Goal: Information Seeking & Learning: Find specific fact

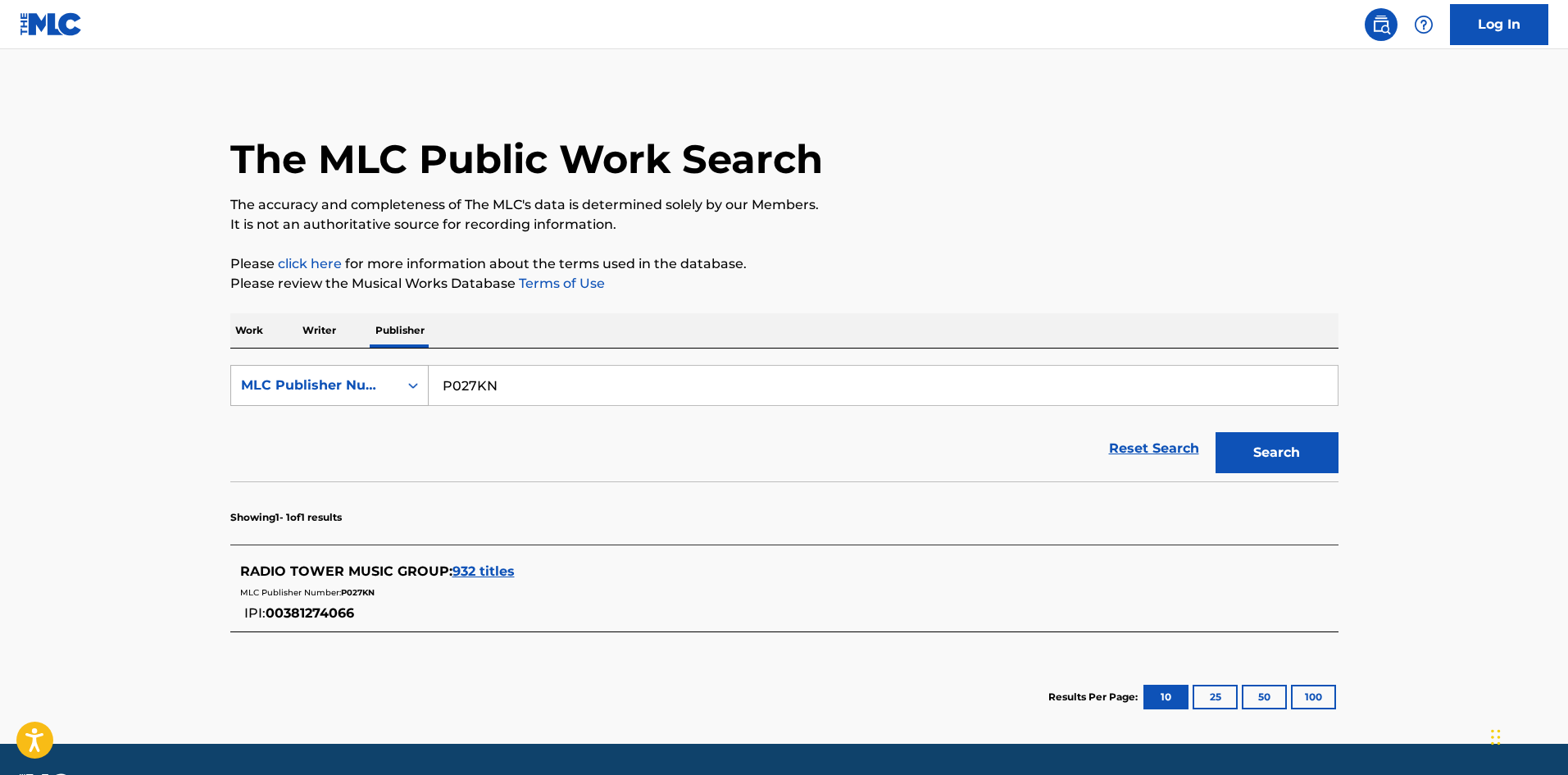
drag, startPoint x: 553, startPoint y: 389, endPoint x: 356, endPoint y: 387, distance: 197.0
click at [356, 387] on div "SearchWithCriteria59f044d3-6887-4f1a-baea-08d2f7699132 MLC Publisher Number P02…" at bounding box center [785, 385] width 1109 height 41
paste input "MENTAL MAGIC"
type input "MENTAL MAGIC"
click at [346, 387] on div "MLC Publisher Number" at bounding box center [315, 386] width 148 height 20
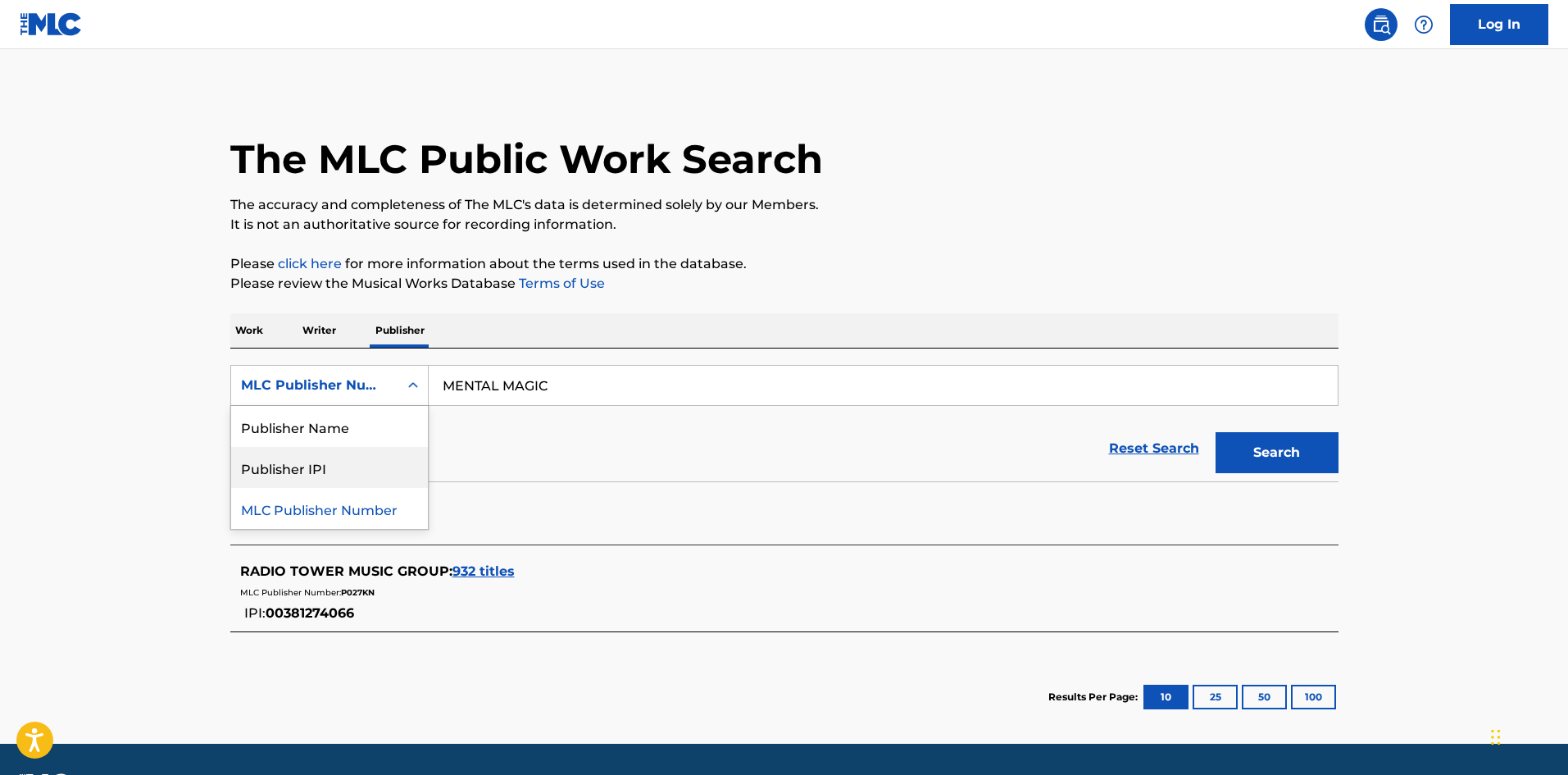
click at [333, 464] on div "Publisher IPI" at bounding box center [329, 466] width 197 height 41
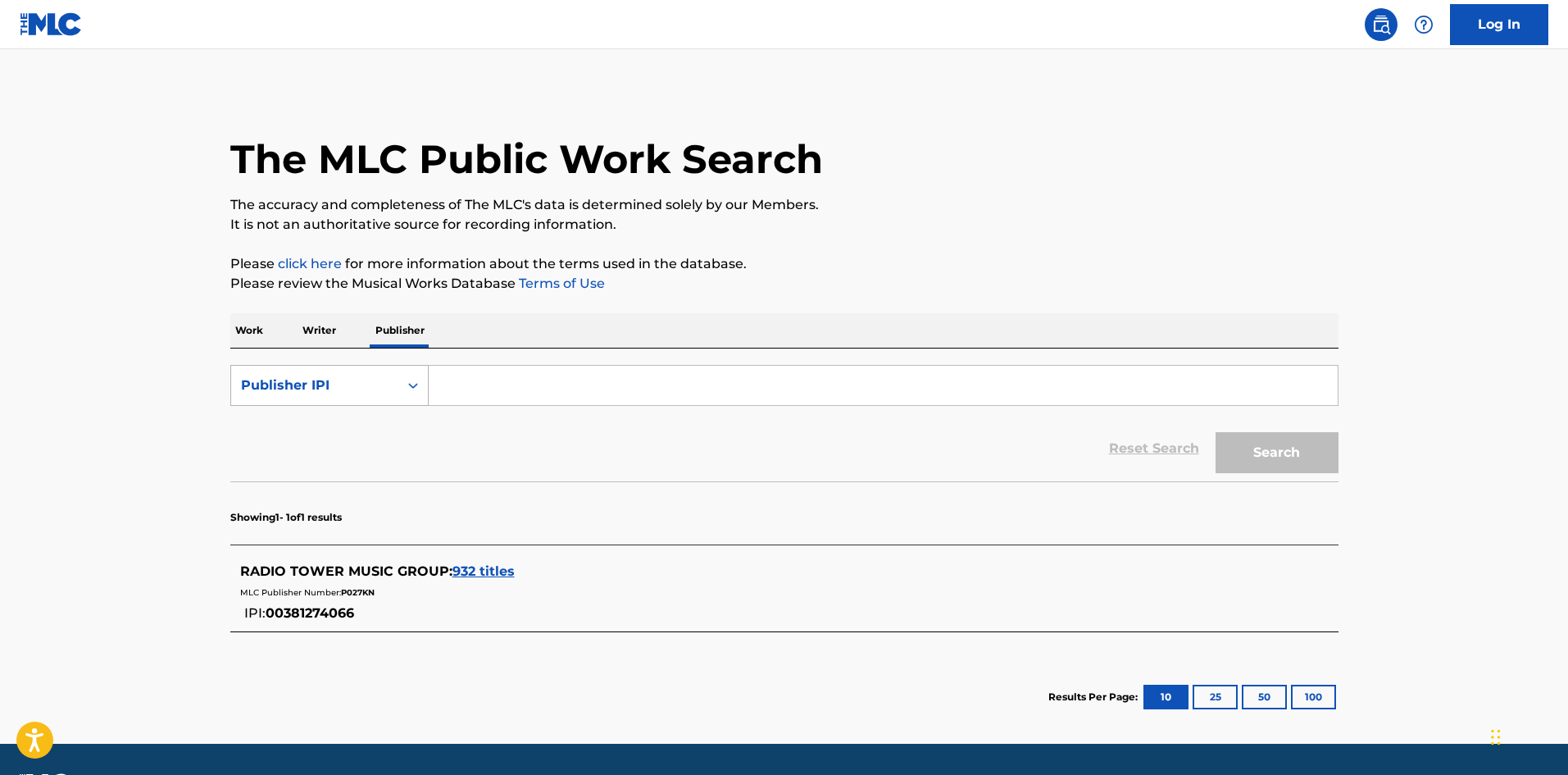
click at [336, 394] on div "Publisher IPI" at bounding box center [315, 386] width 148 height 20
click at [331, 433] on div "Publisher Name" at bounding box center [329, 425] width 197 height 41
click at [689, 380] on input "Search Form" at bounding box center [883, 385] width 909 height 39
paste input "MENTAL MAGIC"
click at [1234, 462] on button "Search" at bounding box center [1276, 452] width 123 height 41
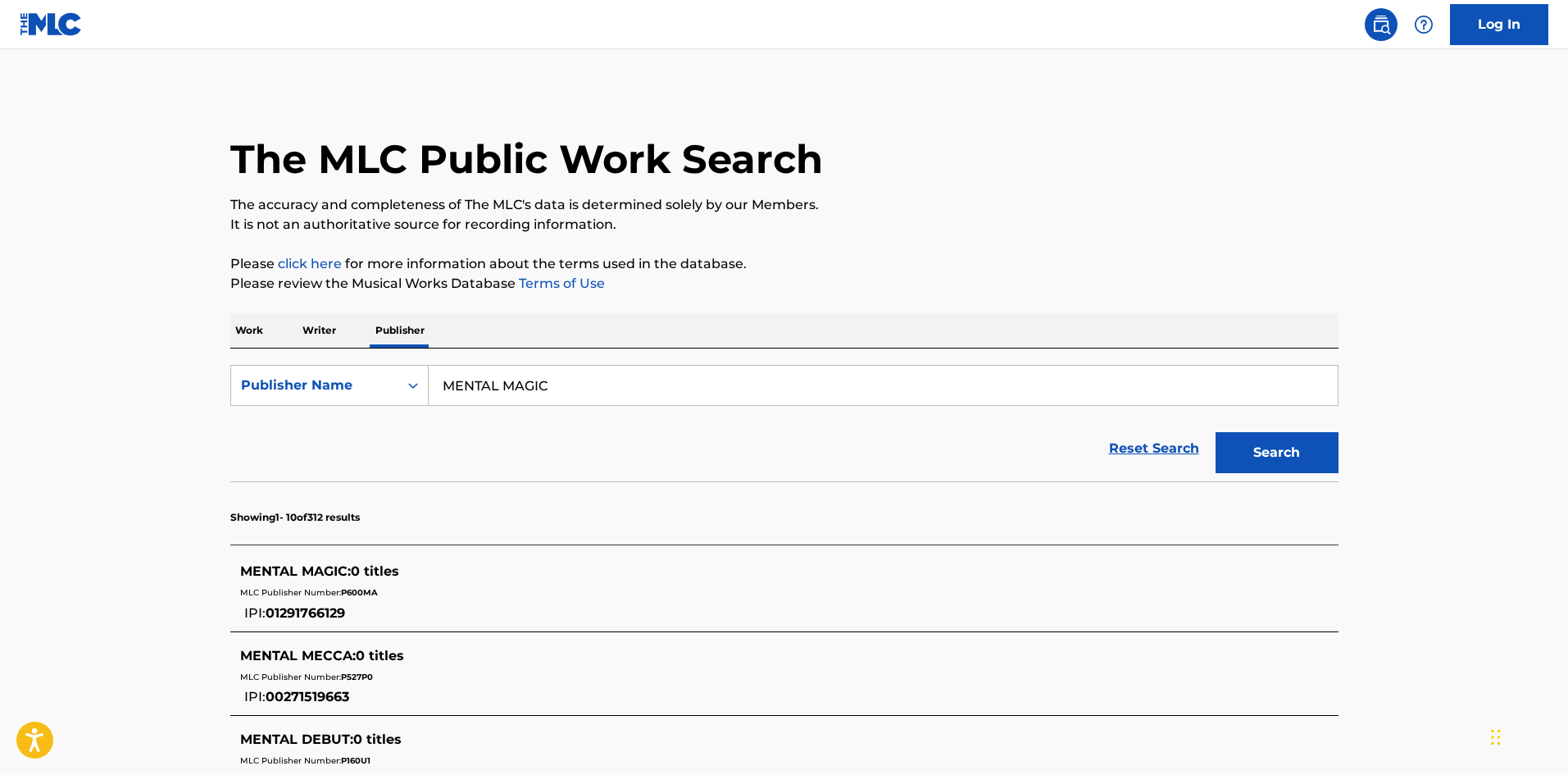
drag, startPoint x: 23, startPoint y: 512, endPoint x: 226, endPoint y: 367, distance: 249.5
click at [23, 512] on main "The MLC Public Work Search The accuracy and completeness of The MLC's data is d…" at bounding box center [784, 728] width 1568 height 1359
click at [475, 388] on input "MENTAL MAGIC" at bounding box center [883, 385] width 909 height 39
type input "METAL MAGIC"
click at [1262, 448] on button "Search" at bounding box center [1276, 452] width 123 height 41
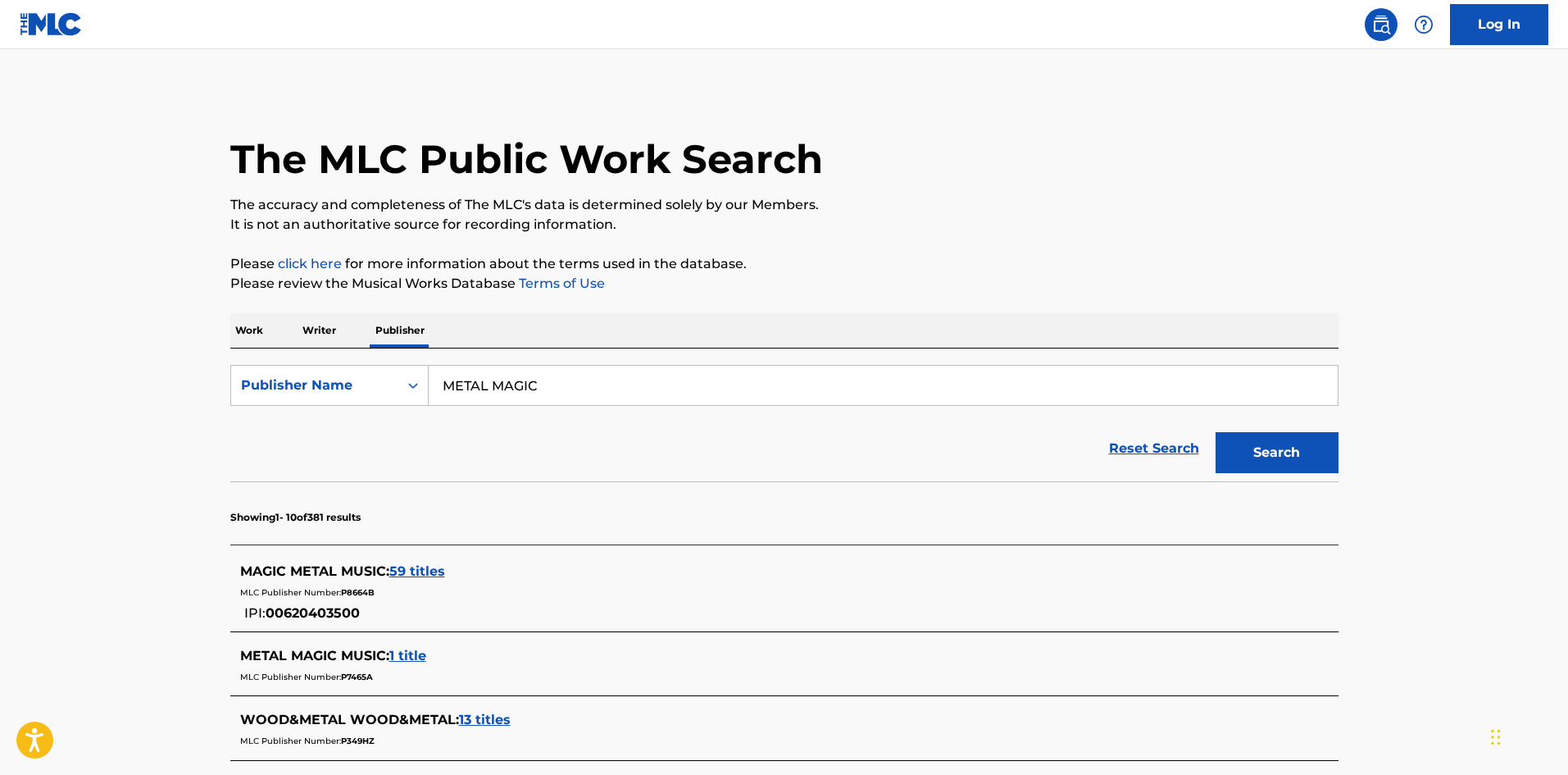
click at [426, 662] on span "1 title" at bounding box center [407, 655] width 37 height 16
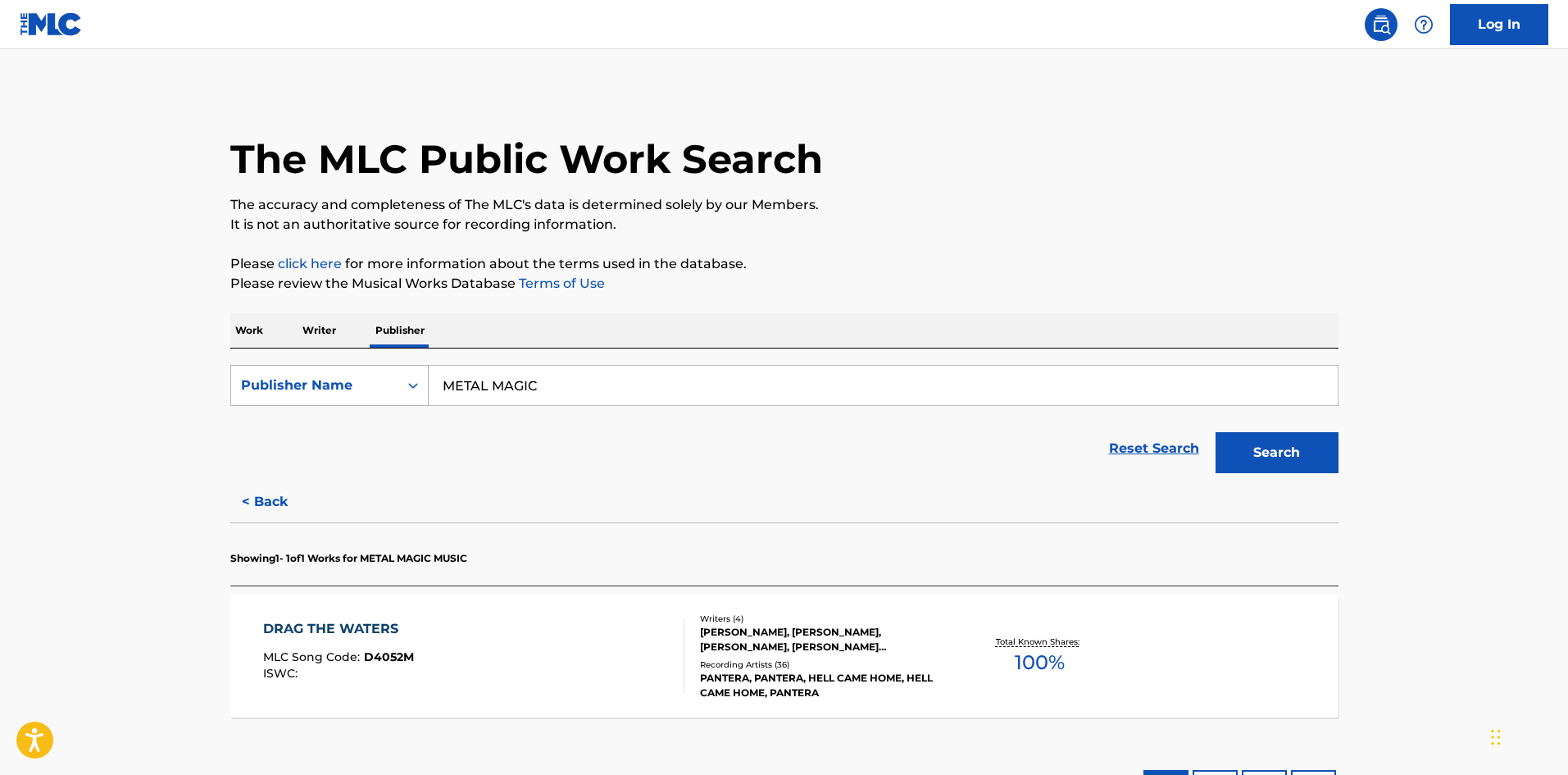
click at [346, 383] on div "Publisher Name" at bounding box center [315, 386] width 148 height 20
click at [342, 460] on div "MLC Publisher Number" at bounding box center [329, 466] width 197 height 41
click at [555, 387] on input "Search Form" at bounding box center [883, 385] width 909 height 39
paste input "P607CQ"
click at [1283, 451] on button "Search" at bounding box center [1276, 452] width 123 height 41
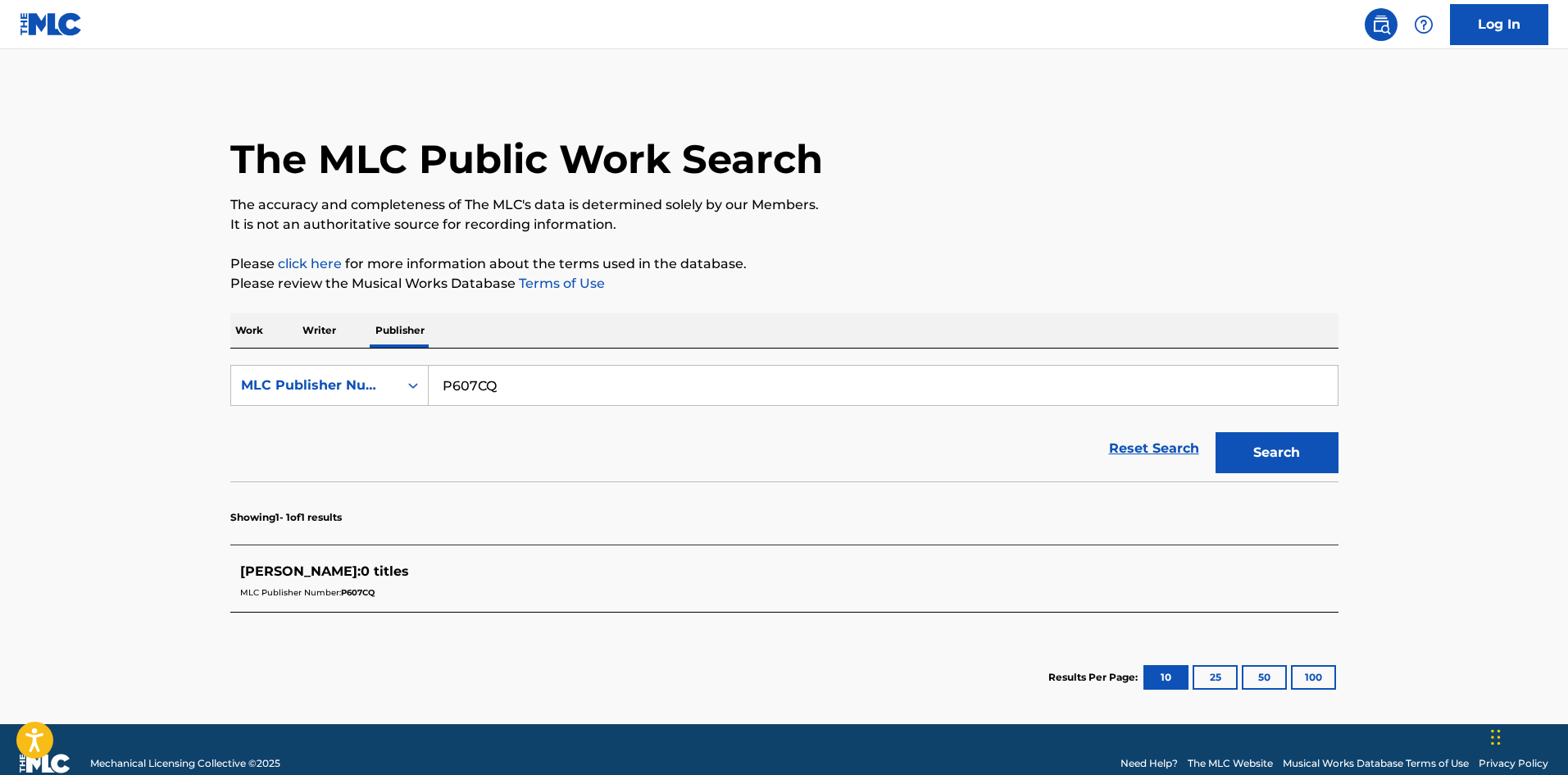
drag, startPoint x: 426, startPoint y: 402, endPoint x: 373, endPoint y: 408, distance: 53.3
click at [373, 408] on form "SearchWithCriteria85a175c6-6607-4069-8713-91c70cef5c26 MLC Publisher Number P60…" at bounding box center [785, 422] width 1109 height 117
paste input "17BW"
type input "P617BW"
click at [1248, 440] on button "Search" at bounding box center [1276, 452] width 123 height 41
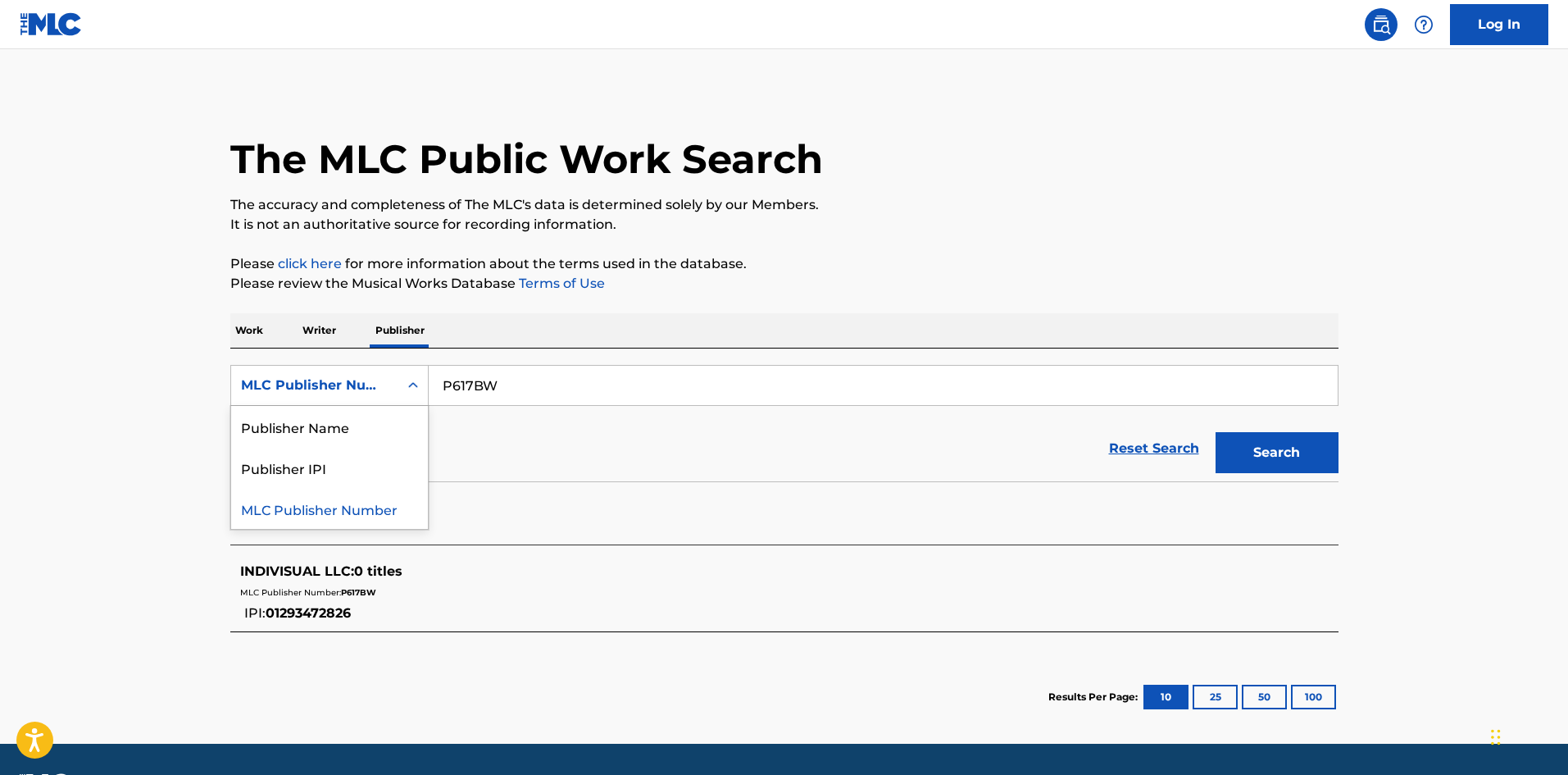
click at [348, 382] on div "MLC Publisher Number" at bounding box center [315, 386] width 148 height 20
click at [352, 439] on div "Publisher Name" at bounding box center [329, 425] width 197 height 41
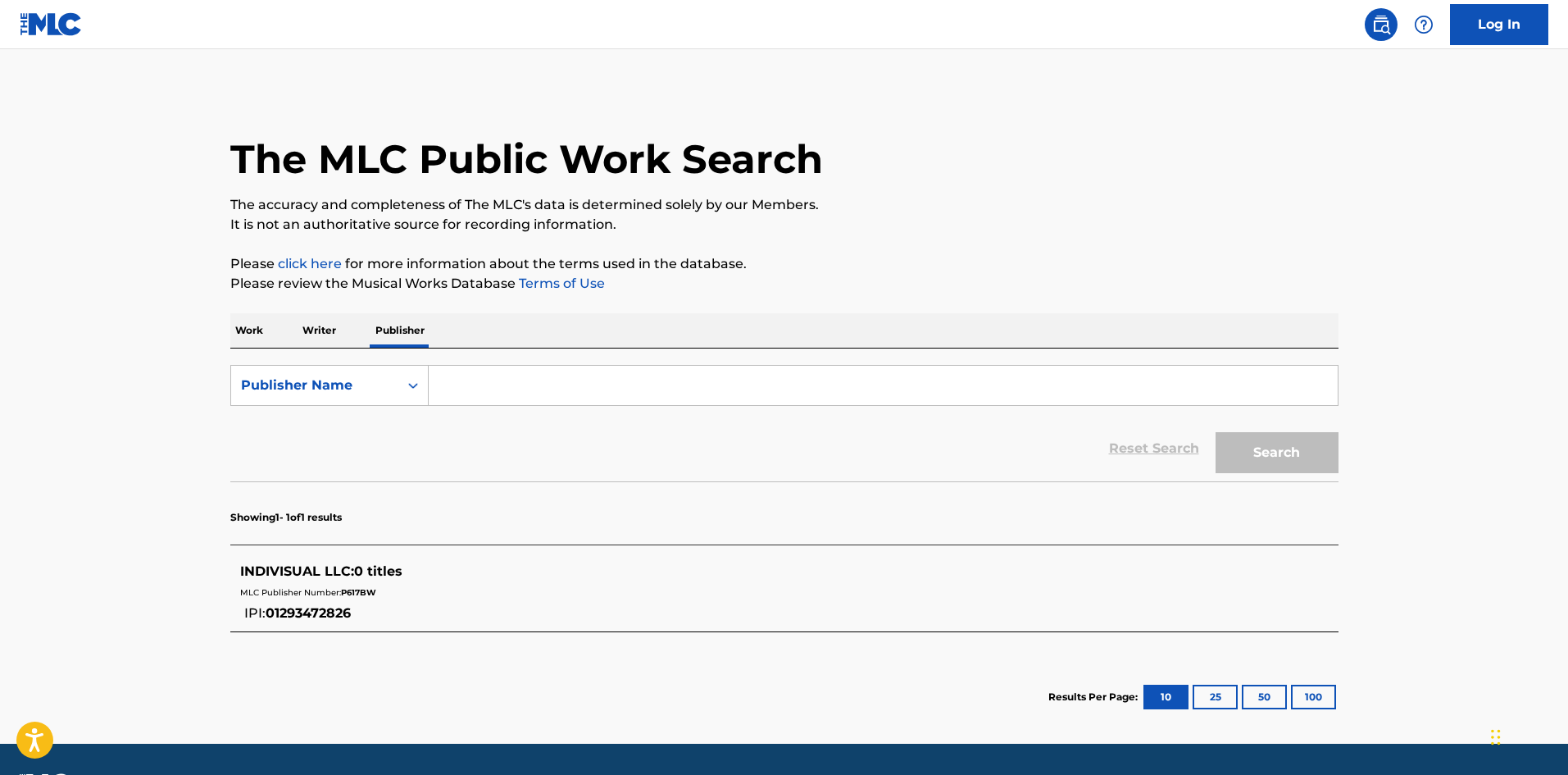
click at [496, 395] on input "Search Form" at bounding box center [883, 385] width 909 height 39
click at [1274, 453] on button "Search" at bounding box center [1276, 452] width 123 height 41
click at [517, 379] on input "indivisual" at bounding box center [883, 385] width 909 height 39
type input "indivision"
click at [1321, 443] on button "Search" at bounding box center [1276, 452] width 123 height 41
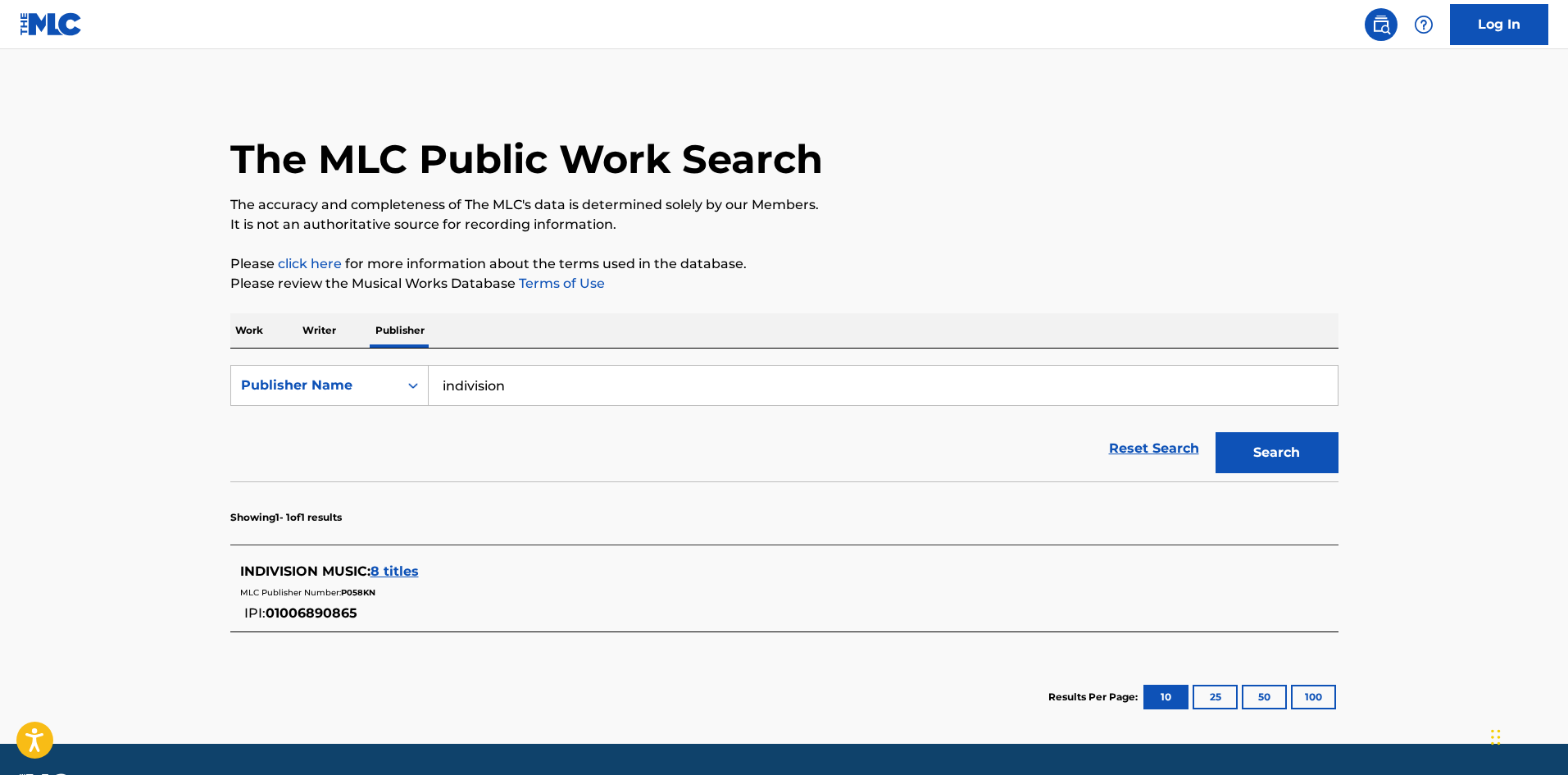
click at [8, 479] on main "The MLC Public Work Search The accuracy and completeness of The MLC's data is d…" at bounding box center [784, 395] width 1568 height 694
click at [337, 386] on div "Publisher Name" at bounding box center [315, 386] width 148 height 20
click at [329, 462] on div "MLC Publisher Number" at bounding box center [329, 466] width 197 height 41
click at [543, 386] on input "Search Form" at bounding box center [883, 385] width 909 height 39
paste input "P616Z1"
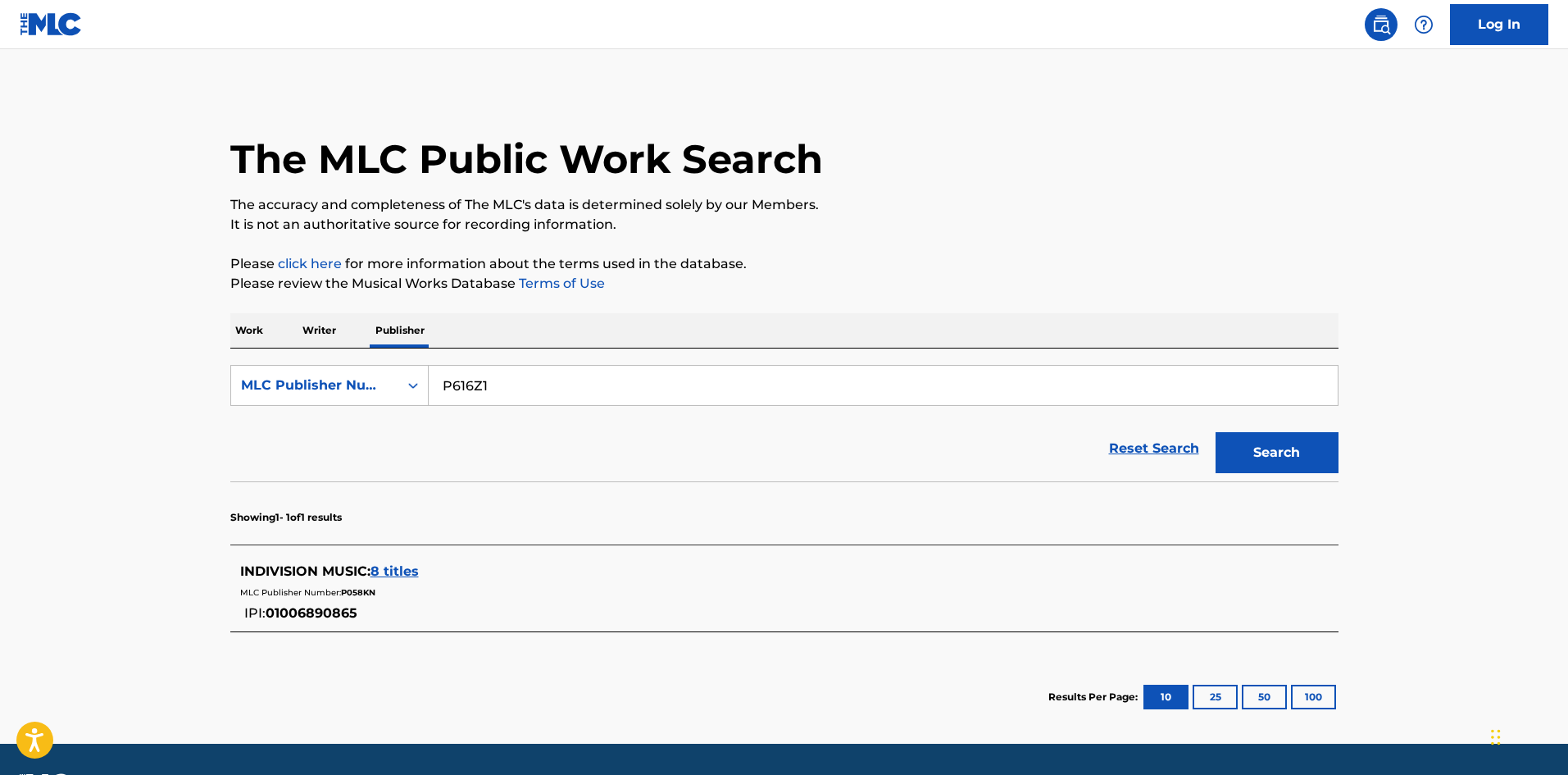
type input "P616Z1"
click at [1310, 455] on button "Search" at bounding box center [1276, 452] width 123 height 41
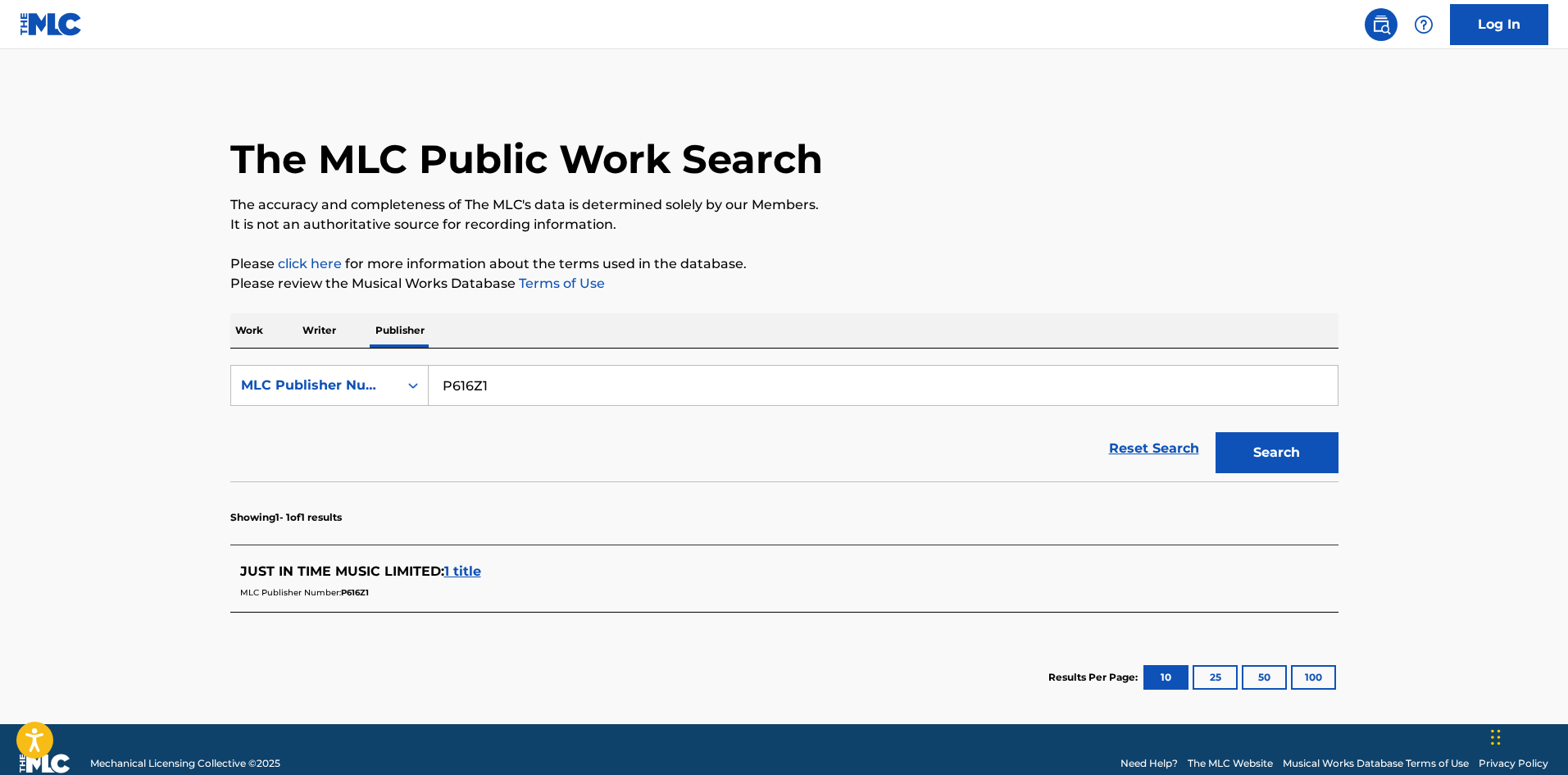
click at [466, 568] on span "1 title" at bounding box center [462, 571] width 37 height 16
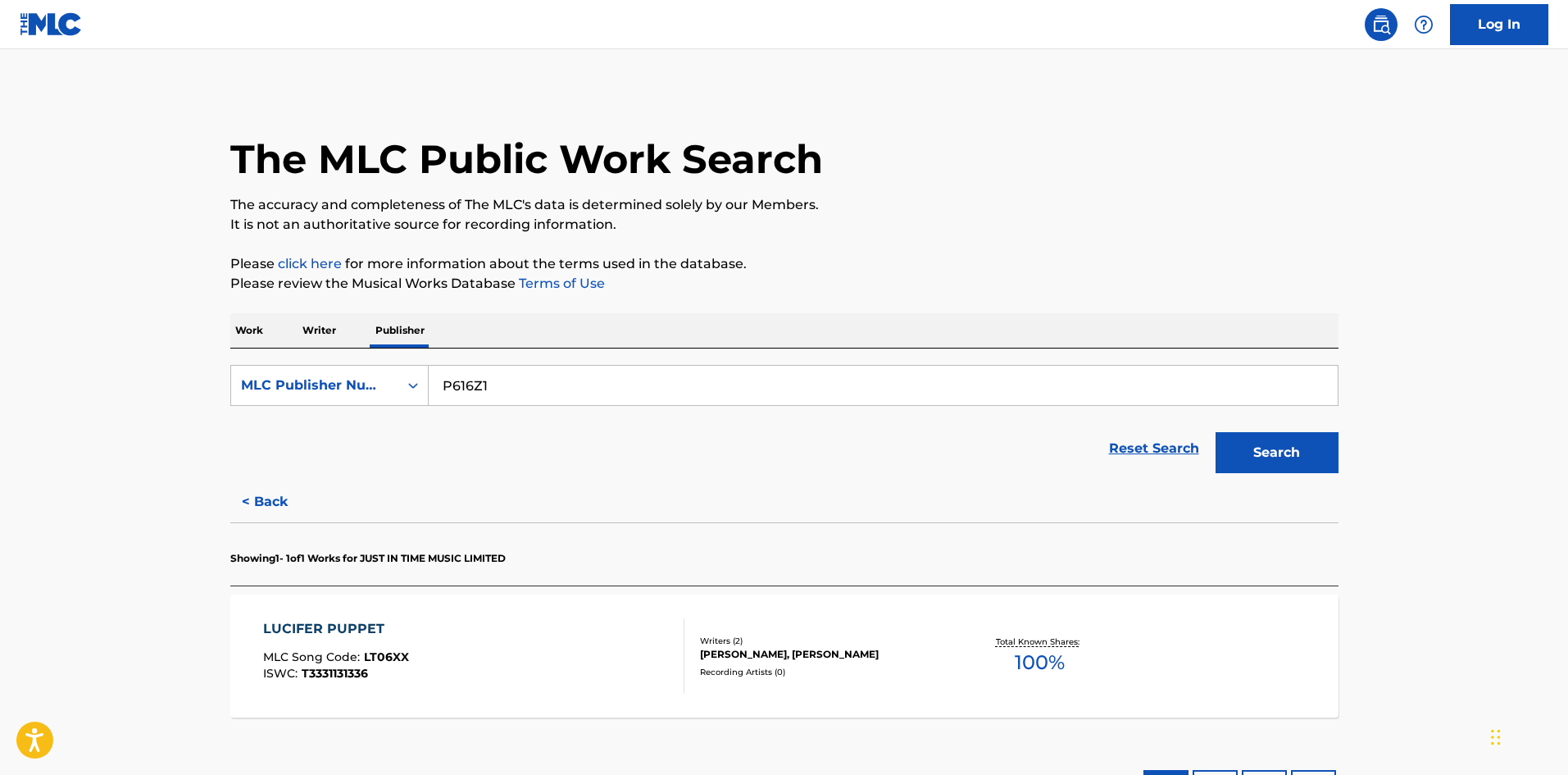
click at [797, 674] on div "Recording Artists ( 0 )" at bounding box center [824, 671] width 248 height 12
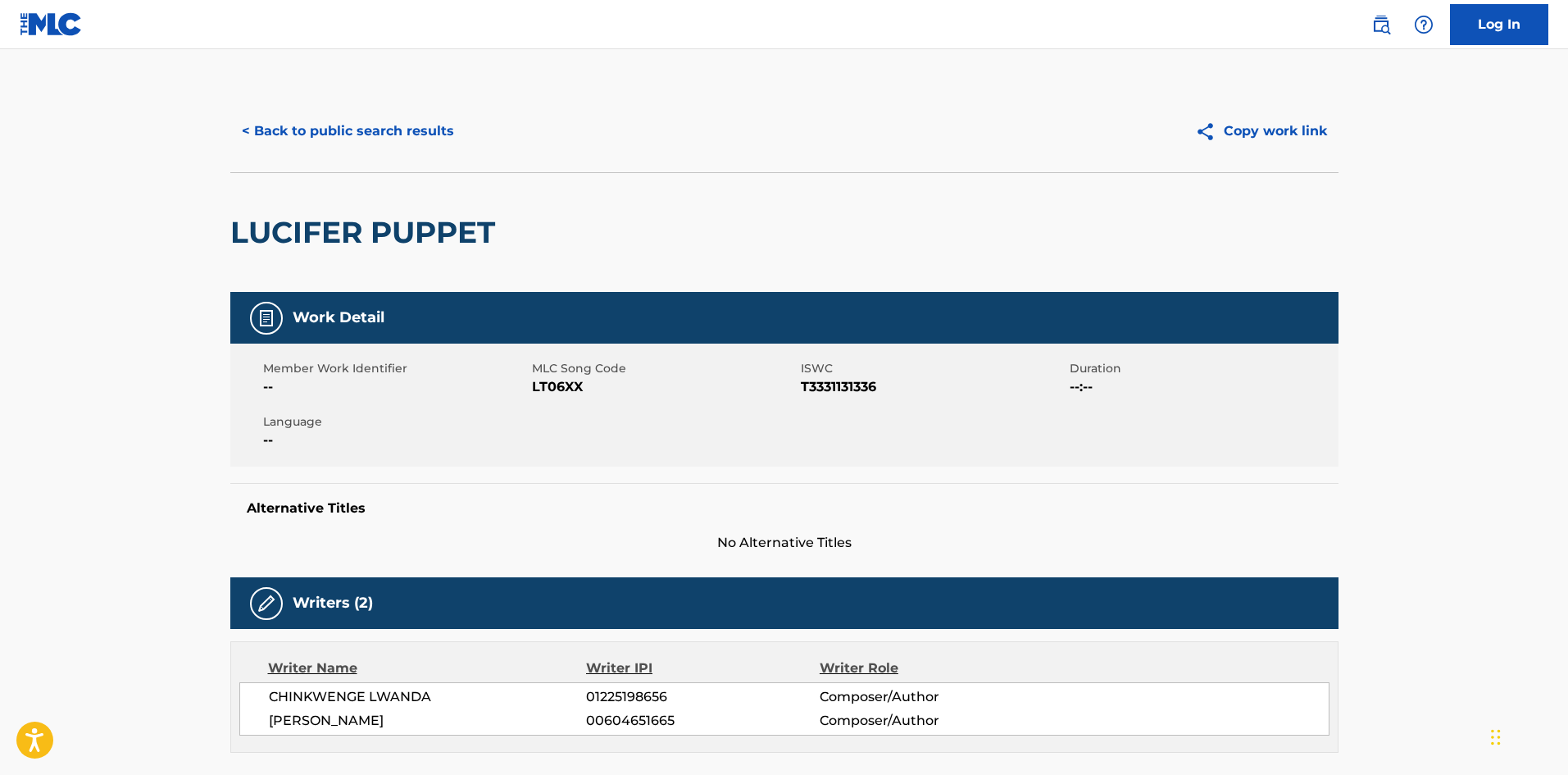
click at [354, 140] on button "< Back to public search results" at bounding box center [349, 131] width 236 height 41
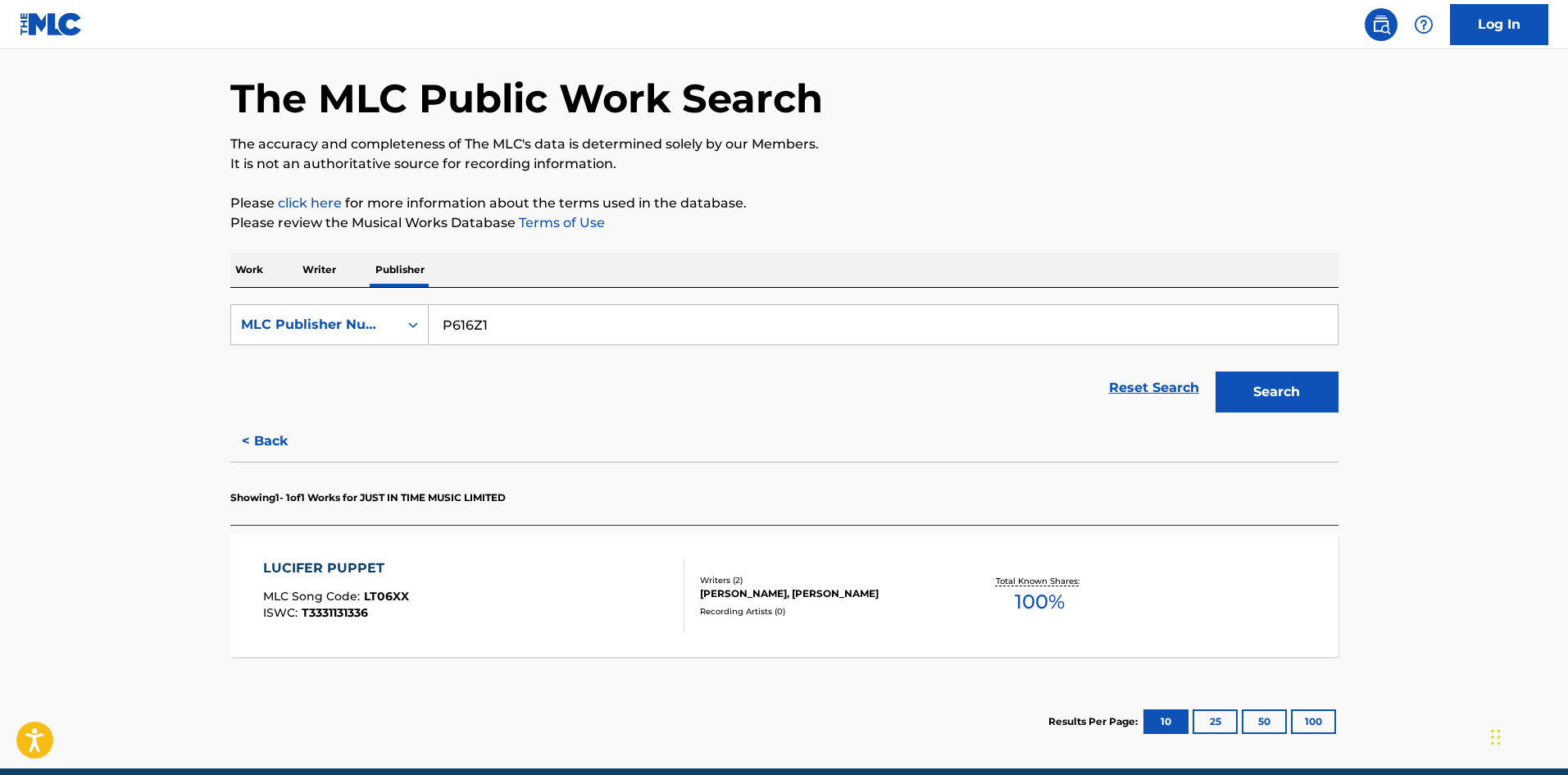
scroll to position [109, 0]
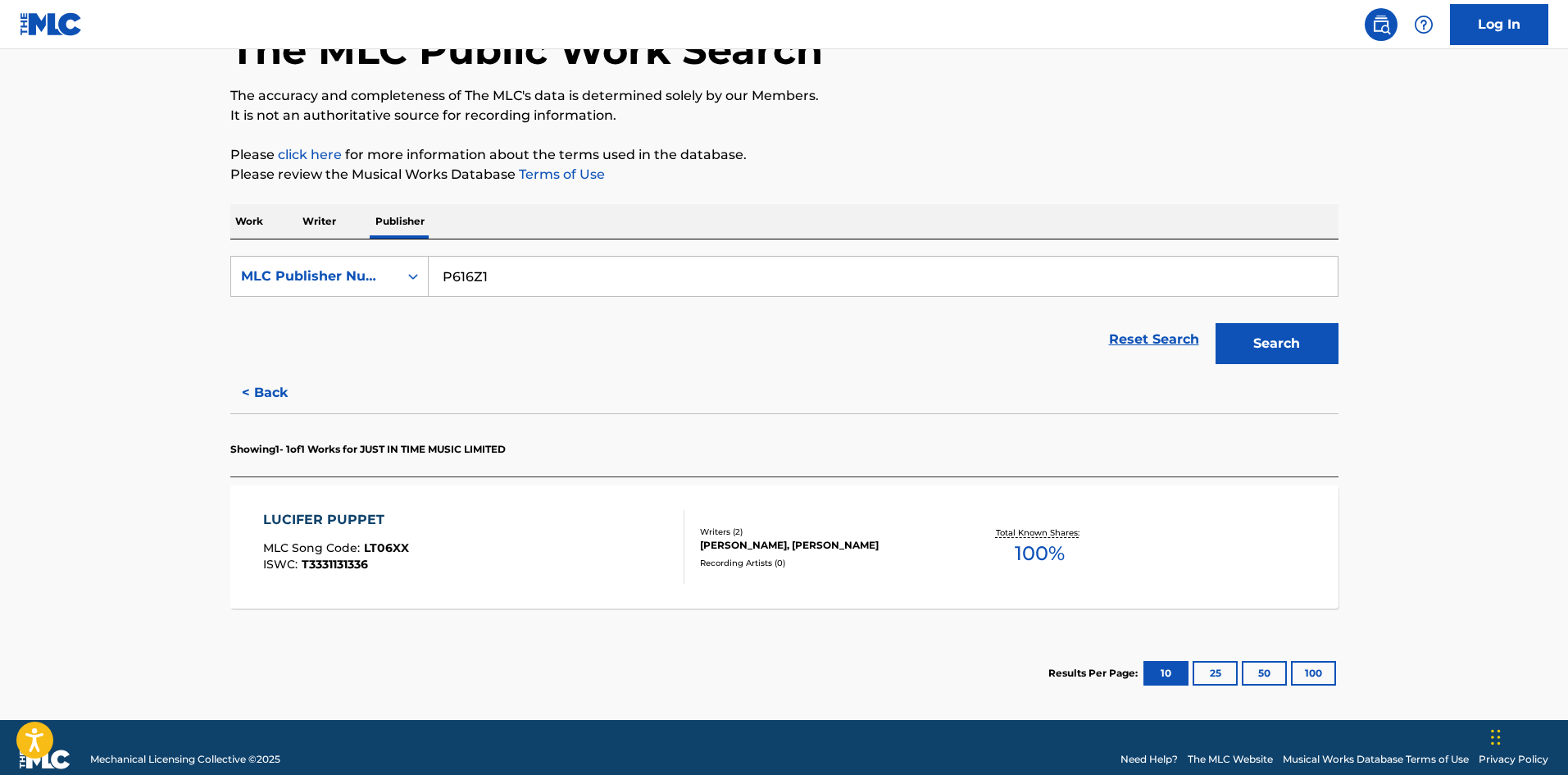
click at [1505, 461] on main "The MLC Public Work Search The accuracy and completeness of The MLC's data is d…" at bounding box center [784, 330] width 1568 height 780
click at [766, 522] on div "LUCIFER PUPPET MLC Song Code : LT06XX ISWC : T3331131336 Writers ( 2 ) CHINKWEN…" at bounding box center [785, 546] width 1109 height 123
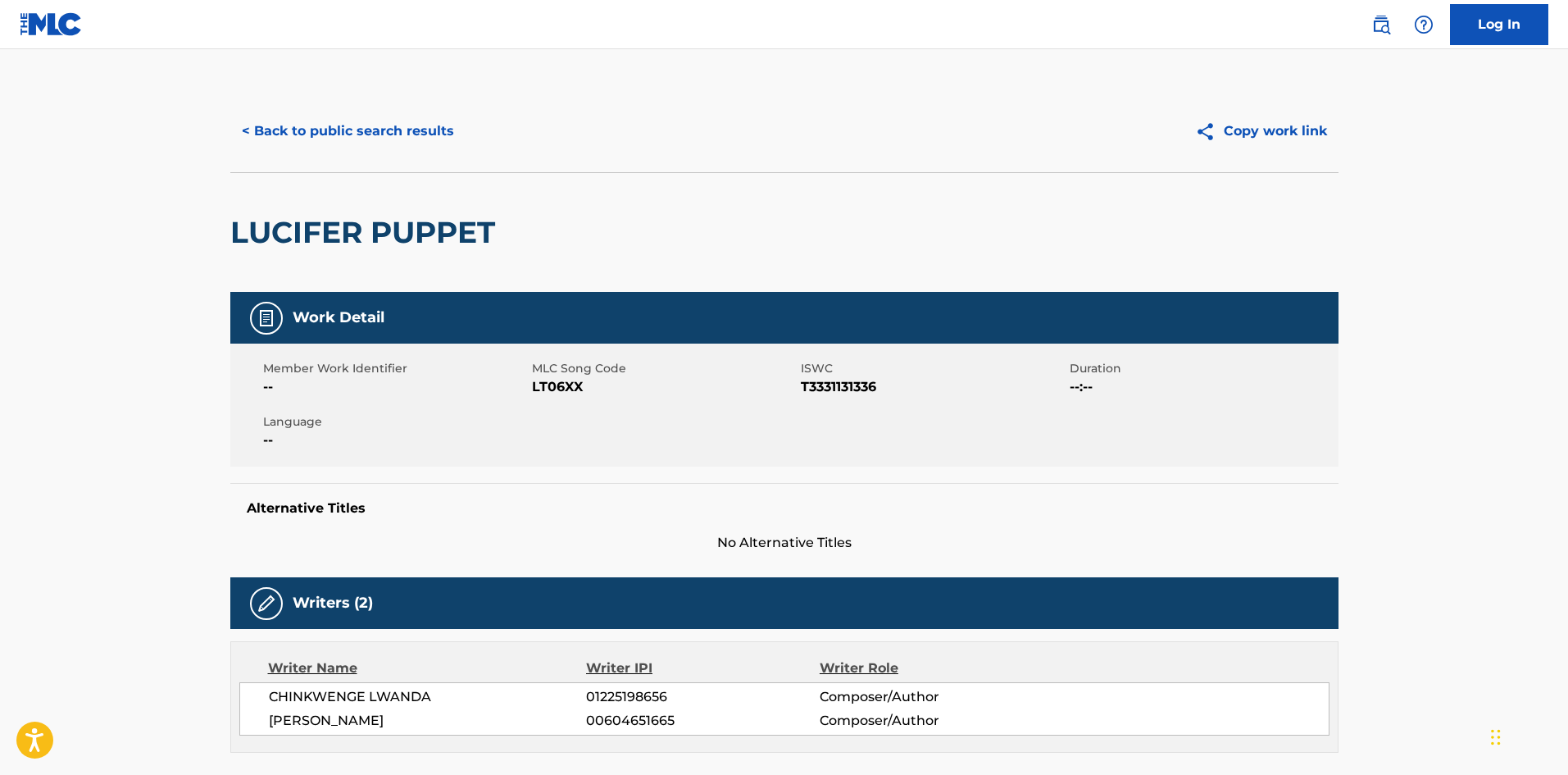
click at [392, 126] on button "< Back to public search results" at bounding box center [349, 131] width 236 height 41
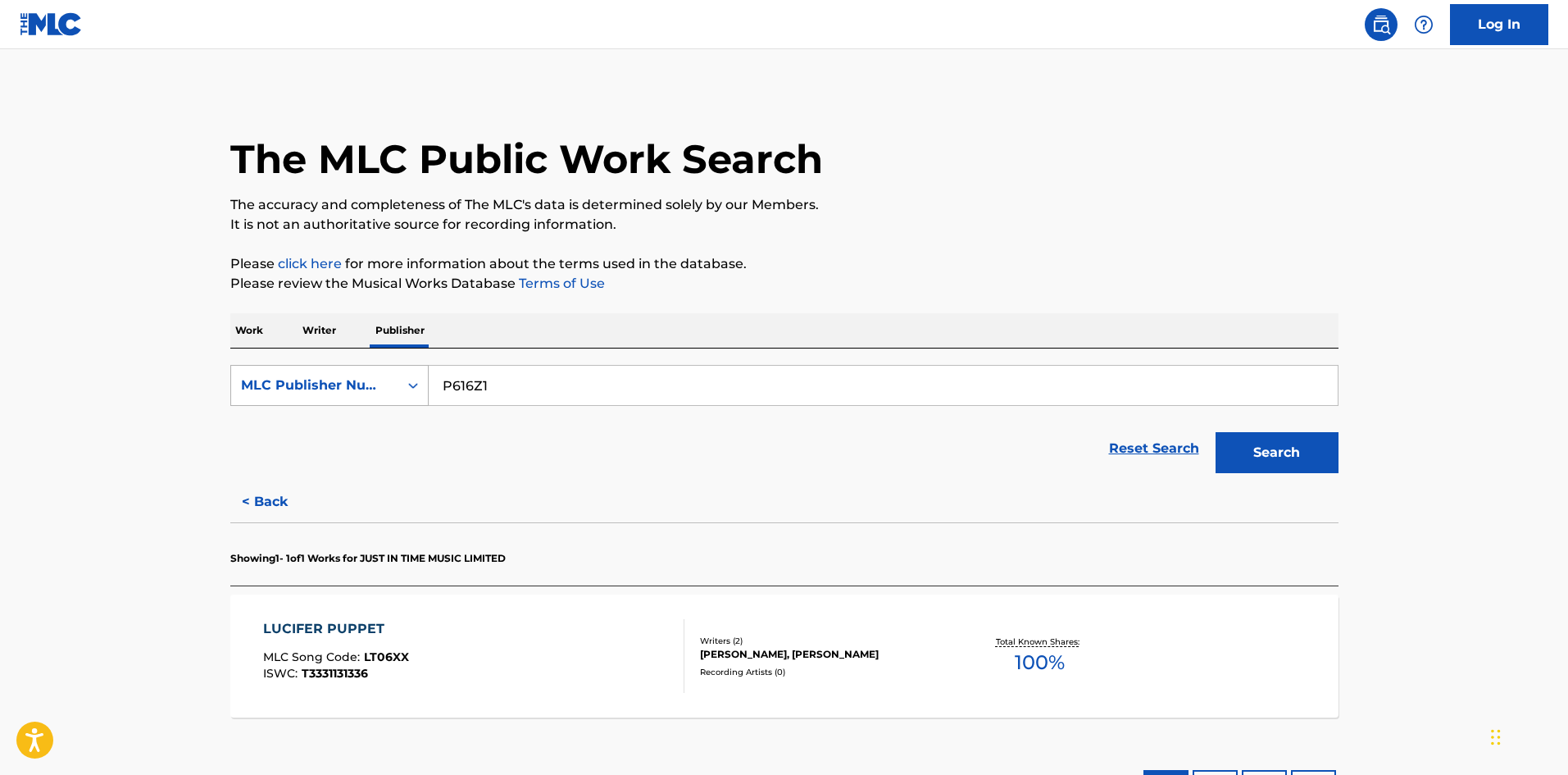
click at [344, 379] on div "MLC Publisher Number" at bounding box center [315, 386] width 148 height 20
click at [327, 444] on div "Publisher Name" at bounding box center [329, 425] width 197 height 41
click at [513, 383] on input "Search Form" at bounding box center [883, 385] width 909 height 39
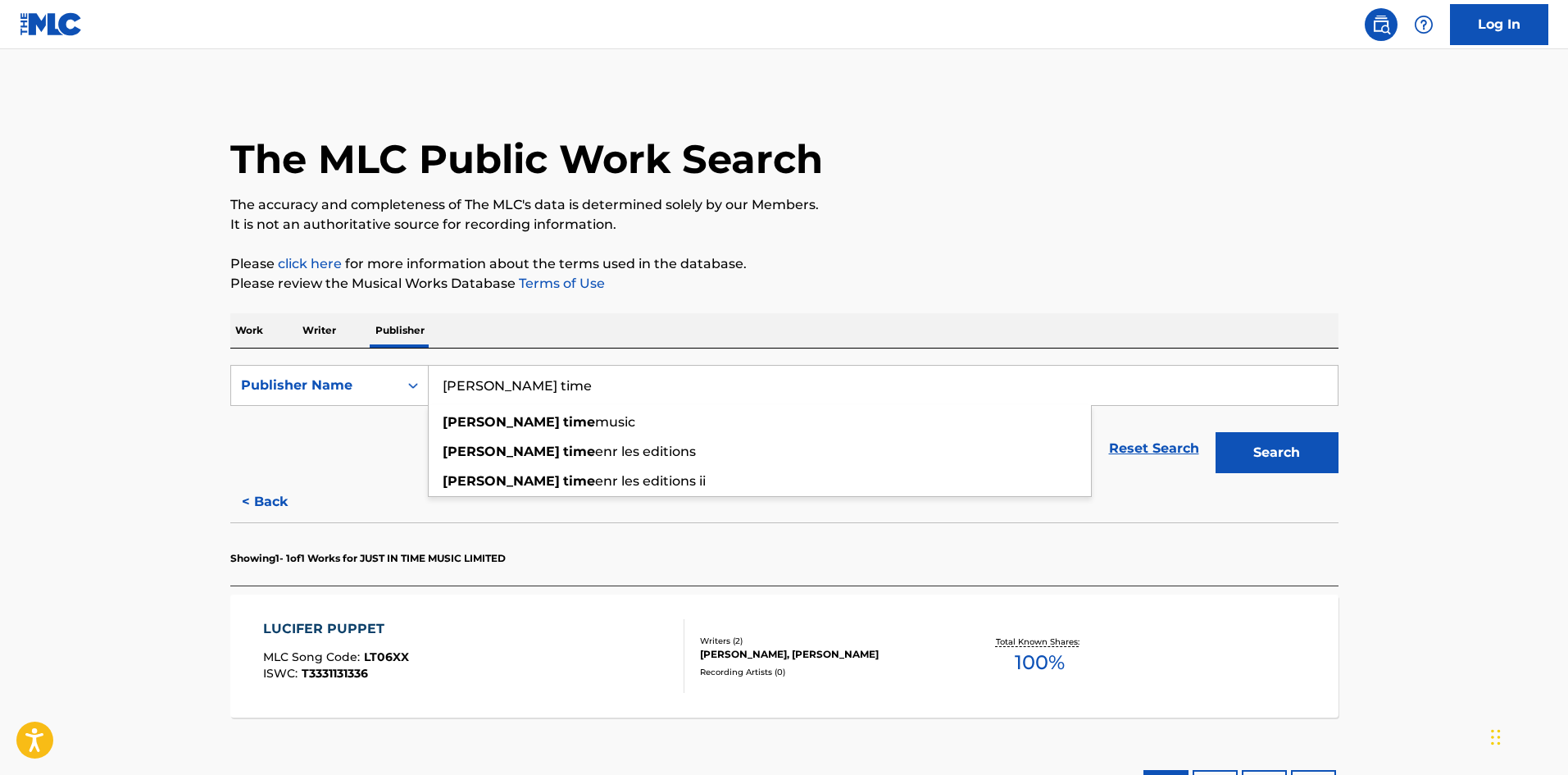
type input "justin time"
click at [1278, 448] on button "Search" at bounding box center [1276, 452] width 123 height 41
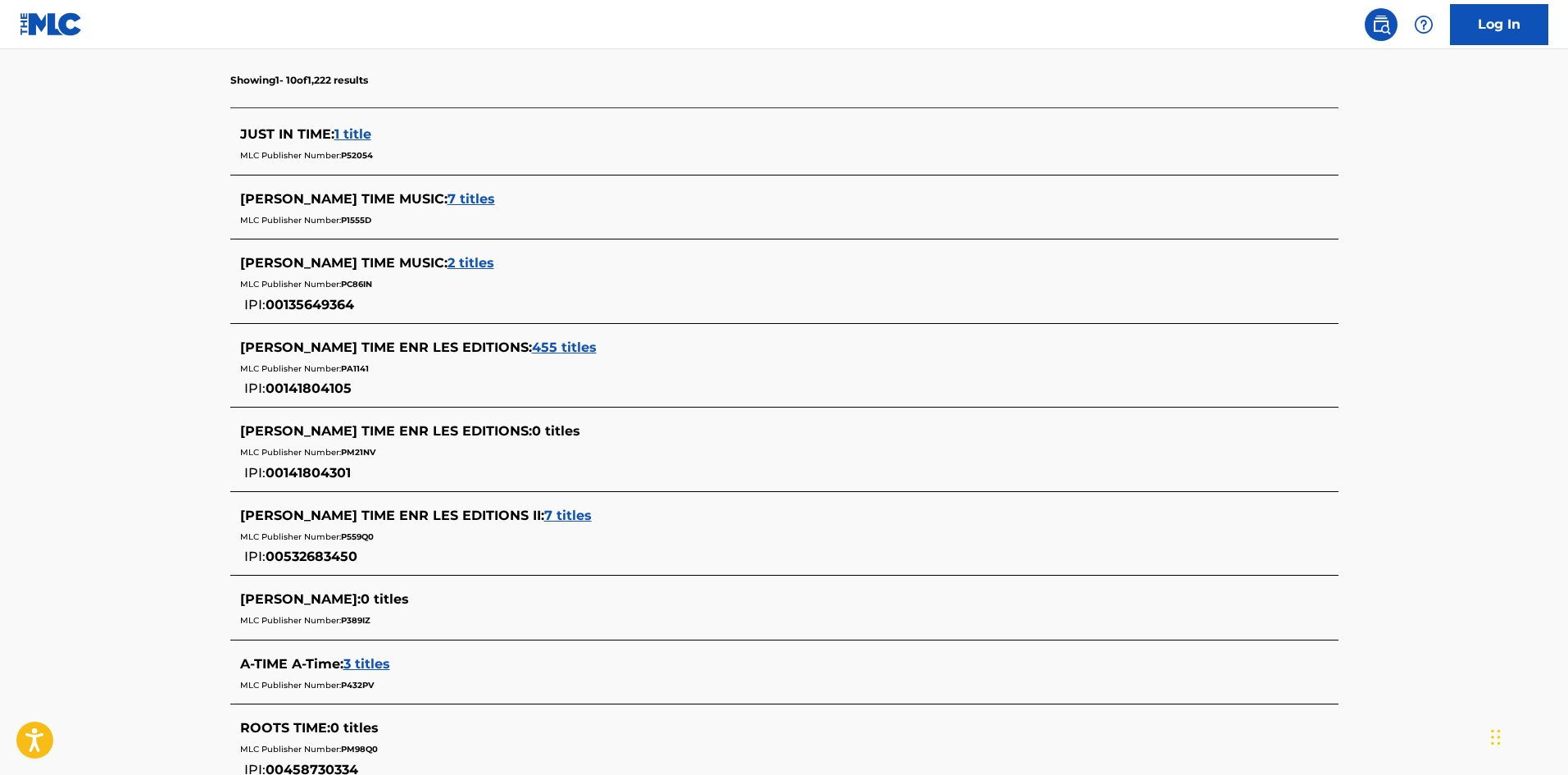
scroll to position [219, 0]
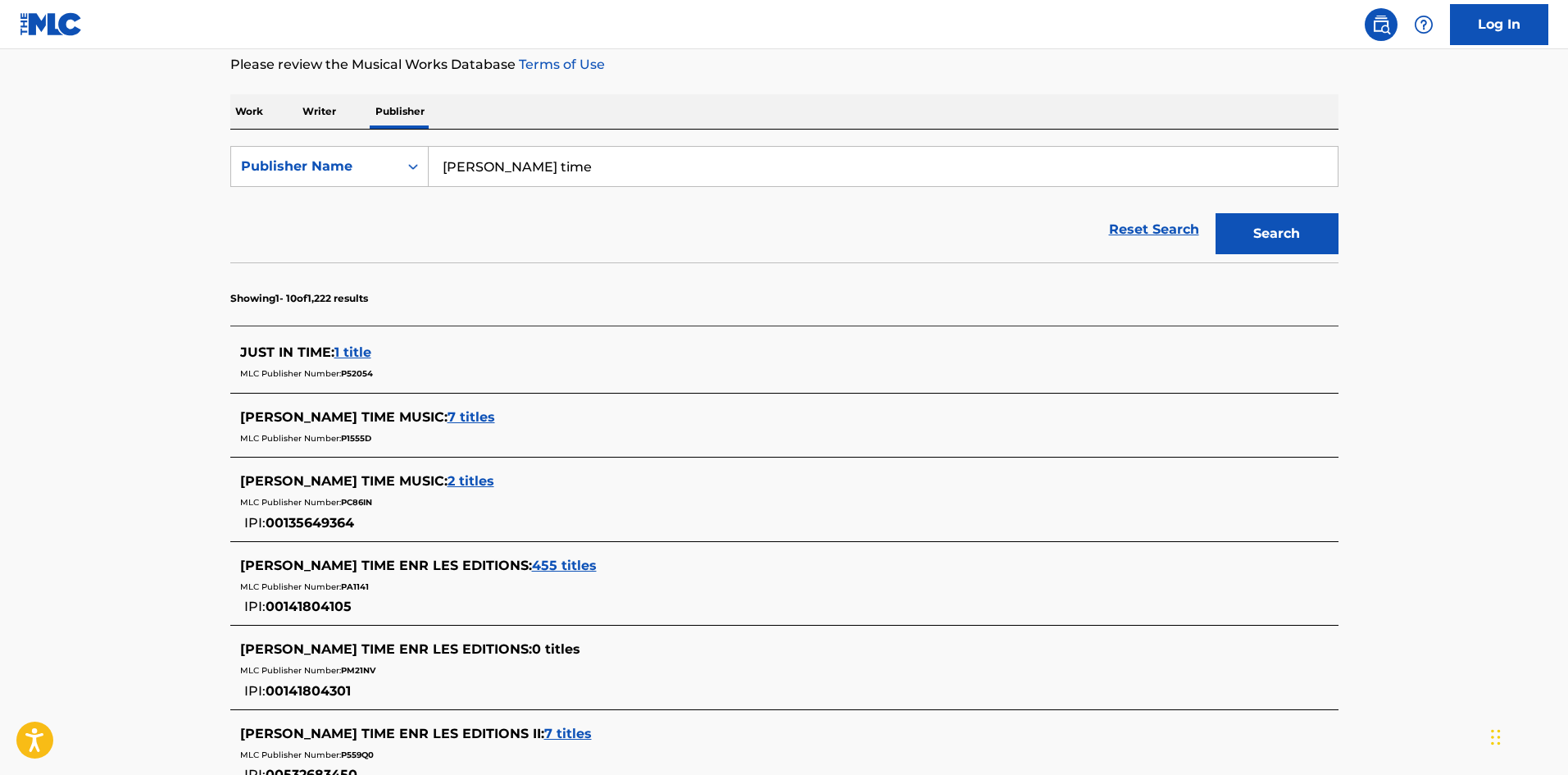
click at [447, 482] on span "2 titles" at bounding box center [470, 481] width 47 height 16
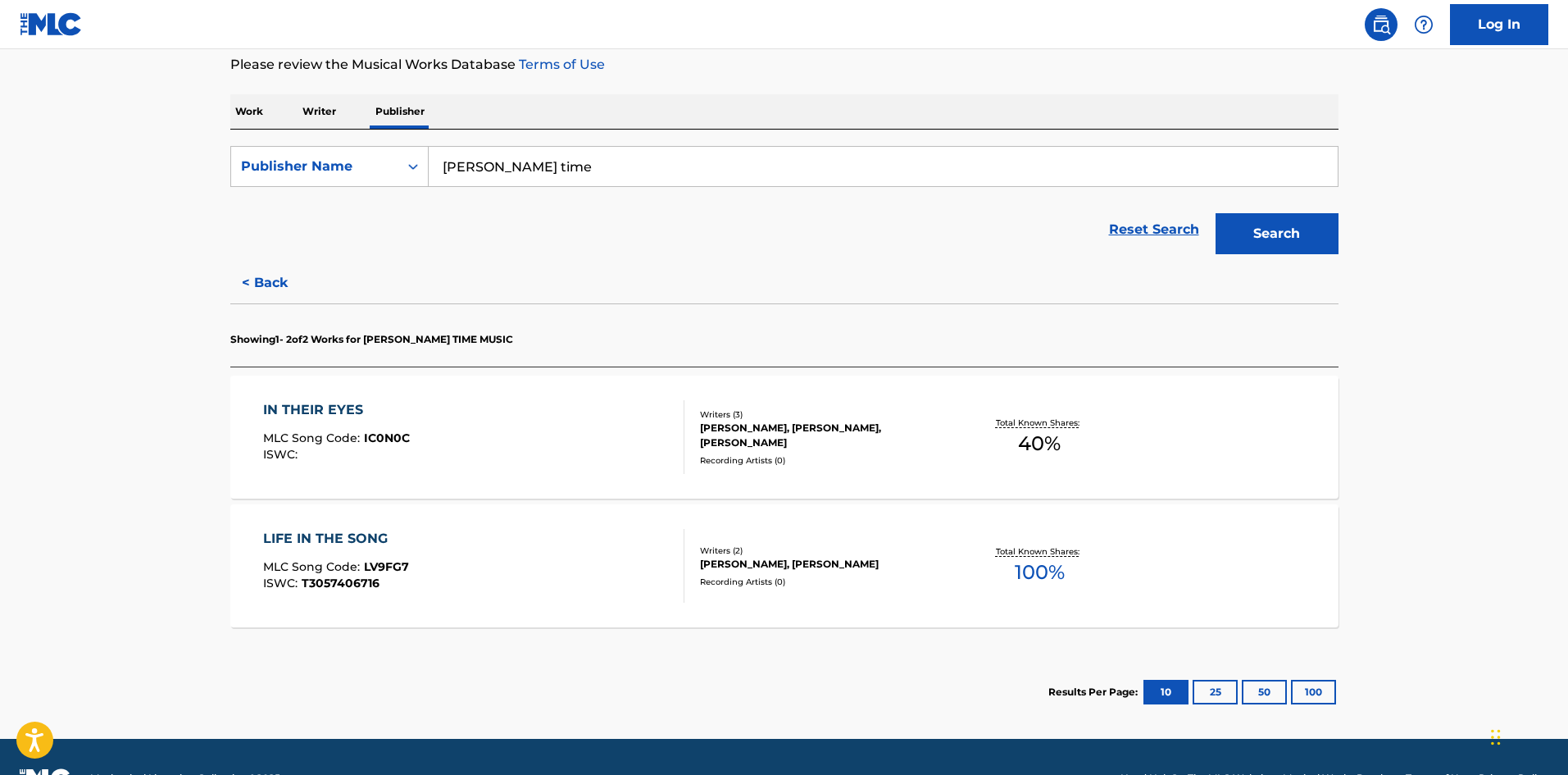
click at [769, 577] on div "Recording Artists ( 0 )" at bounding box center [824, 581] width 248 height 12
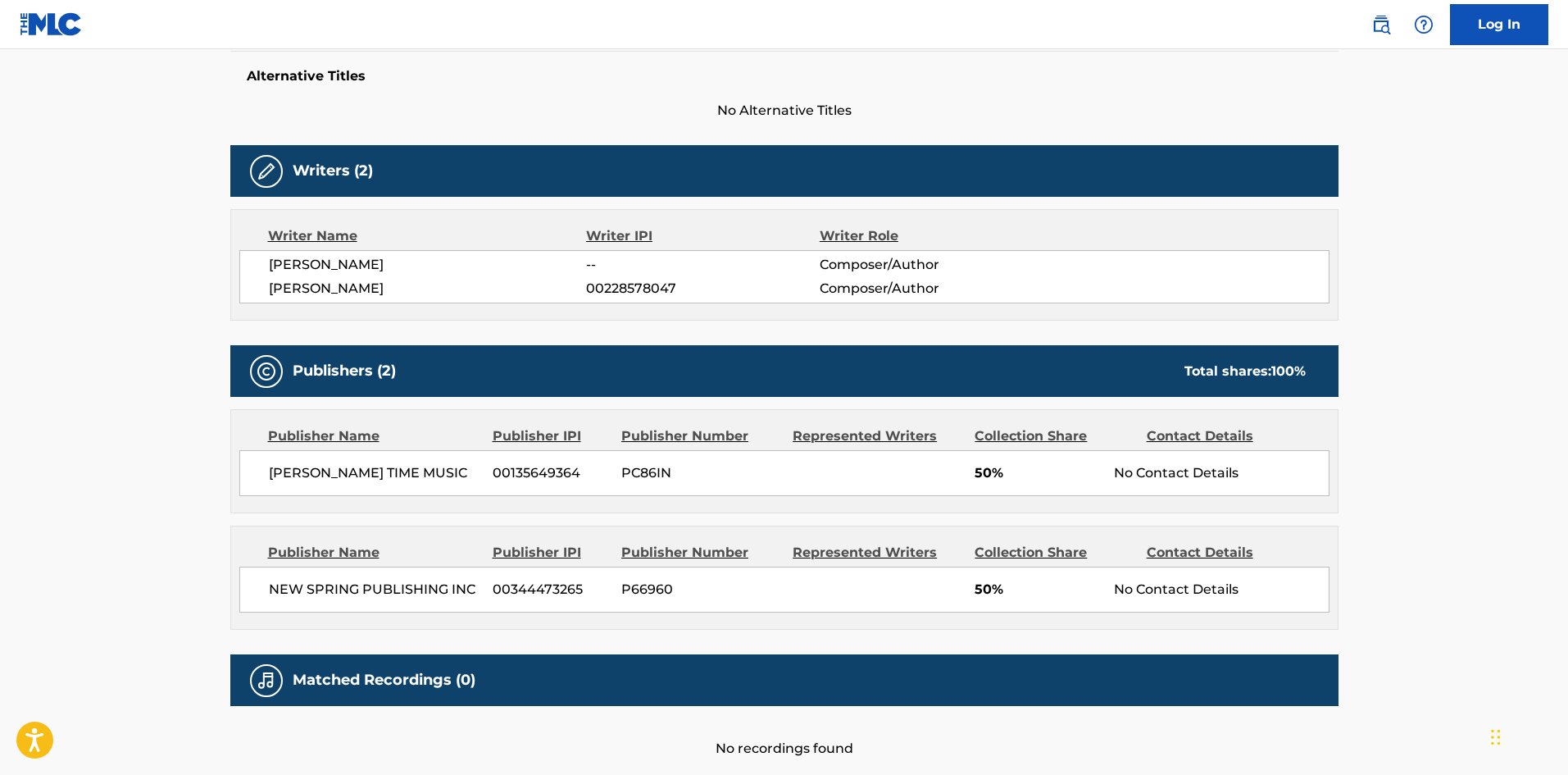
scroll to position [409, 0]
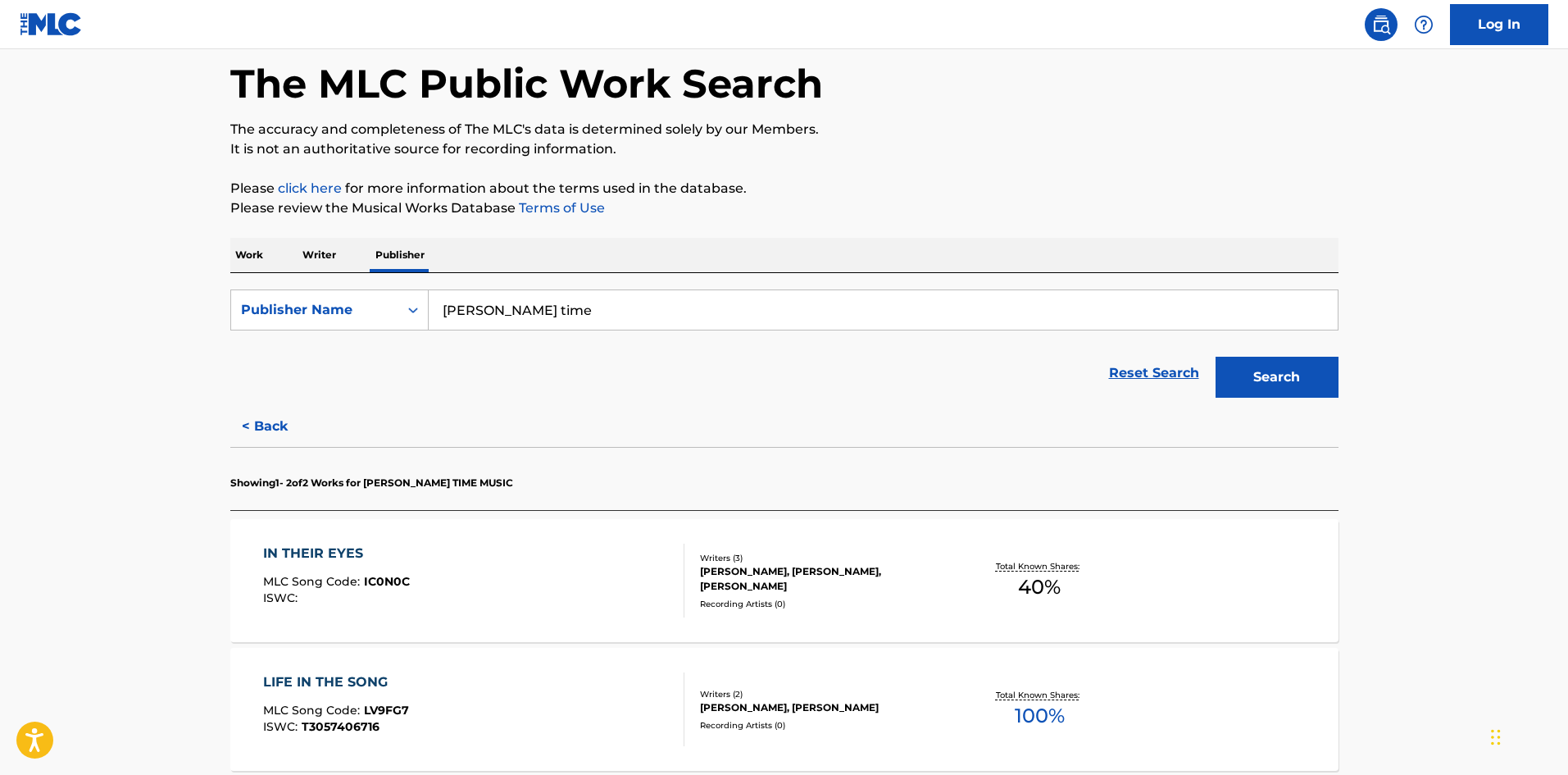
scroll to position [109, 0]
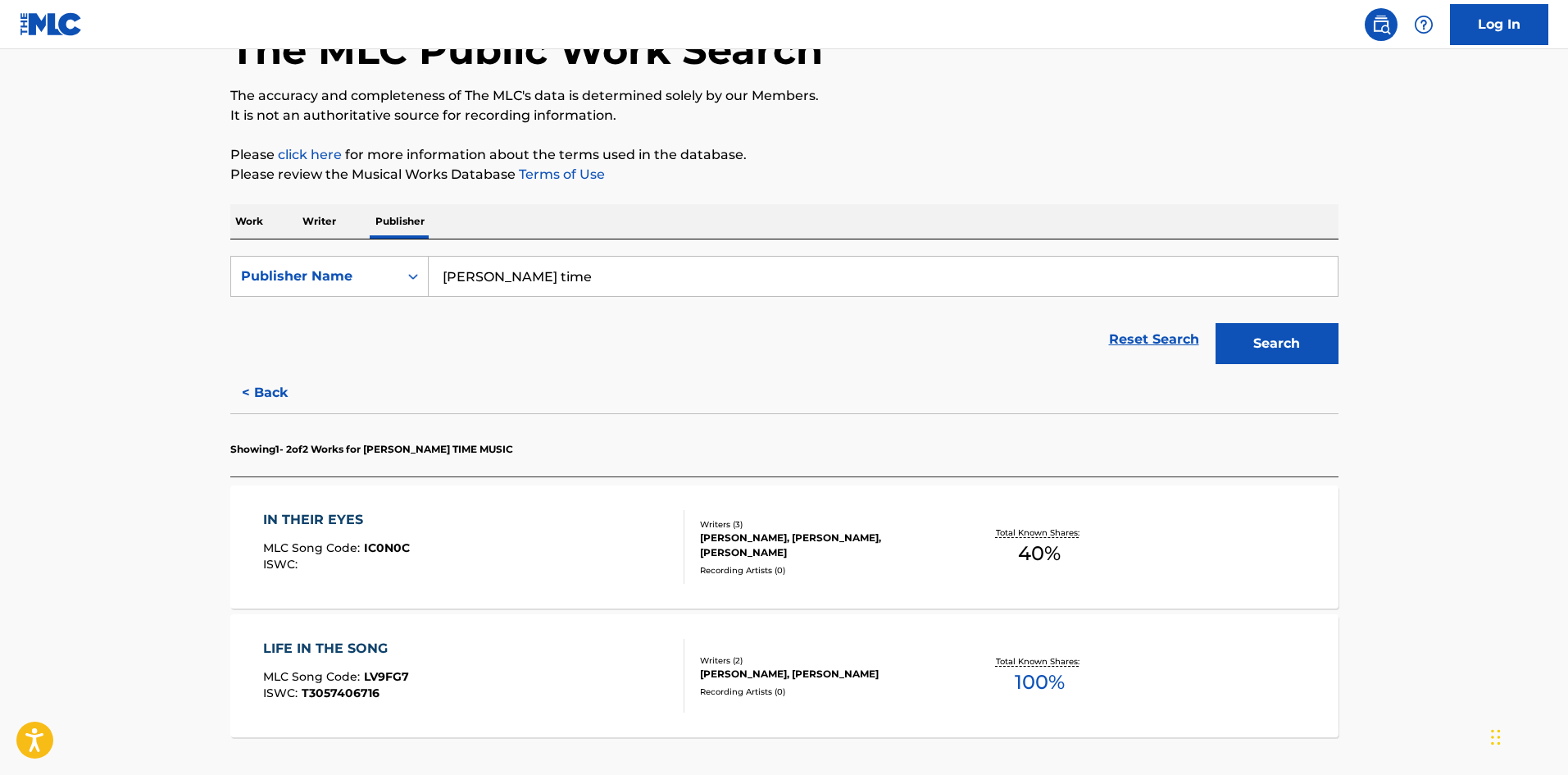
click at [745, 562] on div "Writers ( 3 ) DAVID LYNDON HUFF, JUSTIN WAYNE PETERS, DIERTRA HUFF Recording Ar…" at bounding box center [815, 547] width 263 height 58
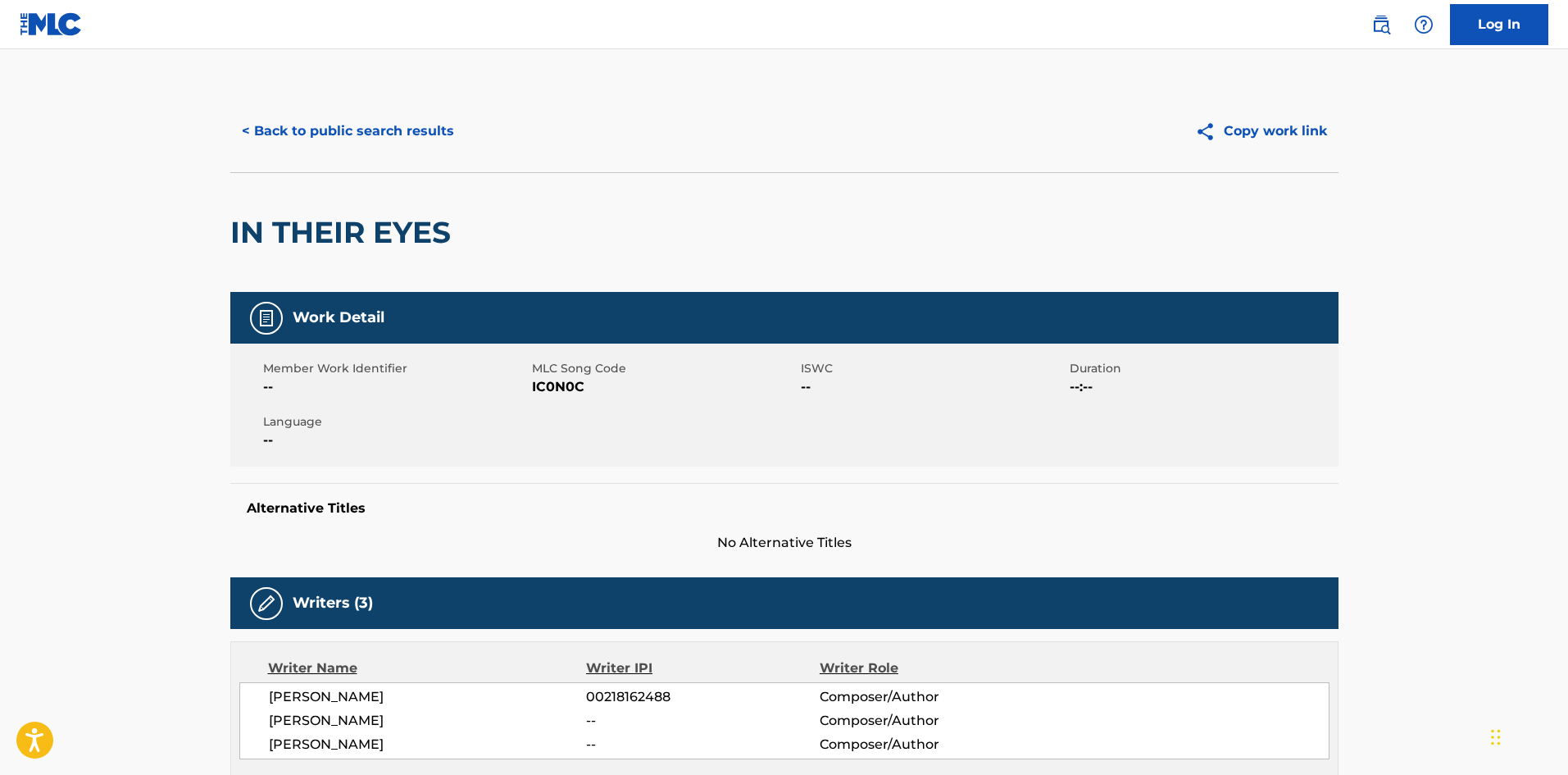
scroll to position [426, 0]
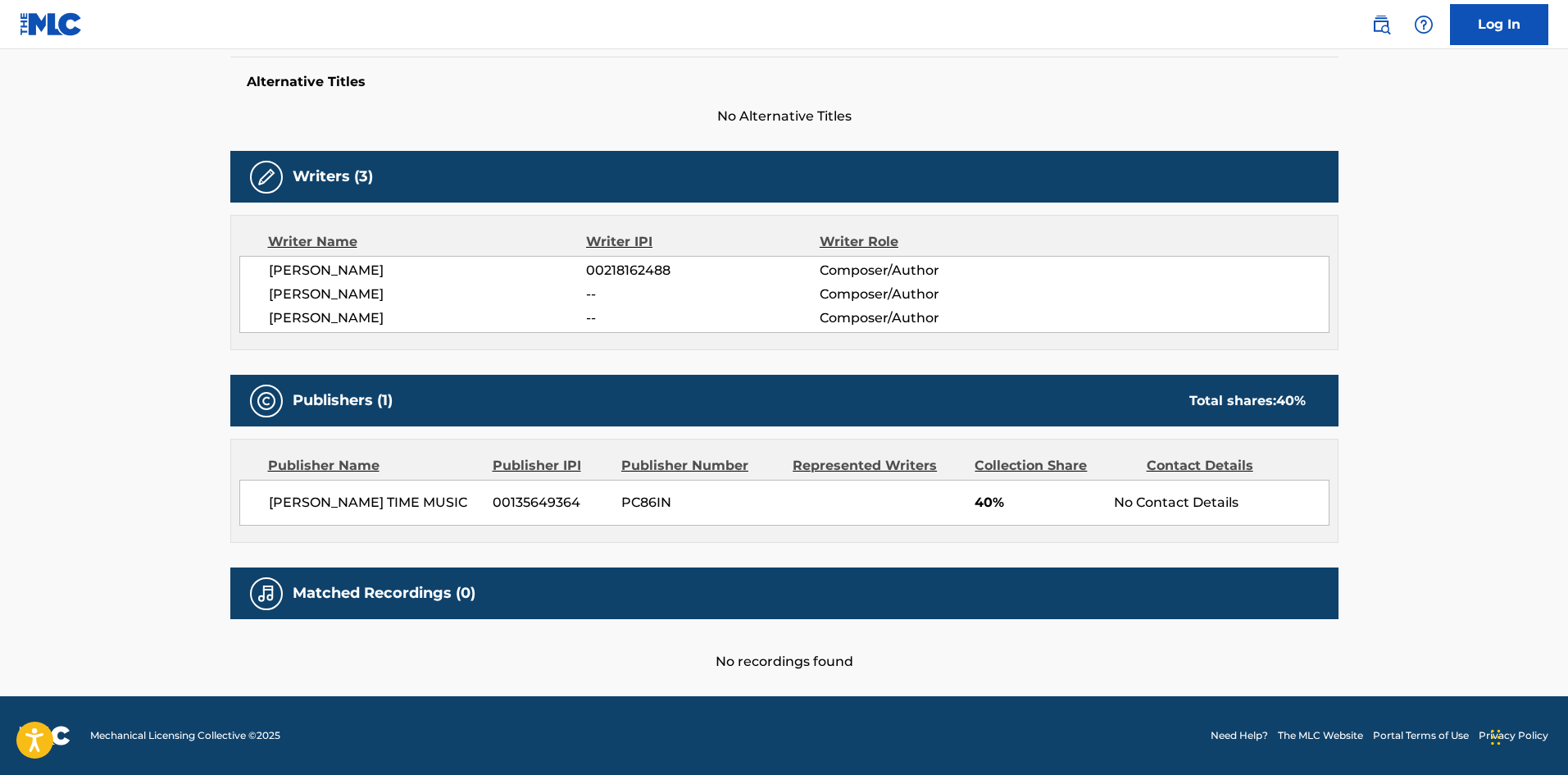
click at [48, 508] on main "< Back to public search results Copy work link IN THEIR EYES Work Detail Member…" at bounding box center [784, 159] width 1568 height 1073
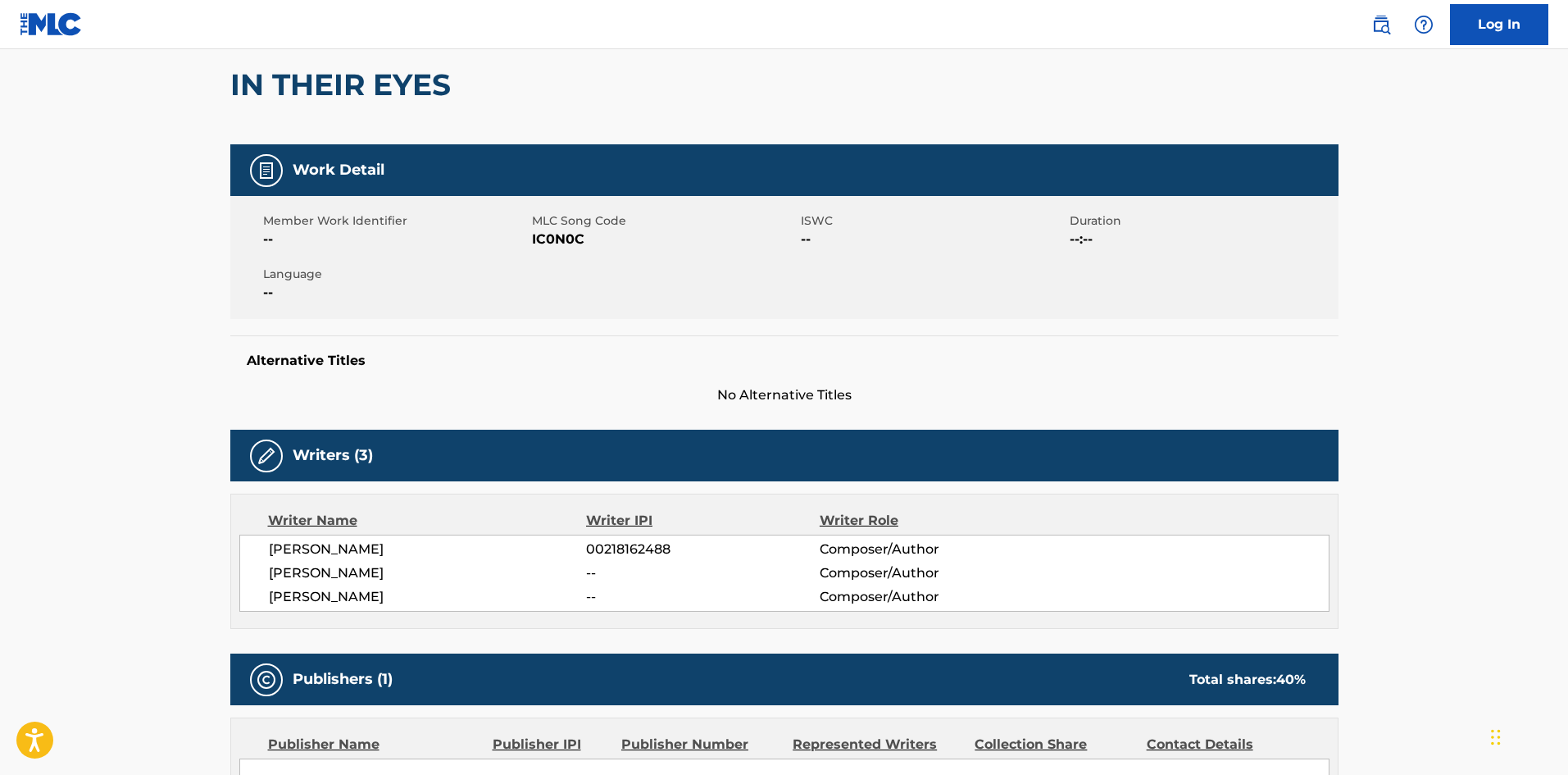
scroll to position [0, 0]
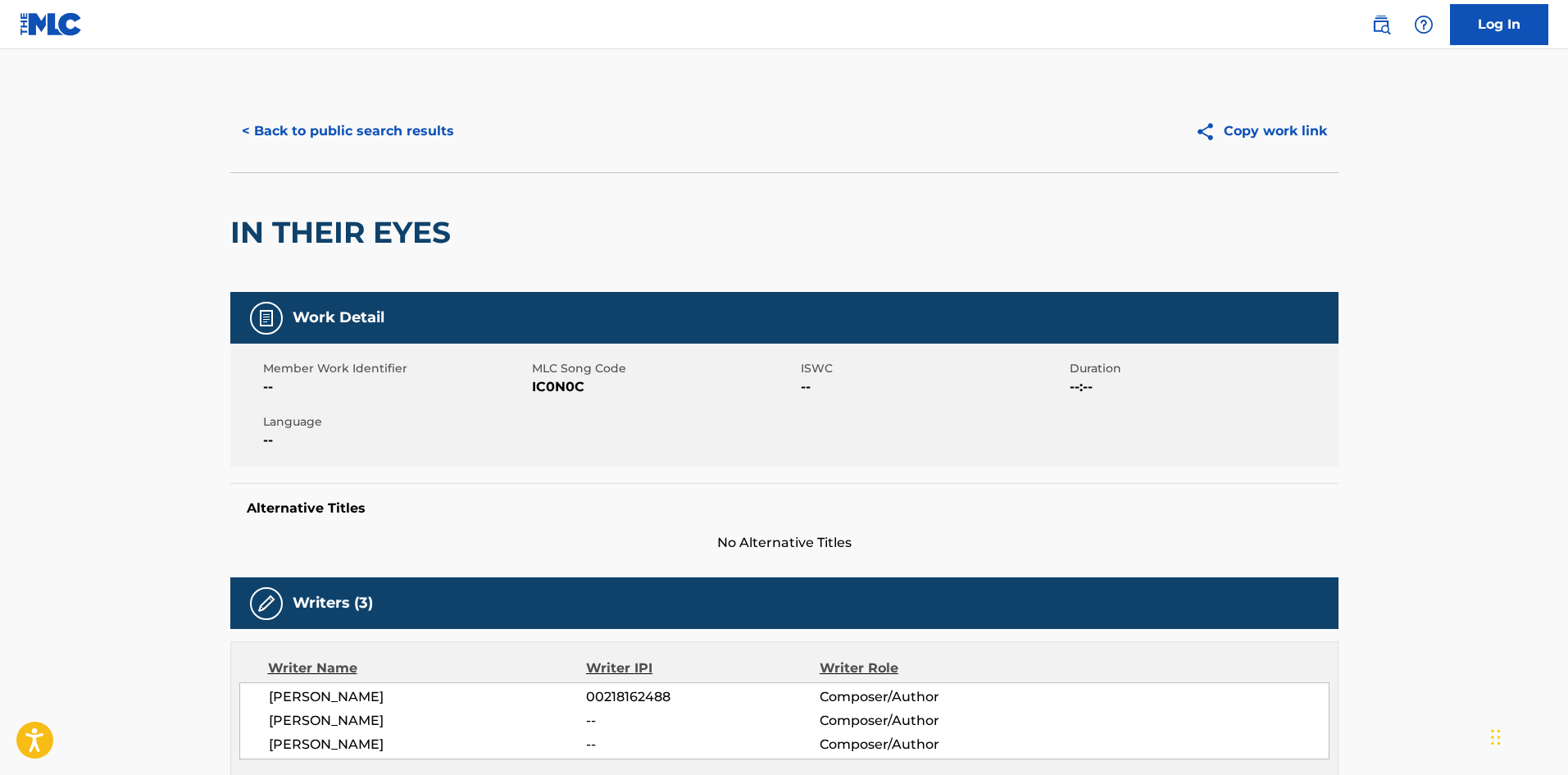
click at [310, 118] on button "< Back to public search results" at bounding box center [349, 131] width 236 height 41
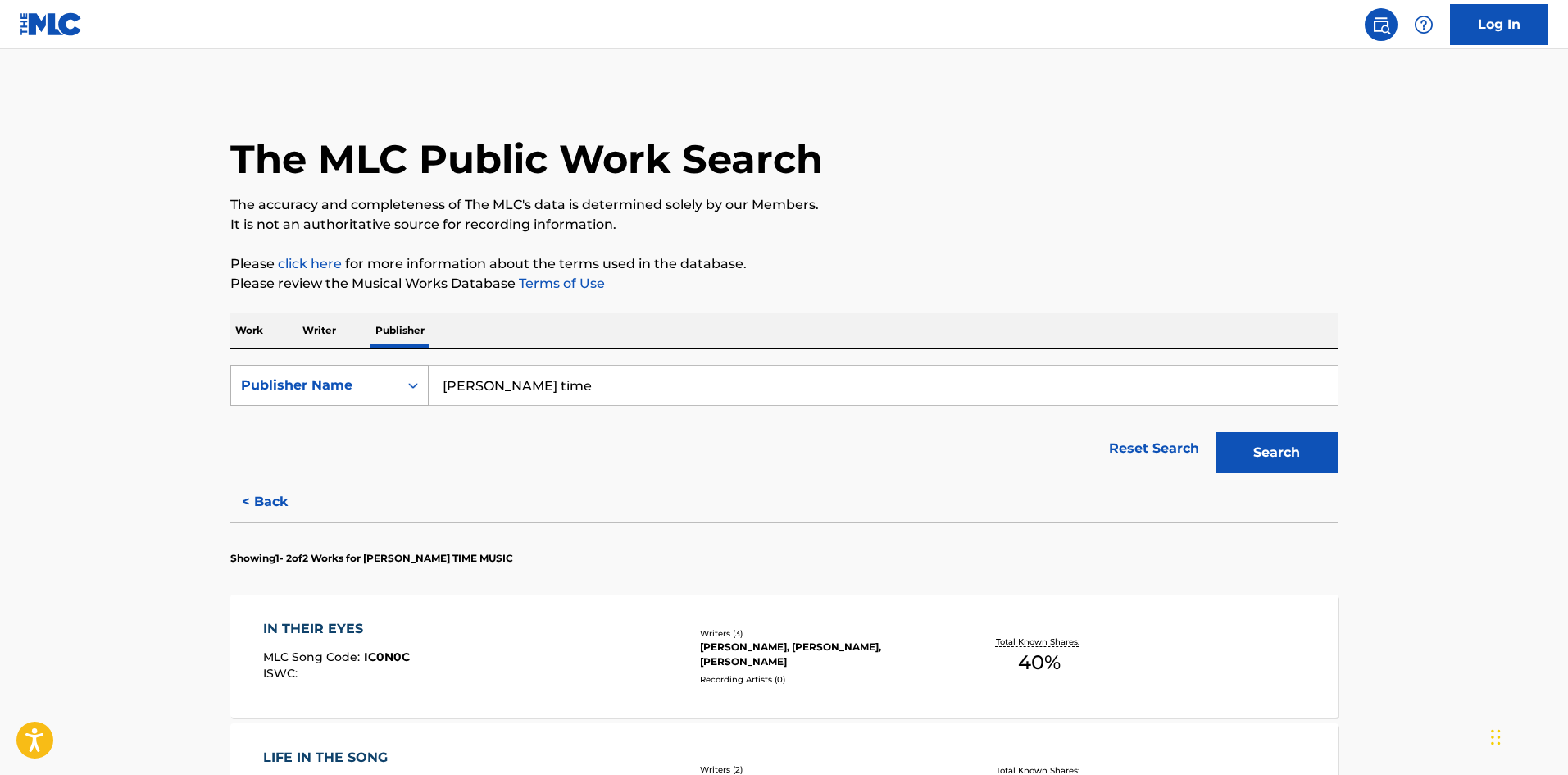
click at [331, 387] on div "Publisher Name" at bounding box center [315, 386] width 148 height 20
click at [321, 454] on div "MLC Publisher Number" at bounding box center [329, 466] width 197 height 41
click at [438, 388] on input "Search Form" at bounding box center [883, 385] width 909 height 39
paste input "PA183V"
type input "PA183V"
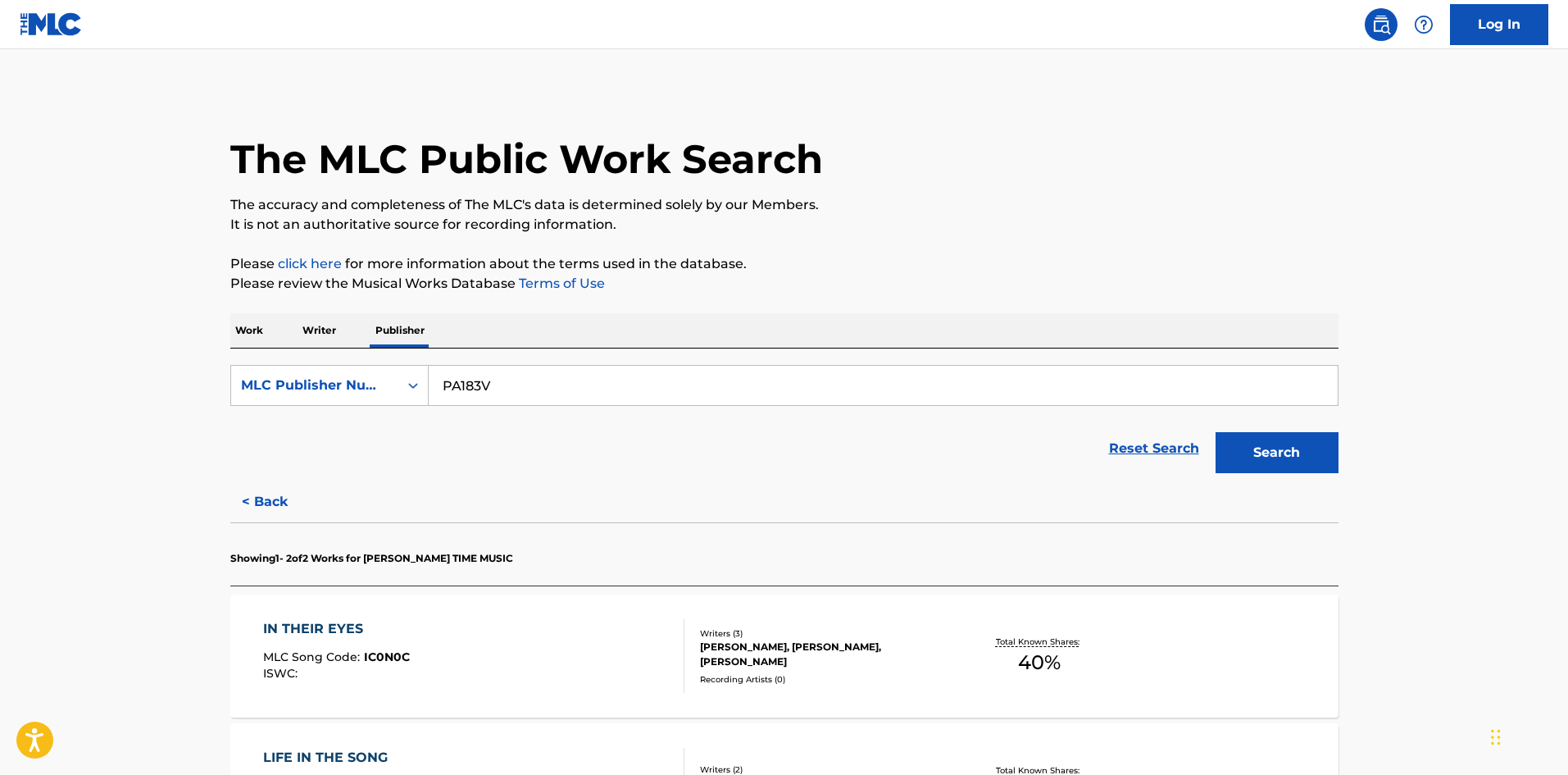
click at [1221, 444] on button "Search" at bounding box center [1276, 452] width 123 height 41
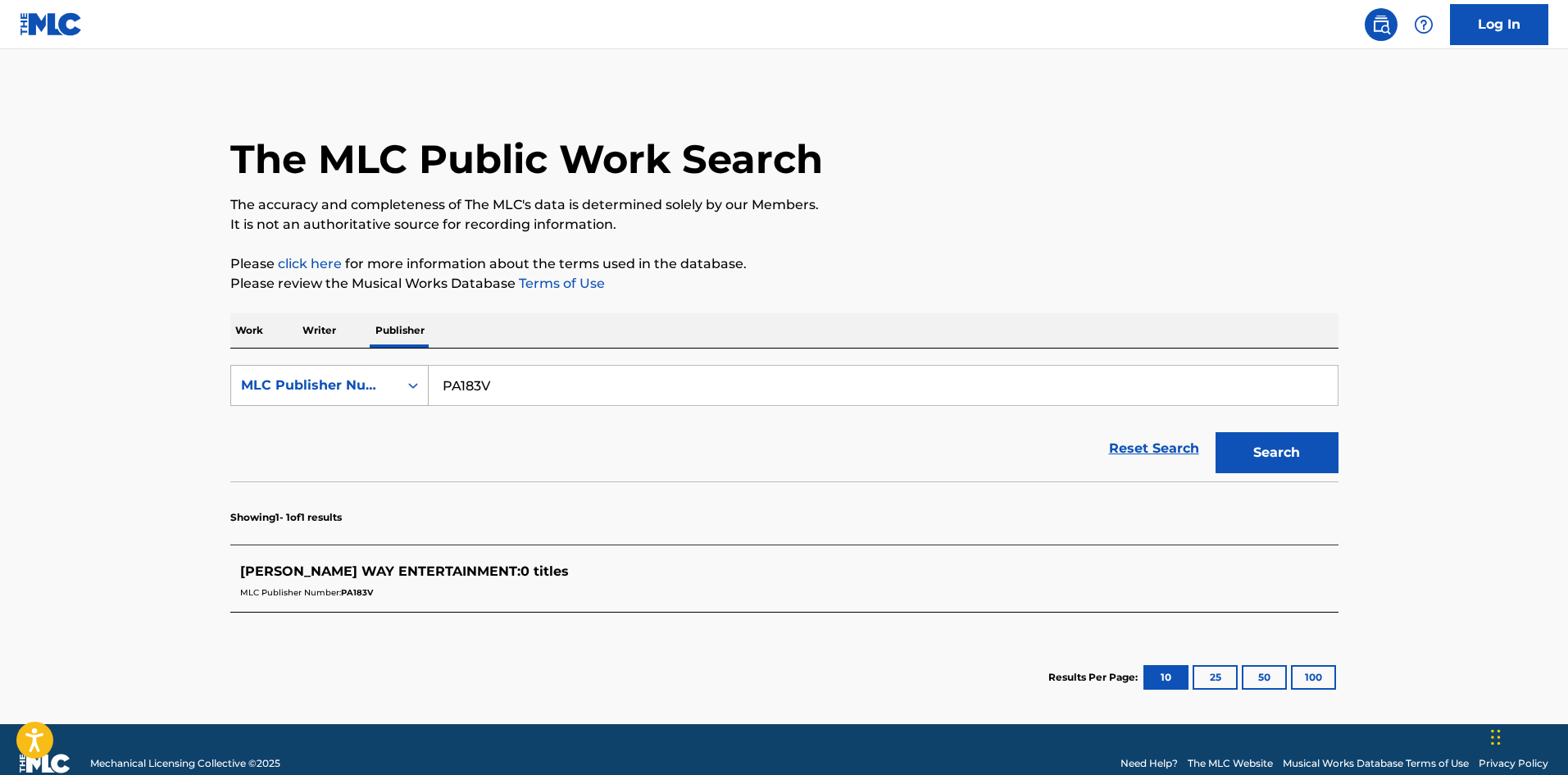
click at [373, 381] on div "MLC Publisher Number" at bounding box center [315, 386] width 148 height 20
click at [369, 439] on div "Publisher Name" at bounding box center [329, 425] width 197 height 41
click at [525, 386] on input "Search Form" at bounding box center [883, 385] width 909 height 39
click at [1215, 432] on button "Search" at bounding box center [1276, 452] width 123 height 41
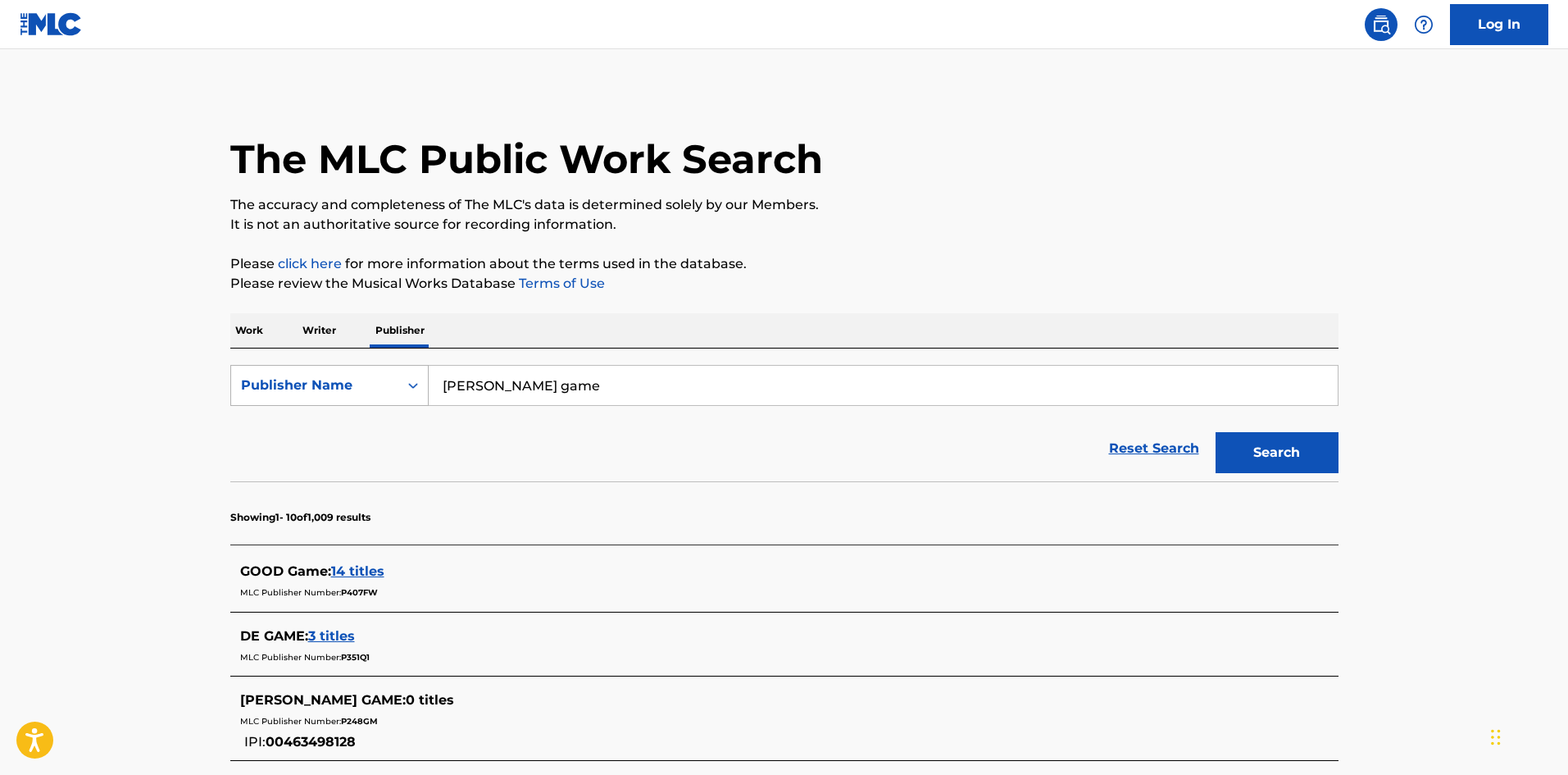
drag, startPoint x: 560, startPoint y: 367, endPoint x: 409, endPoint y: 388, distance: 152.5
click at [409, 388] on div "SearchWithCriteria2720790f-15ae-498b-b35d-788bcc8af802 Publisher Name taylor ga…" at bounding box center [785, 385] width 1109 height 41
click at [1215, 432] on button "Search" at bounding box center [1276, 452] width 123 height 41
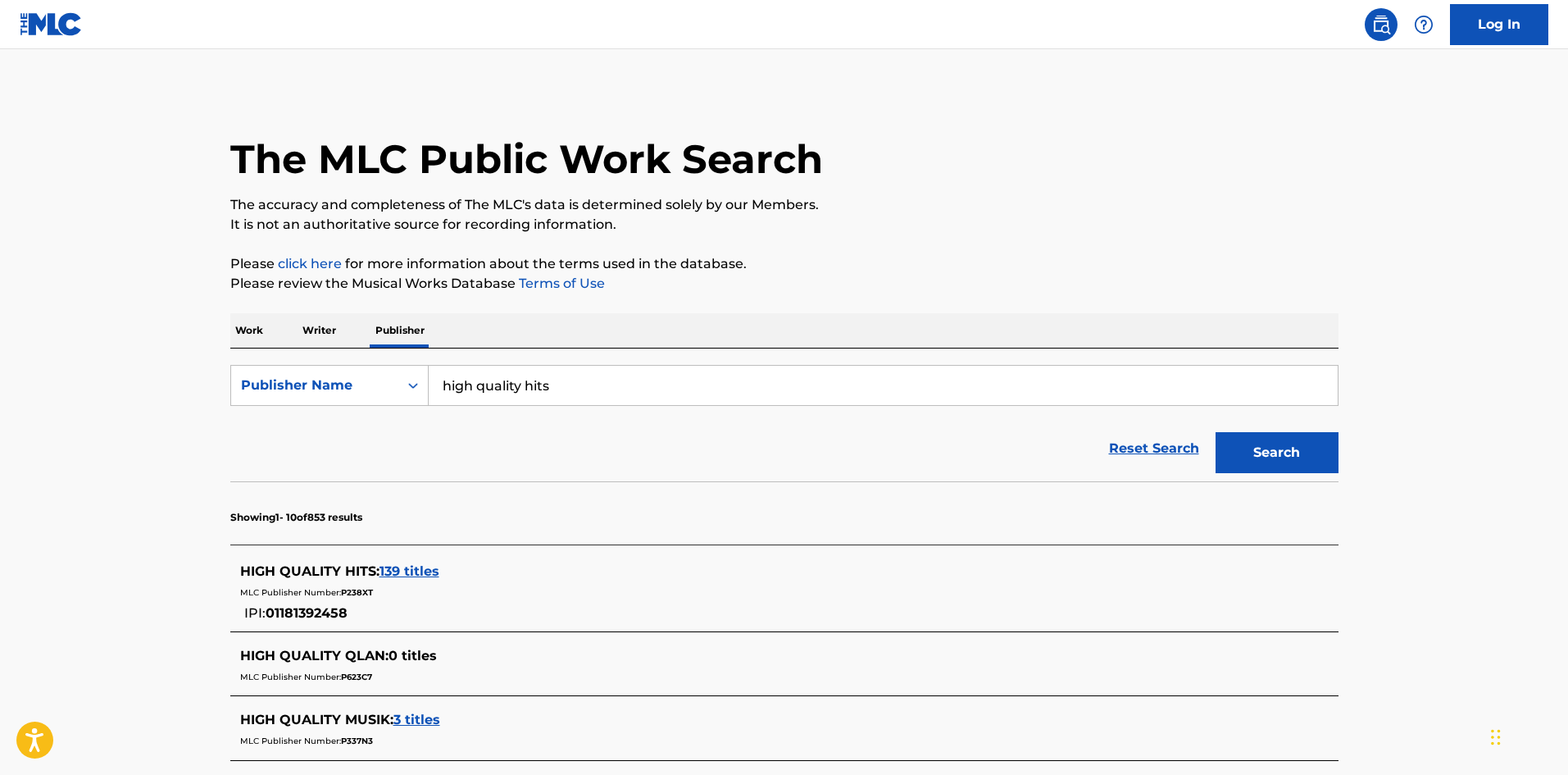
click at [537, 382] on input "high quality hits" at bounding box center [883, 385] width 909 height 39
type input "high quality music"
click at [1215, 432] on button "Search" at bounding box center [1276, 452] width 123 height 41
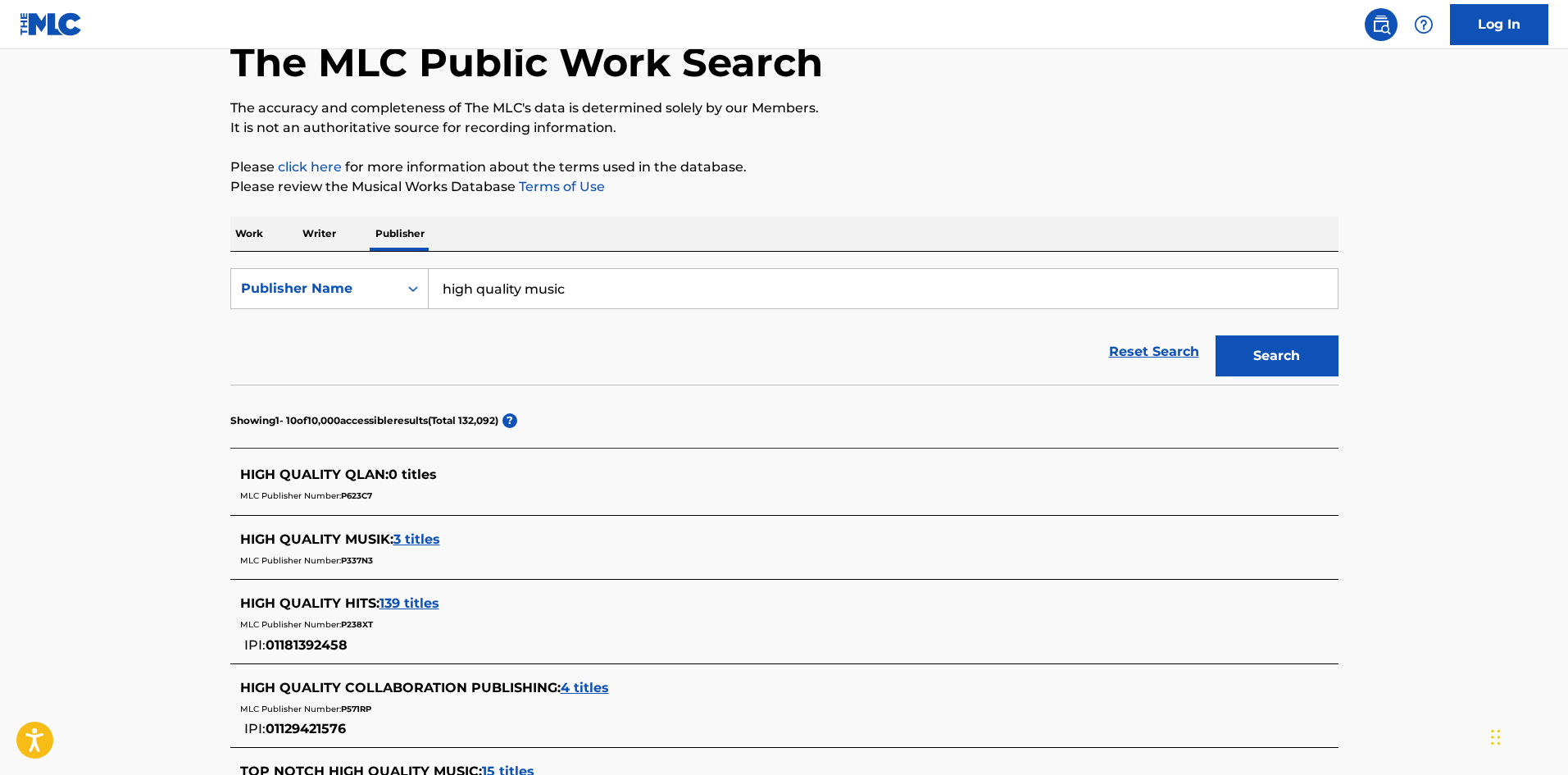
scroll to position [219, 0]
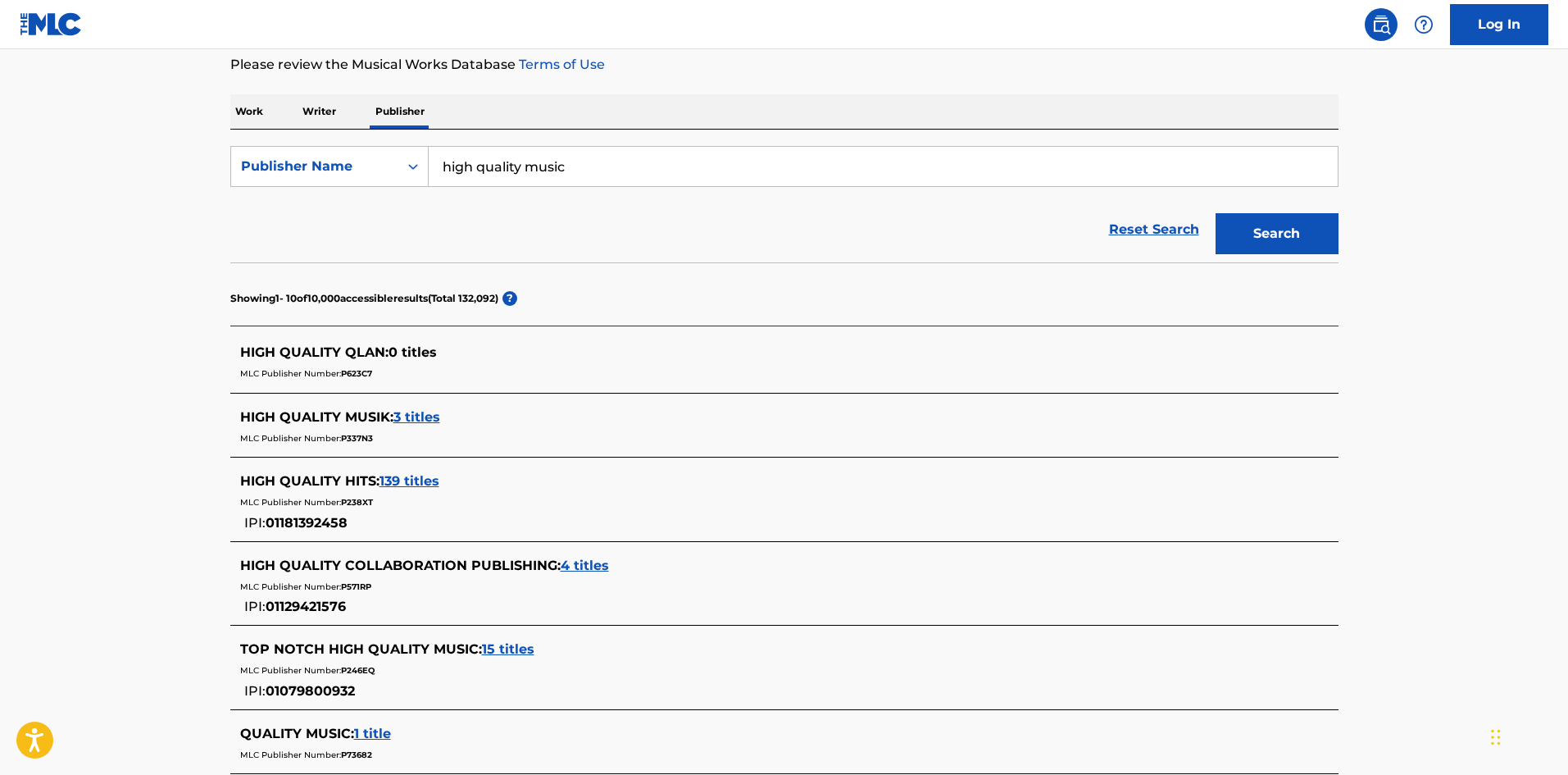
click at [39, 572] on main "The MLC Public Work Search The accuracy and completeness of The MLC's data is d…" at bounding box center [784, 509] width 1568 height 1359
click at [322, 174] on div "Publisher Name" at bounding box center [315, 167] width 148 height 20
click at [306, 253] on div "MLC Publisher Number" at bounding box center [329, 248] width 197 height 41
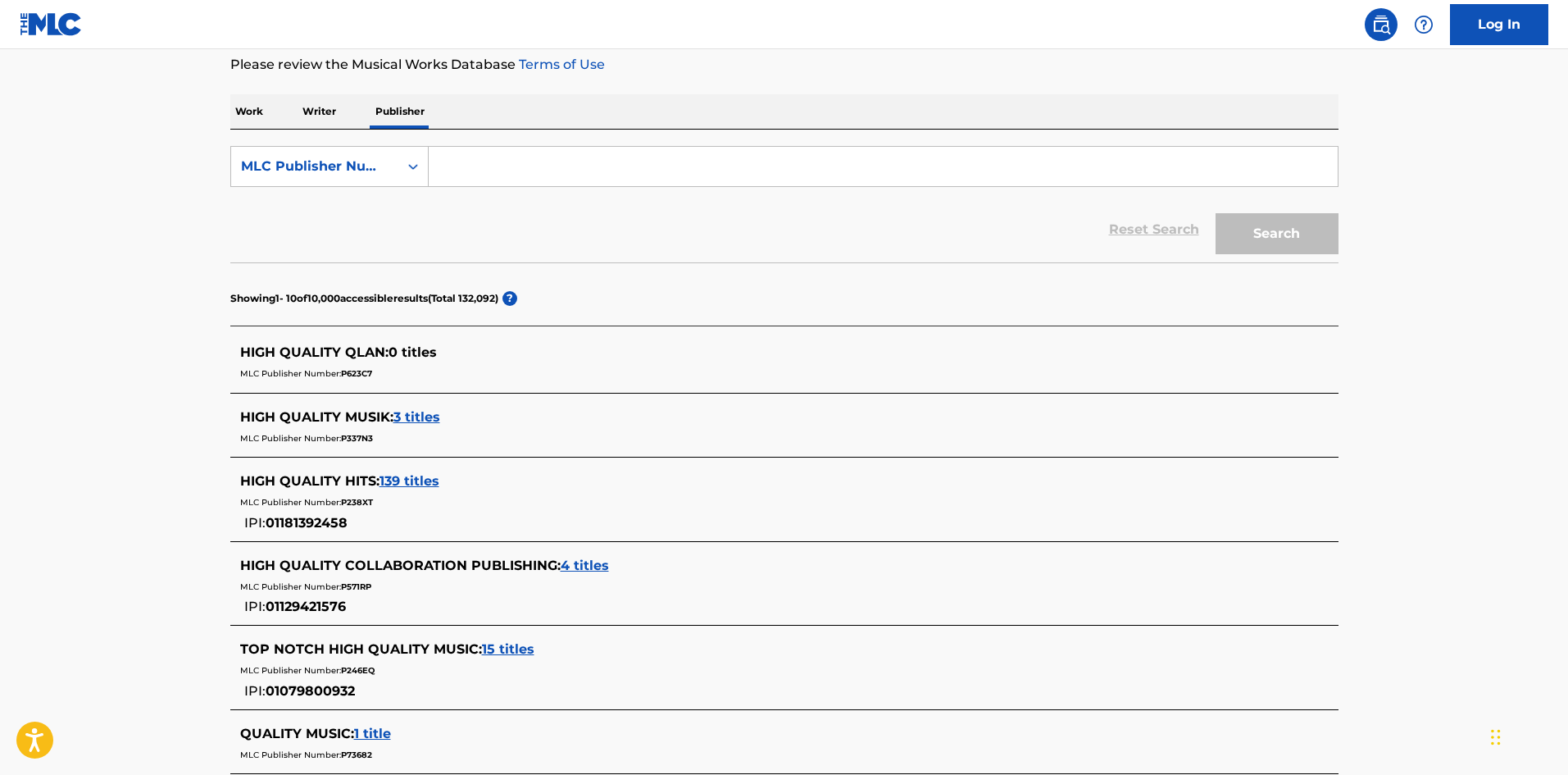
click at [586, 132] on div "SearchWithCriteria0e8ba0f2-2b64-4676-bbc3-b1bcf49b89f9 MLC Publisher Number Res…" at bounding box center [785, 196] width 1109 height 133
drag, startPoint x: 576, startPoint y: 161, endPoint x: 678, endPoint y: 167, distance: 102.2
click at [576, 161] on input "Search Form" at bounding box center [883, 166] width 909 height 39
paste input "P277E1"
type input "P277E1"
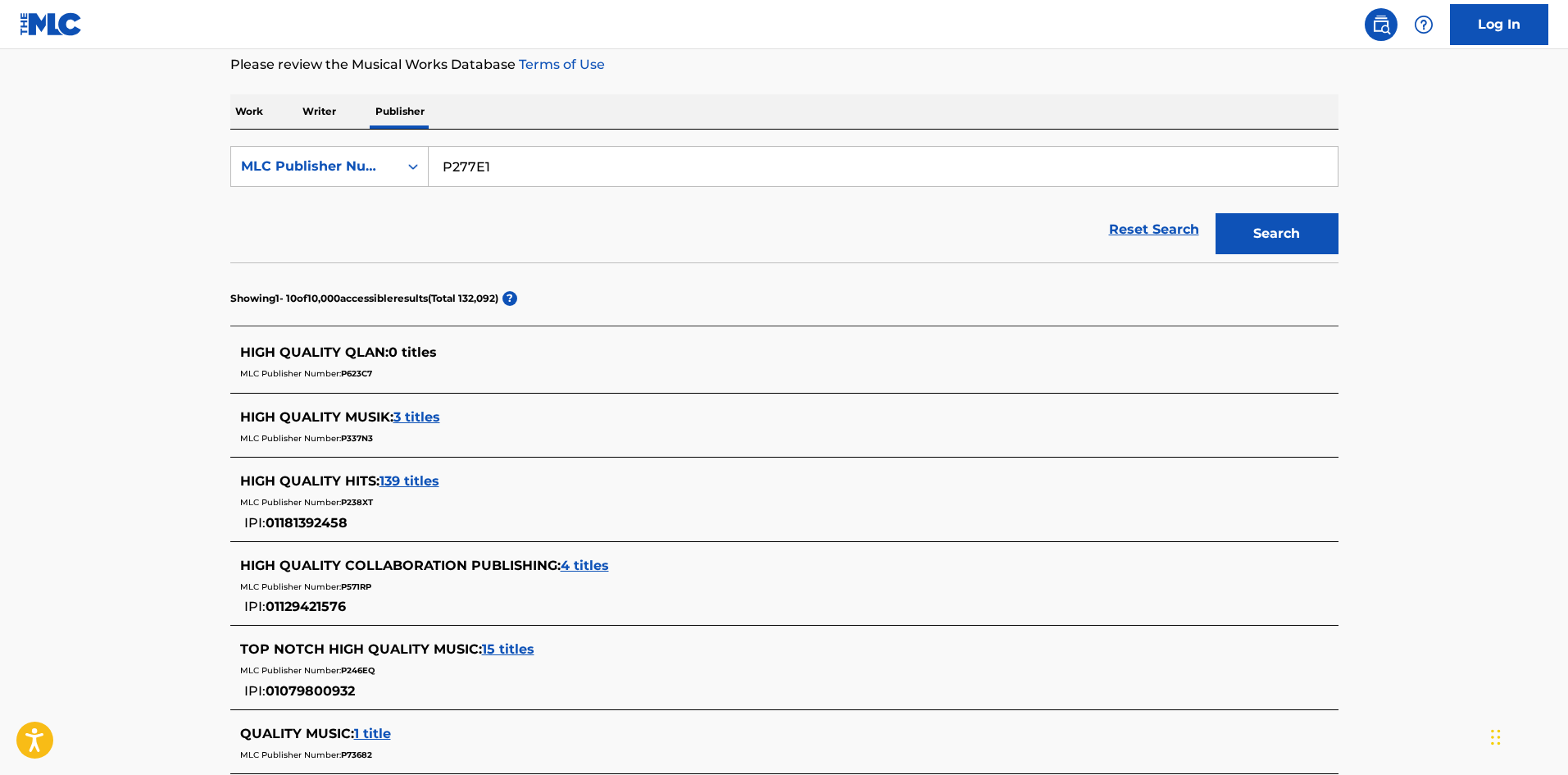
click at [1278, 241] on button "Search" at bounding box center [1276, 233] width 123 height 41
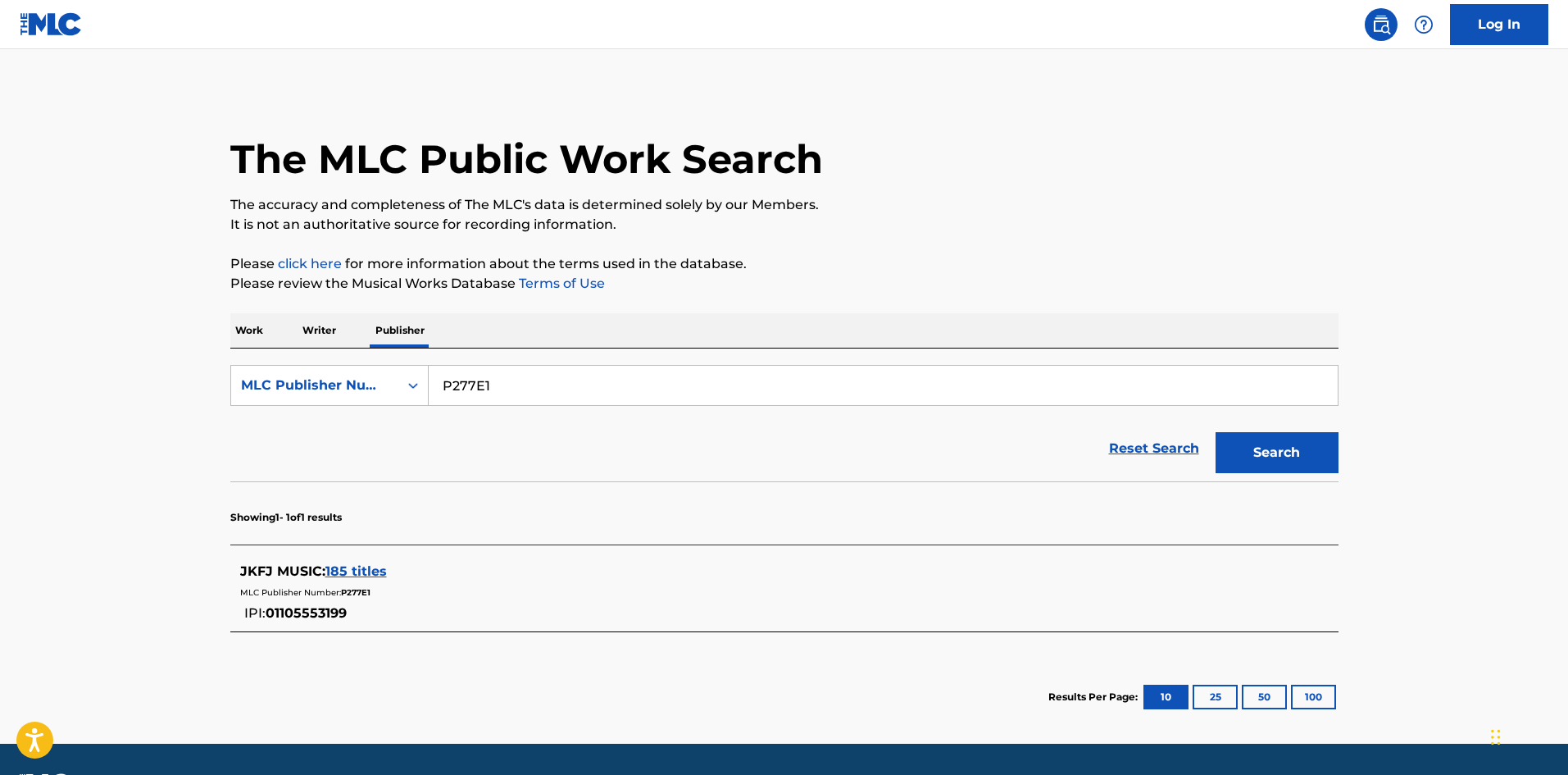
click at [343, 572] on span "185 titles" at bounding box center [357, 571] width 62 height 16
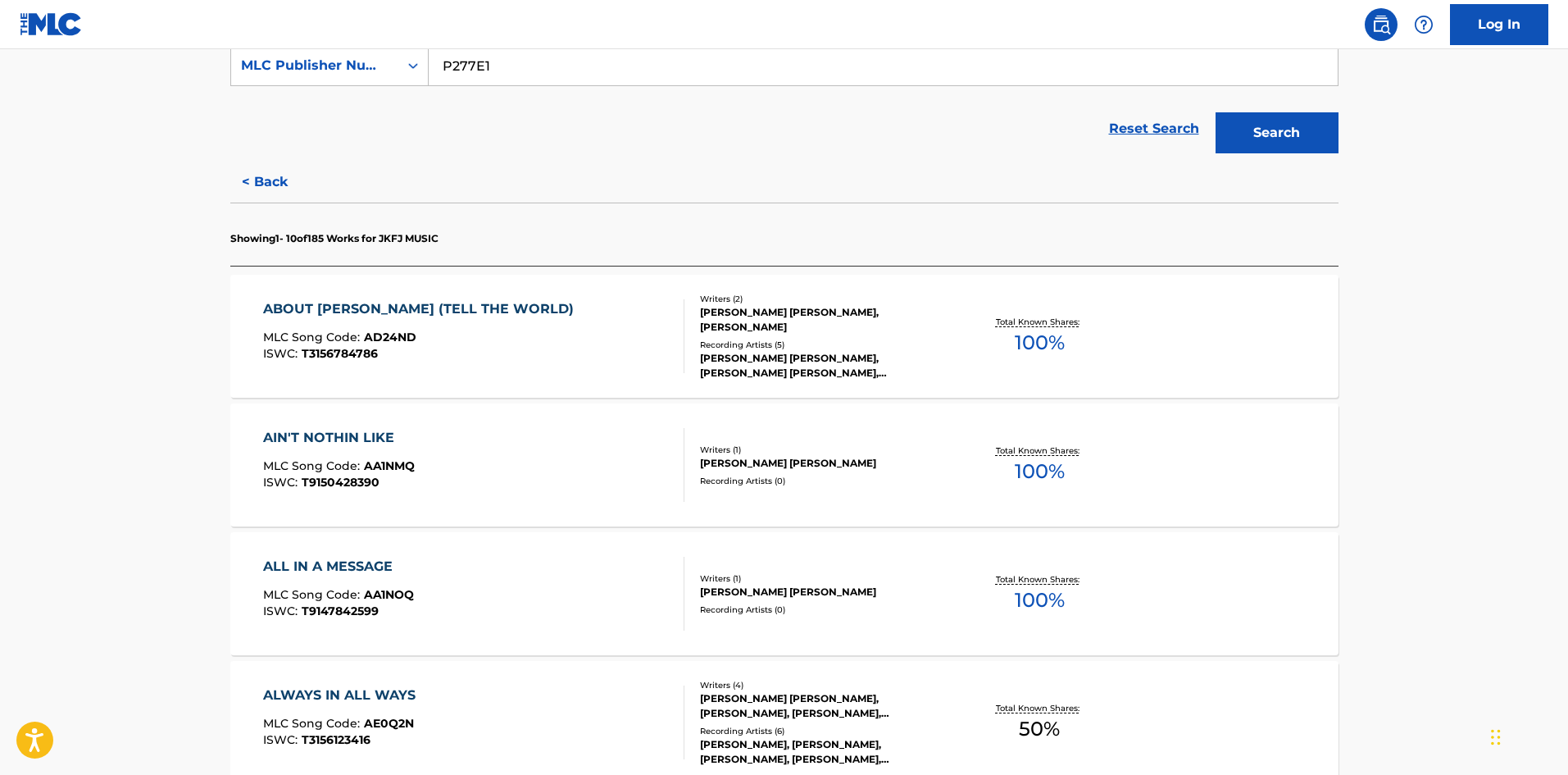
scroll to position [219, 0]
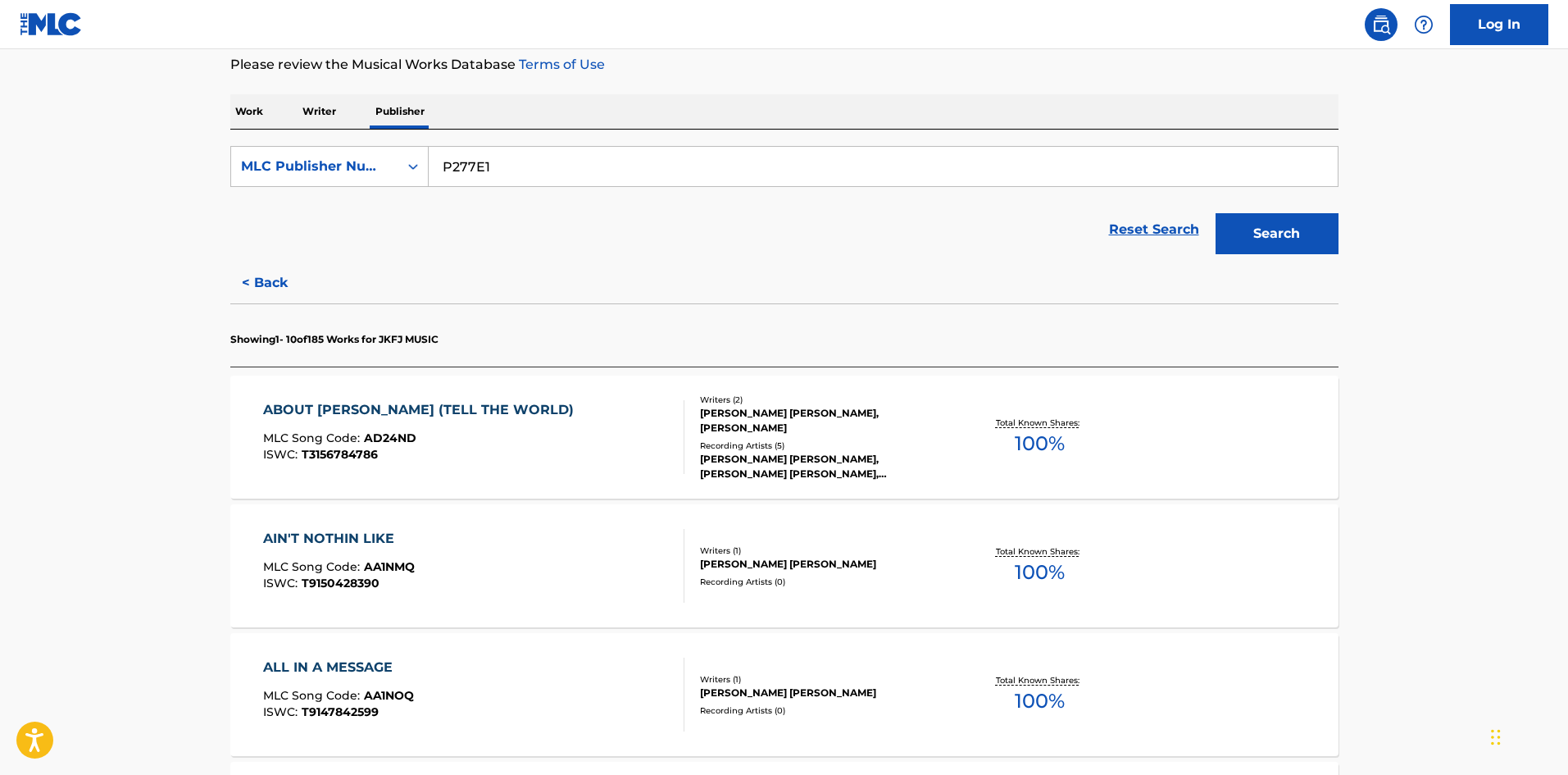
click at [791, 556] on div "JARED KIRK FREDERICK JONES" at bounding box center [824, 563] width 248 height 15
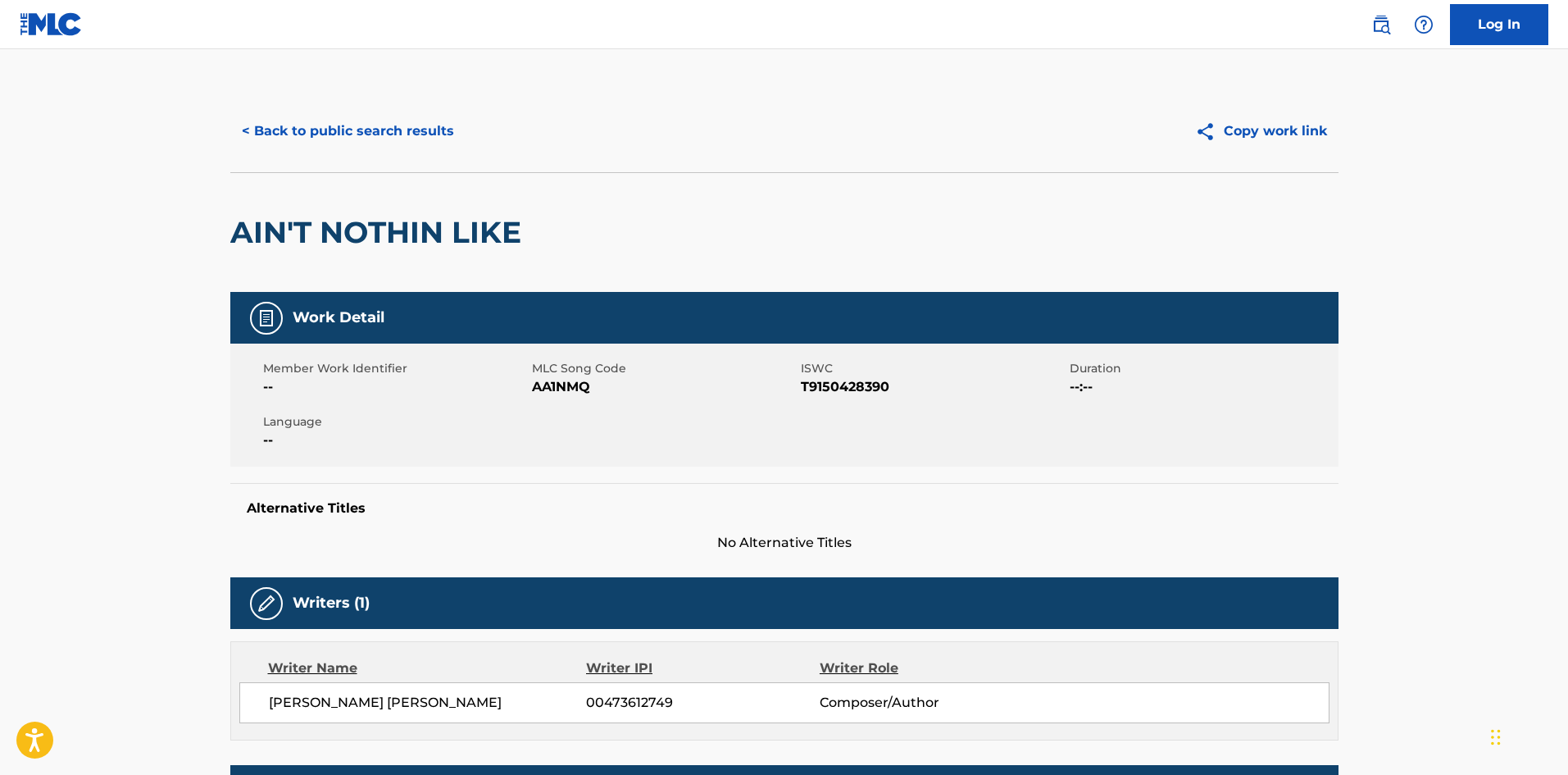
click at [378, 148] on button "< Back to public search results" at bounding box center [349, 131] width 236 height 41
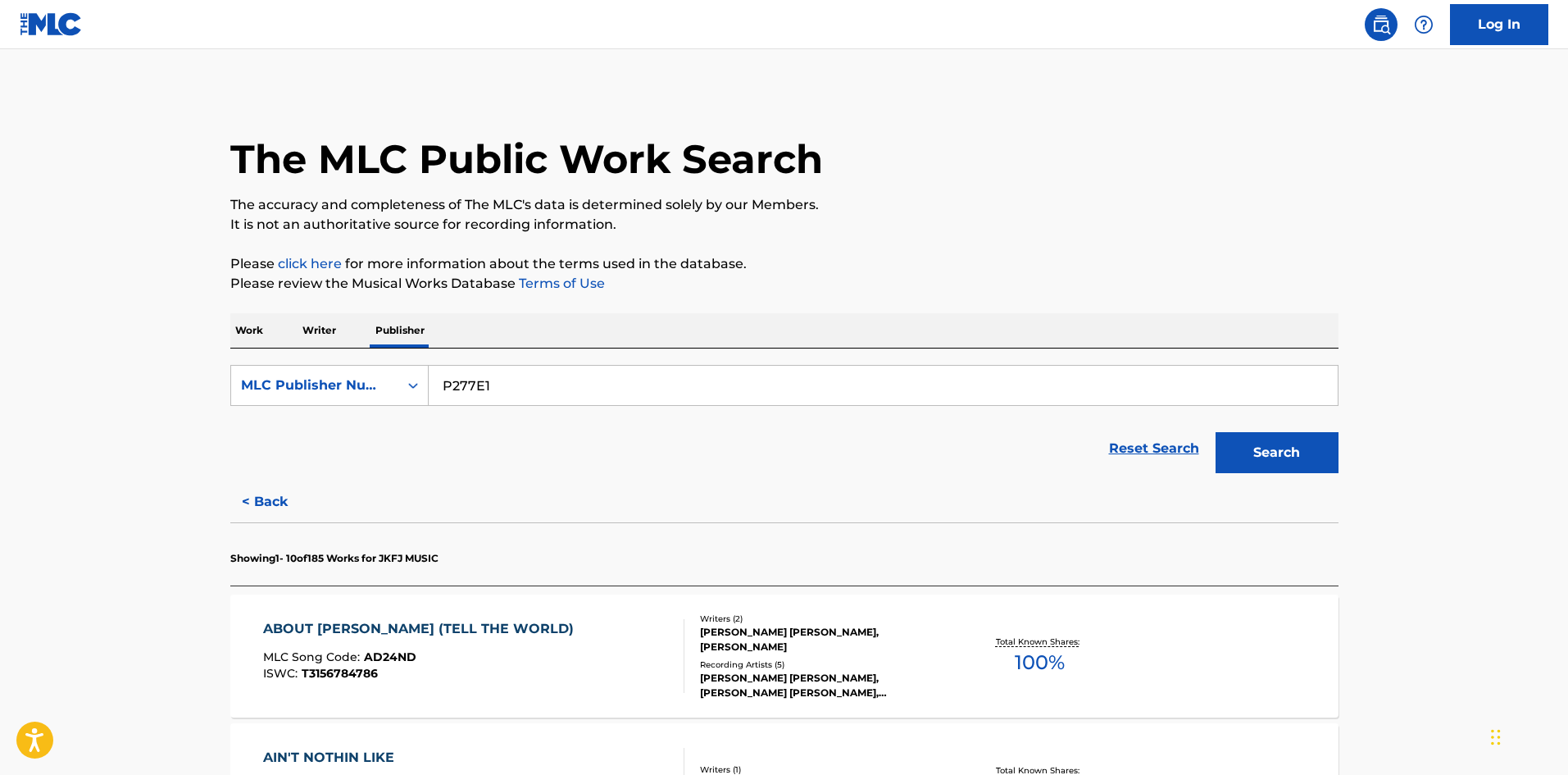
click at [770, 672] on div "JARED KF JONES, JARED KF JONES, JARED KF JONES, JARED KF JONES, JARED KF JONES" at bounding box center [824, 685] width 248 height 30
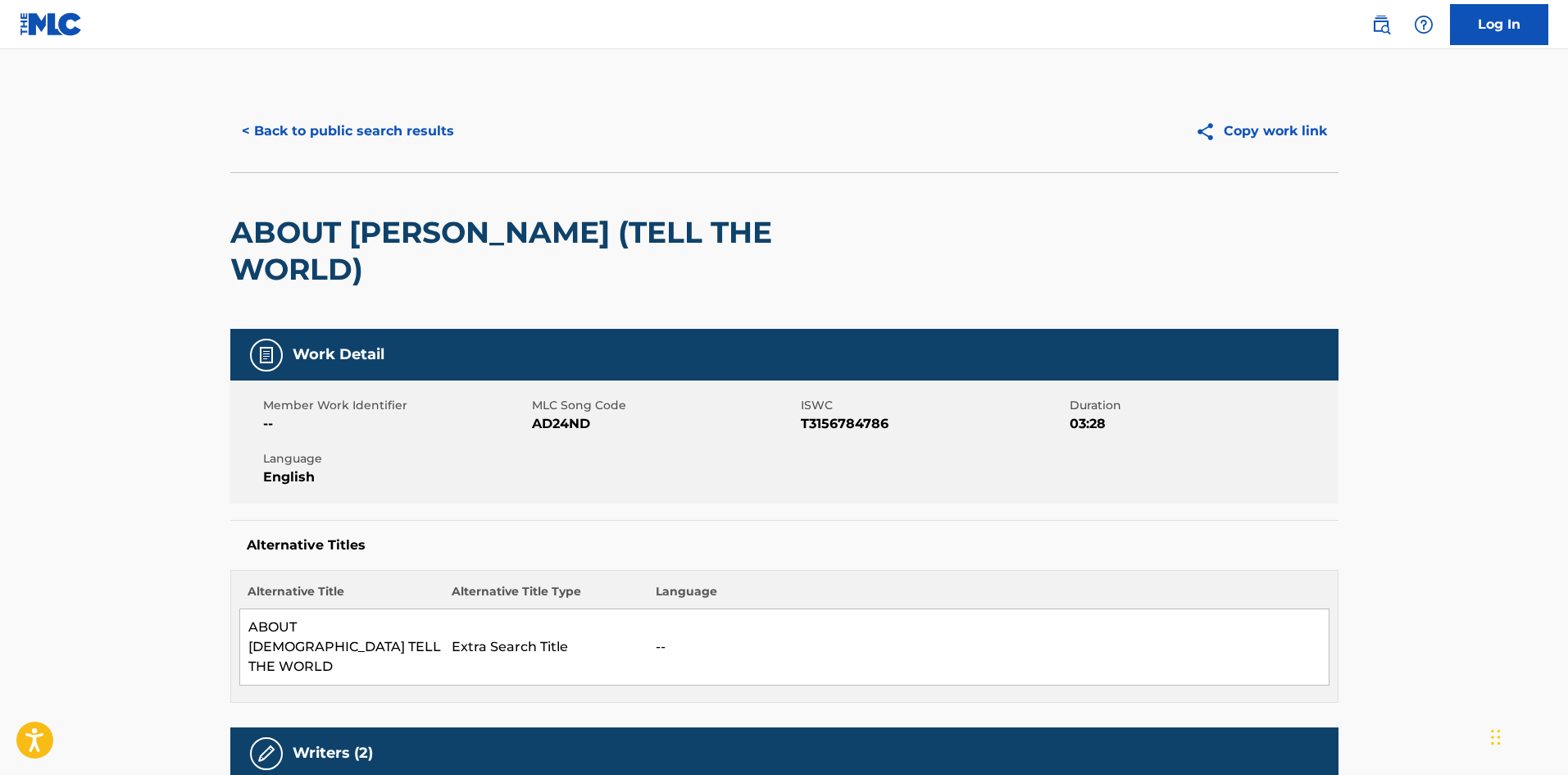
click at [430, 140] on button "< Back to public search results" at bounding box center [349, 131] width 236 height 41
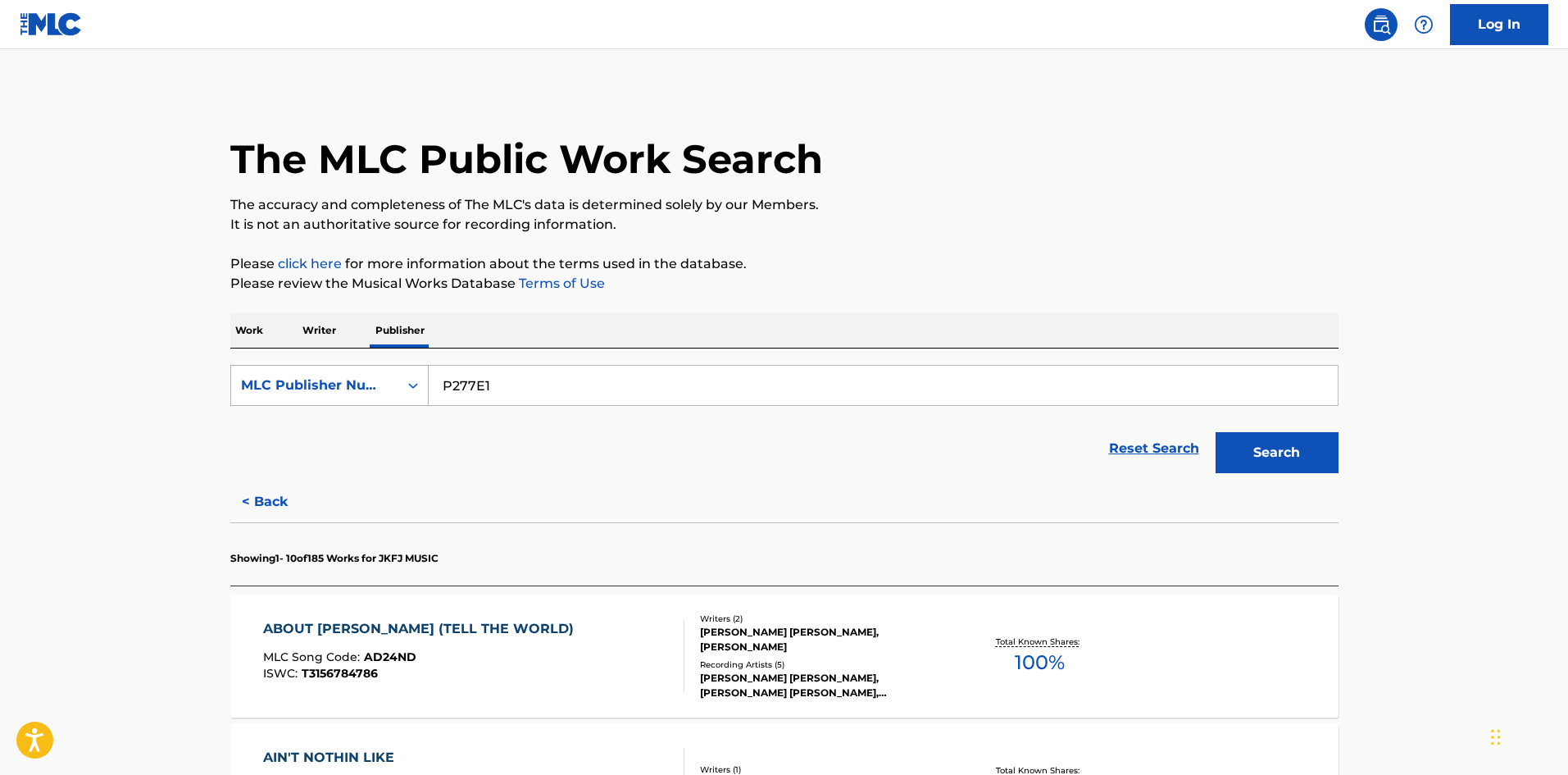
click at [367, 392] on div "MLC Publisher Number" at bounding box center [315, 386] width 148 height 20
click at [358, 420] on div "Publisher Name" at bounding box center [329, 425] width 197 height 41
click at [463, 400] on input "Search Form" at bounding box center [883, 385] width 909 height 39
type input "jfj music"
click at [1215, 432] on button "Search" at bounding box center [1276, 452] width 123 height 41
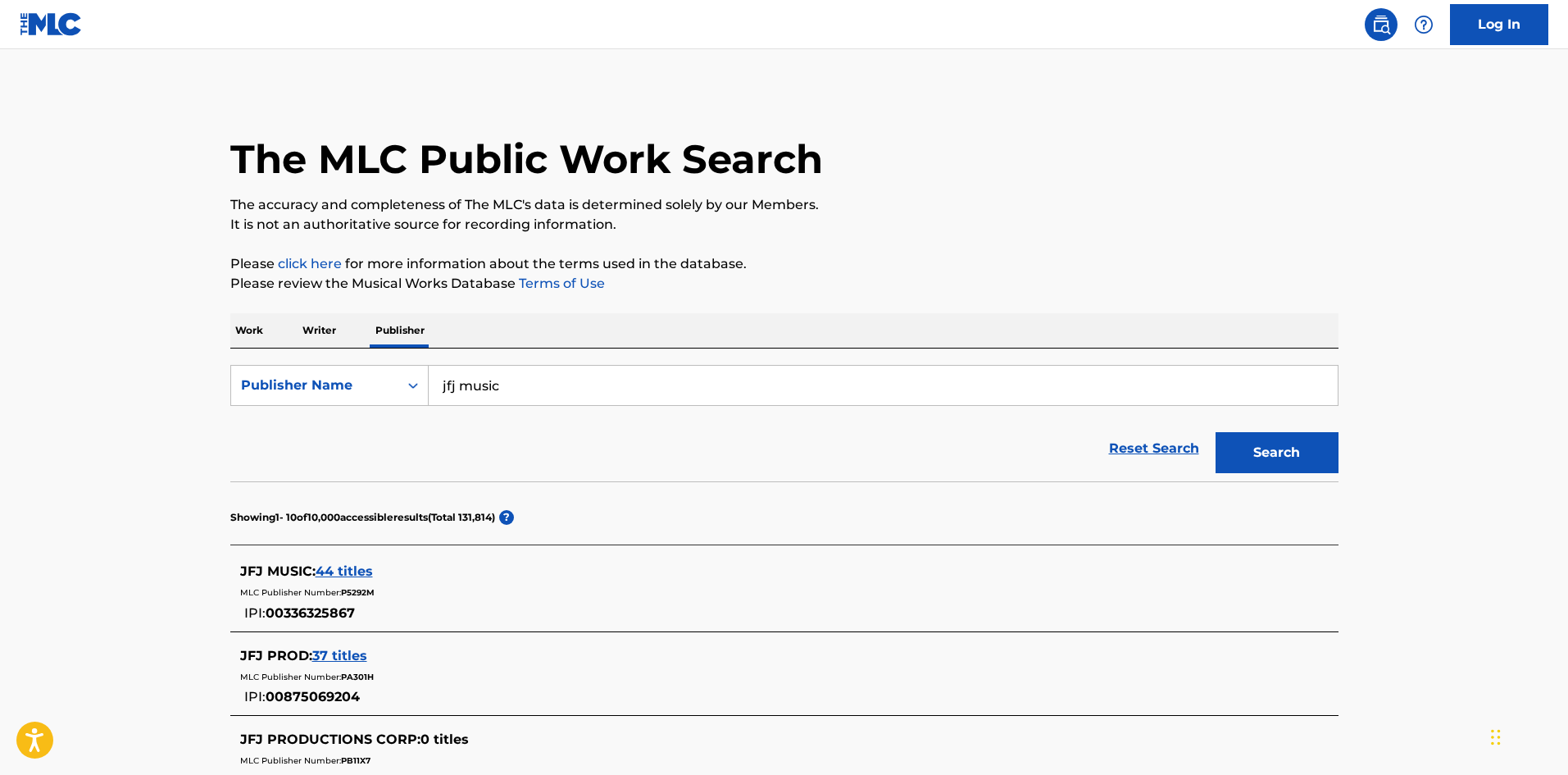
click at [369, 575] on span "44 titles" at bounding box center [344, 571] width 57 height 16
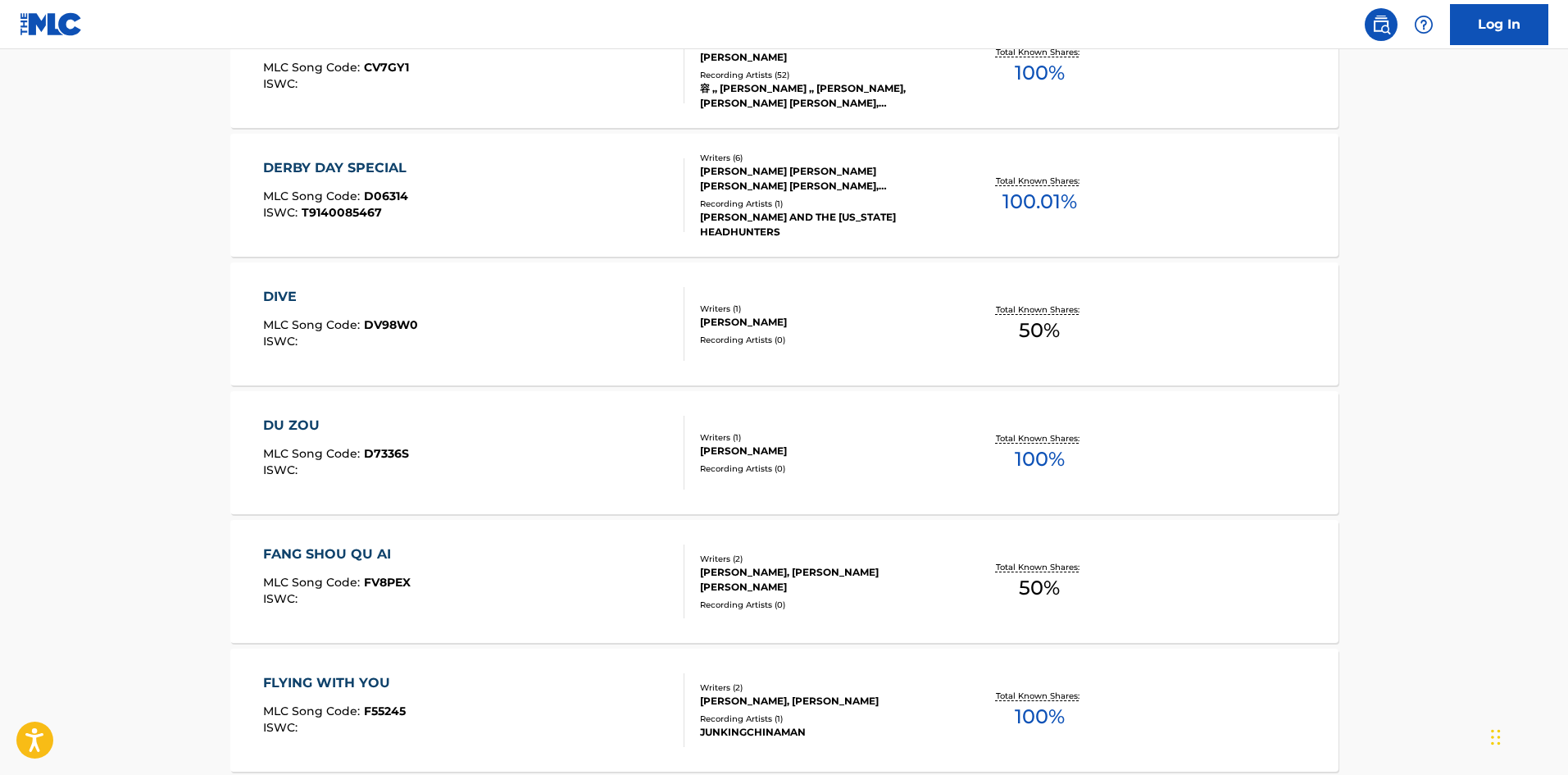
scroll to position [1298, 0]
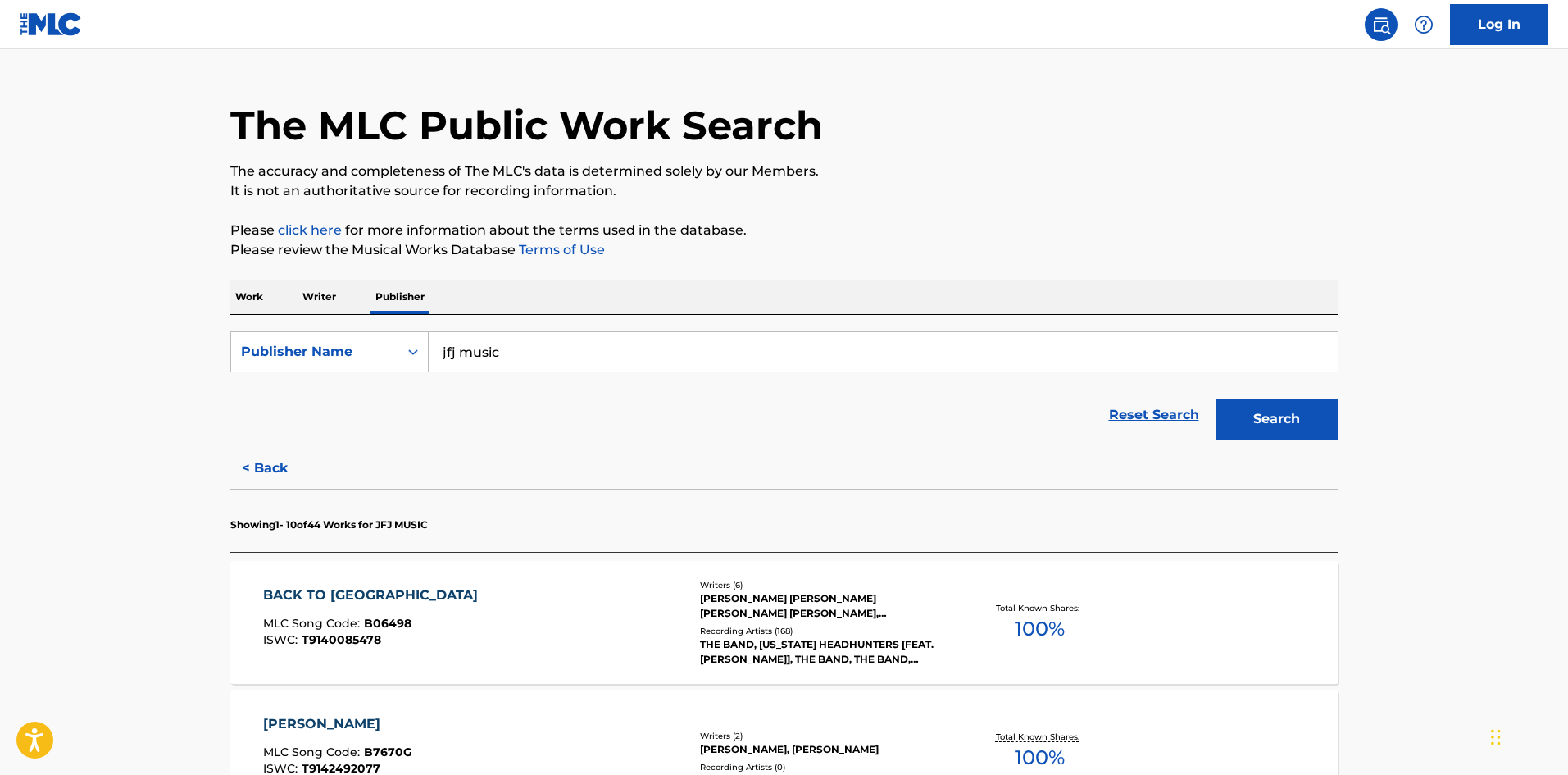
scroll to position [0, 0]
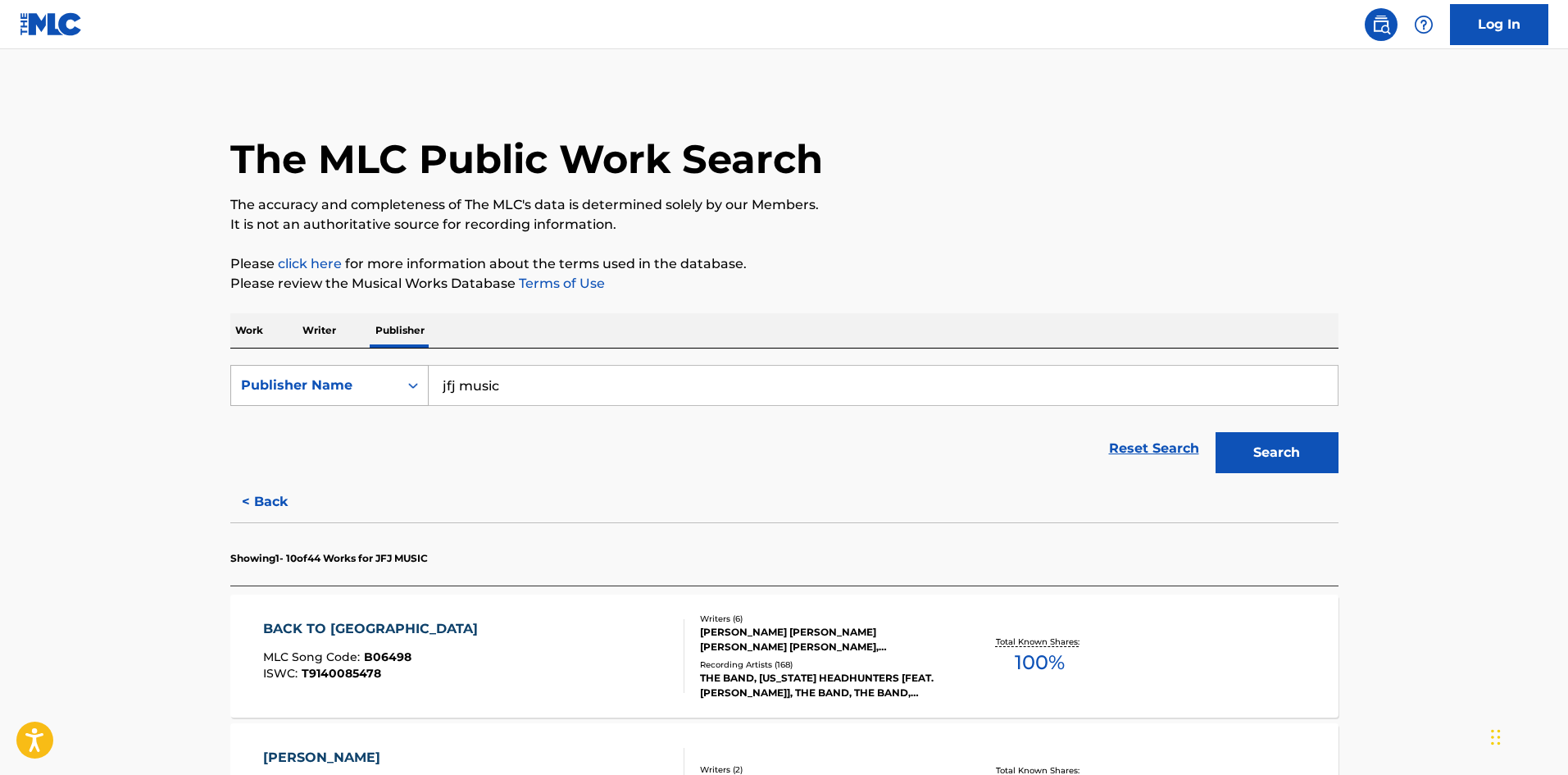
click at [307, 392] on div "Publisher Name" at bounding box center [315, 386] width 148 height 20
click at [313, 462] on div "MLC Publisher Number" at bounding box center [329, 466] width 197 height 41
drag, startPoint x: 514, startPoint y: 385, endPoint x: 528, endPoint y: 380, distance: 14.9
click at [514, 385] on input "Search Form" at bounding box center [883, 385] width 909 height 39
paste input "P052X4"
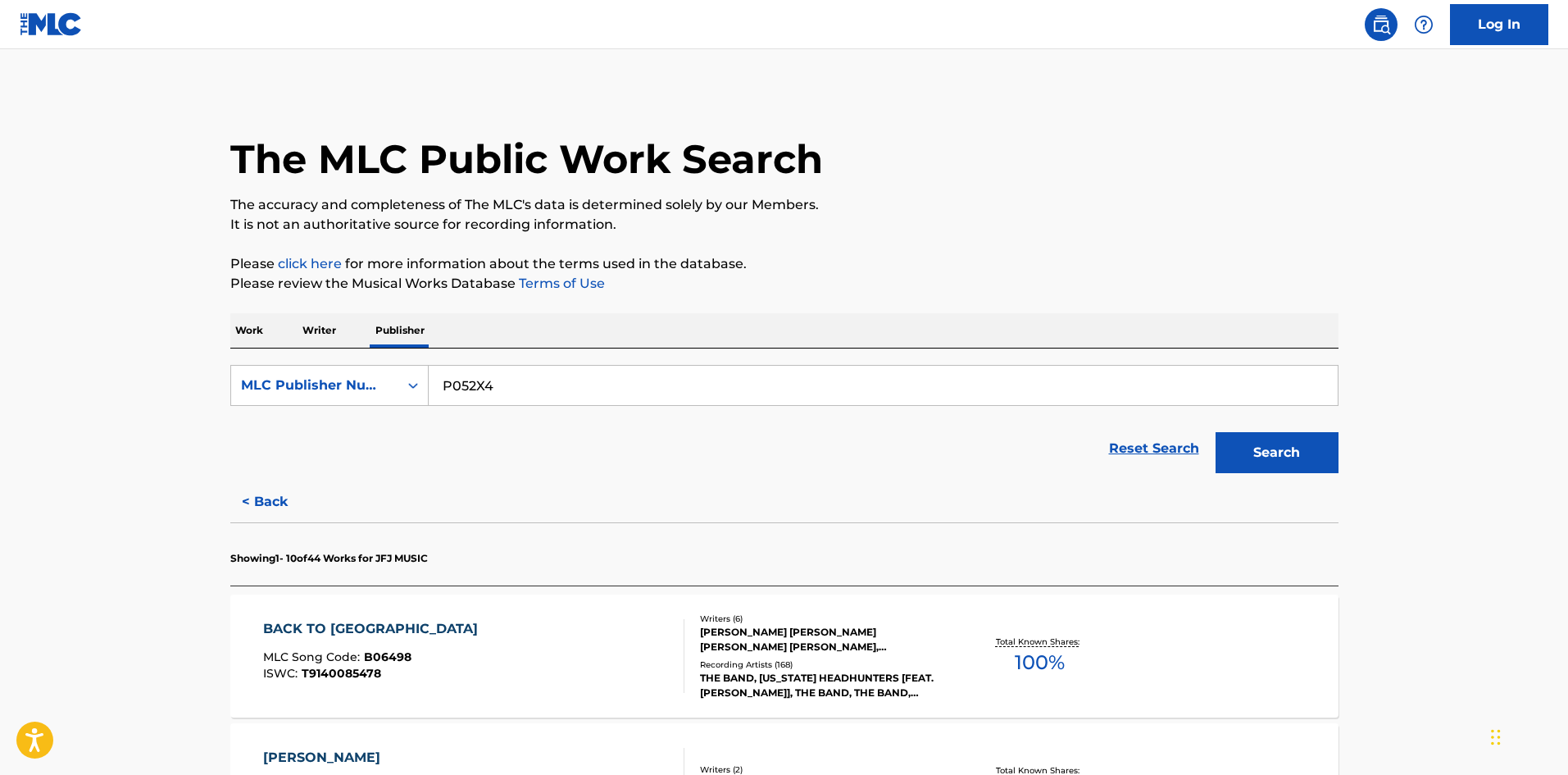
type input "P052X4"
click at [1261, 450] on button "Search" at bounding box center [1276, 452] width 123 height 41
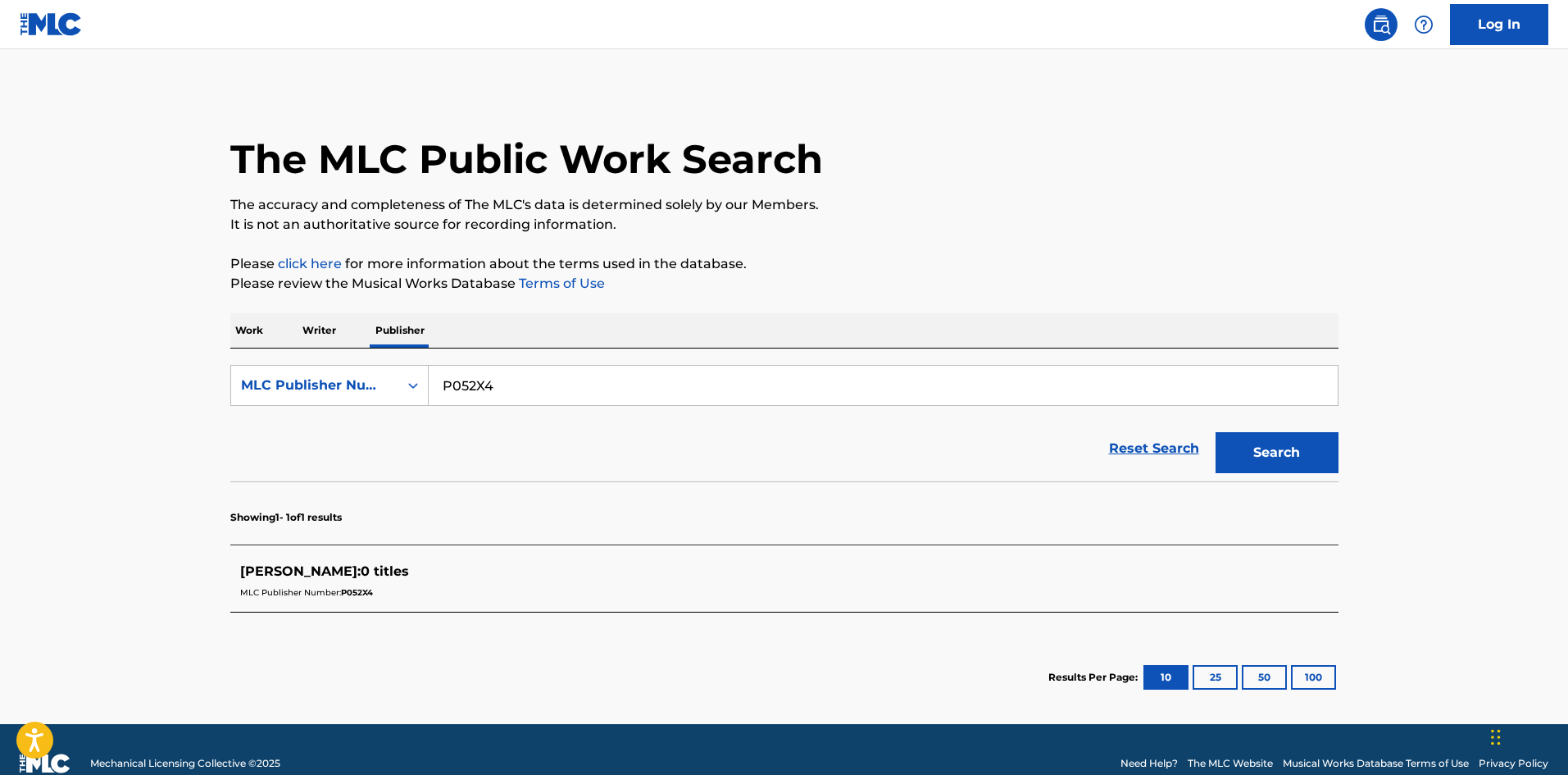
click at [35, 419] on main "The MLC Public Work Search The accuracy and completeness of The MLC's data is d…" at bounding box center [784, 386] width 1568 height 674
click at [322, 325] on p "Writer" at bounding box center [320, 331] width 44 height 34
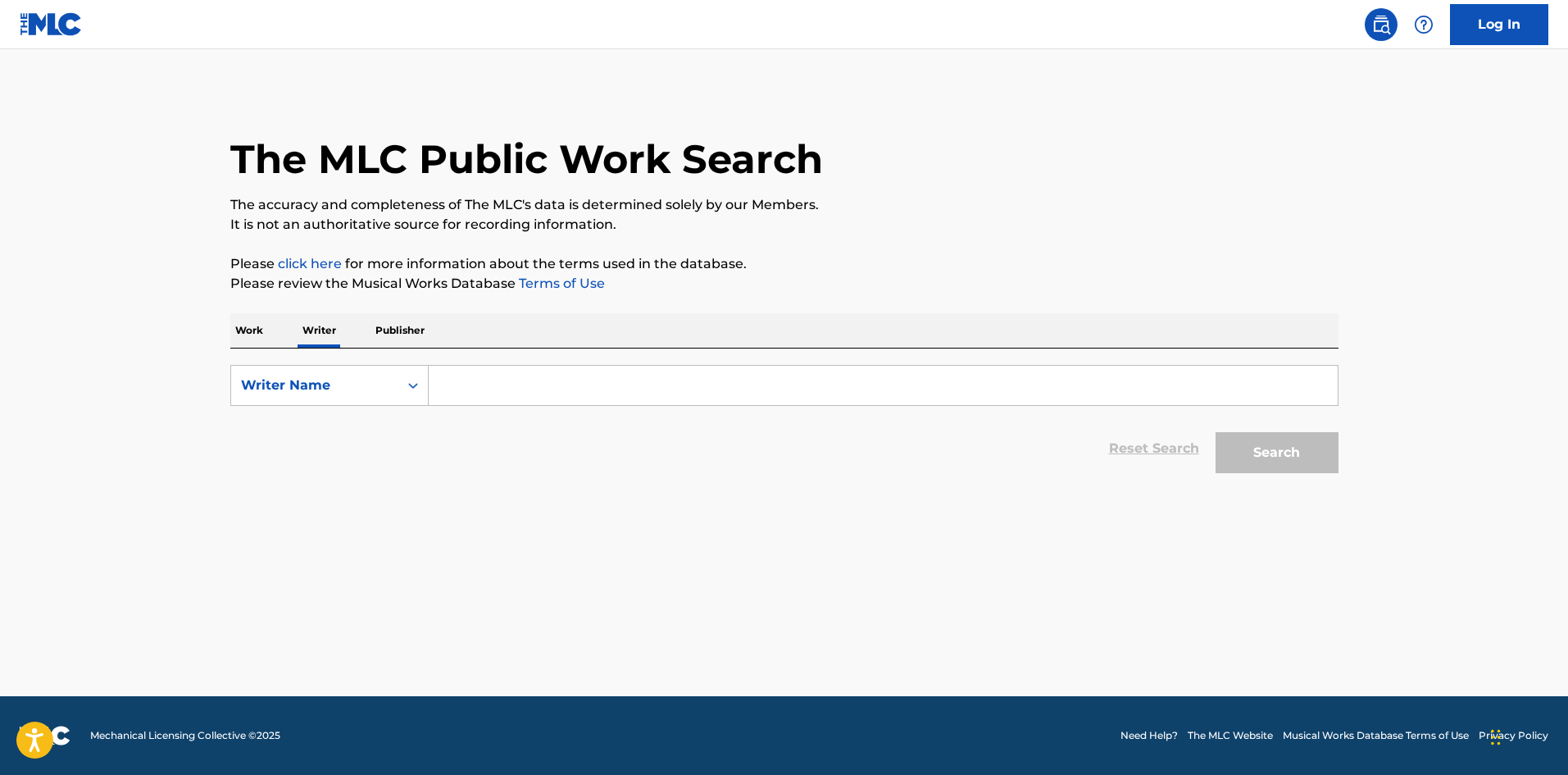
click at [475, 388] on input "Search Form" at bounding box center [883, 385] width 909 height 39
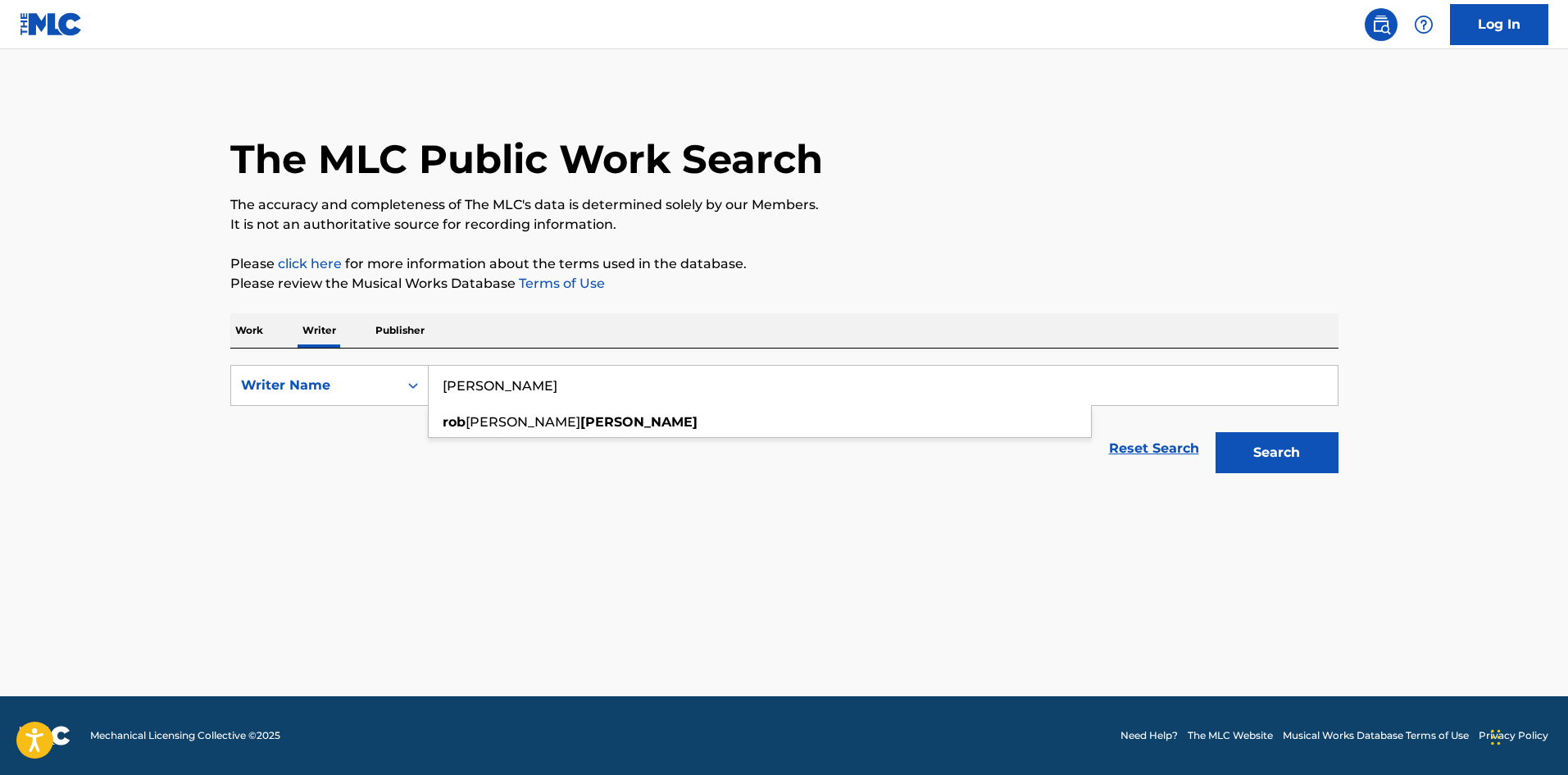
type input "rob nardone"
click at [1215, 432] on button "Search" at bounding box center [1276, 452] width 123 height 41
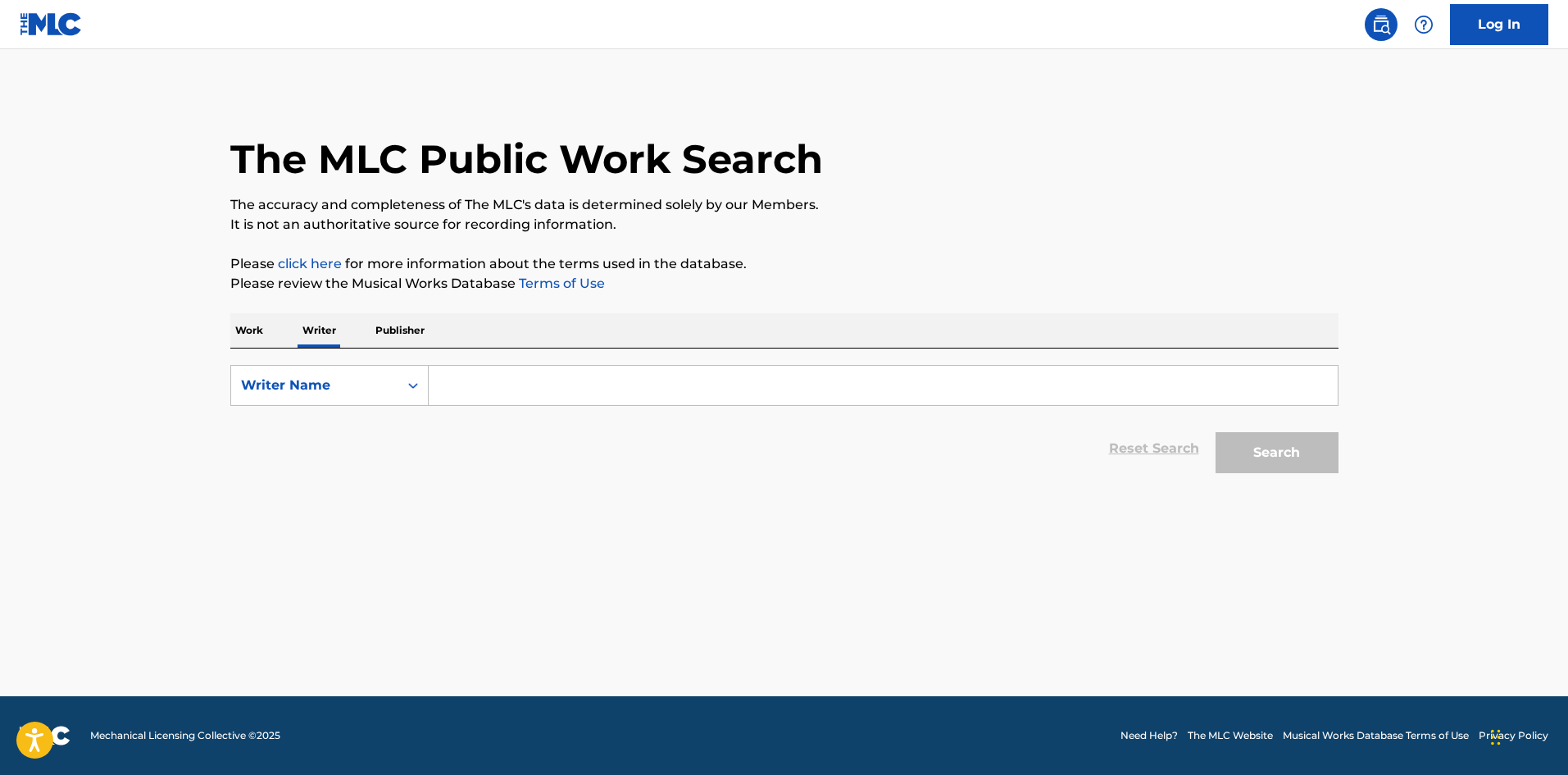
click at [455, 386] on input "Search Form" at bounding box center [883, 385] width 909 height 39
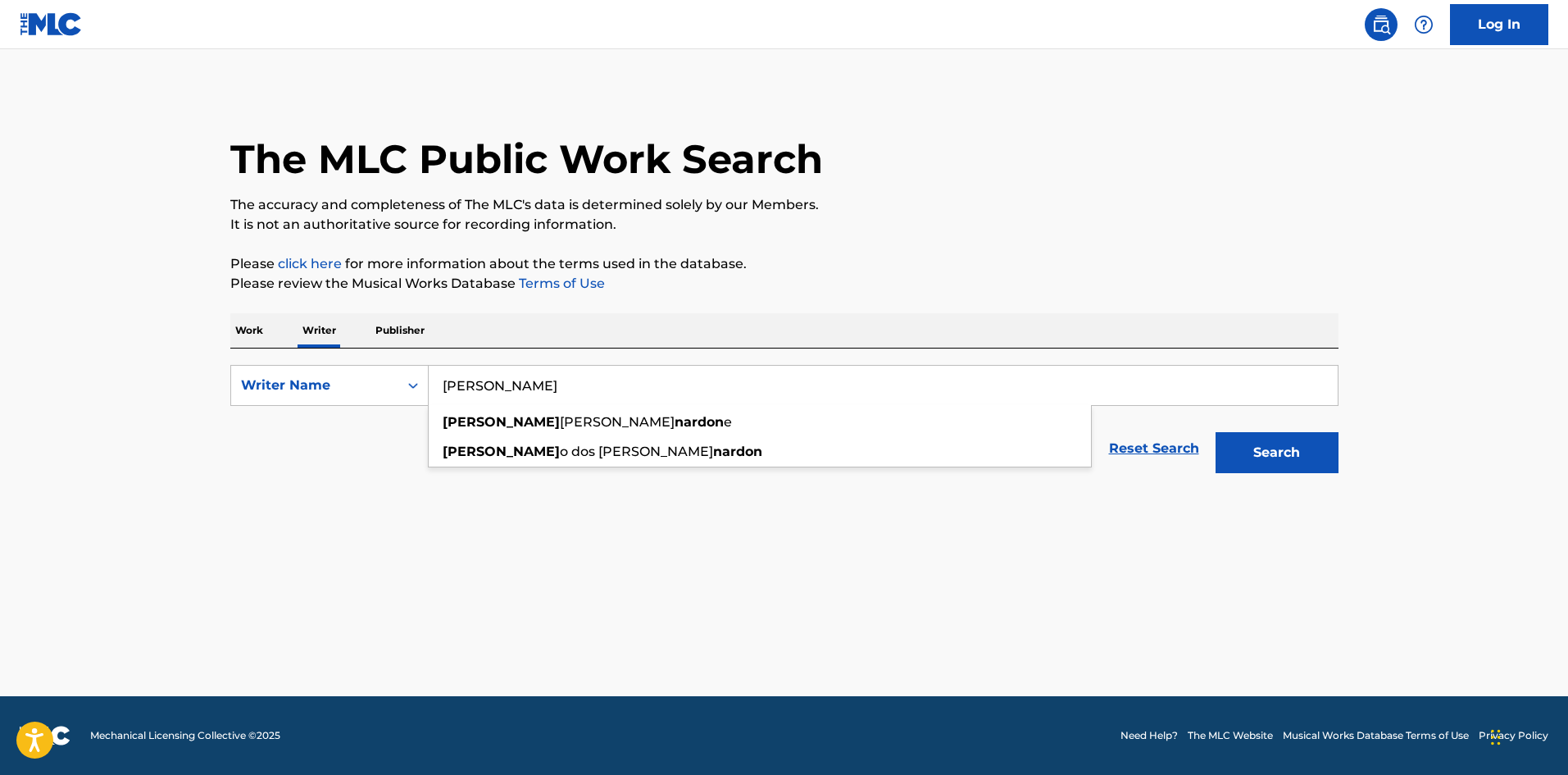
type input "[PERSON_NAME]"
click at [1215, 432] on button "Search" at bounding box center [1276, 452] width 123 height 41
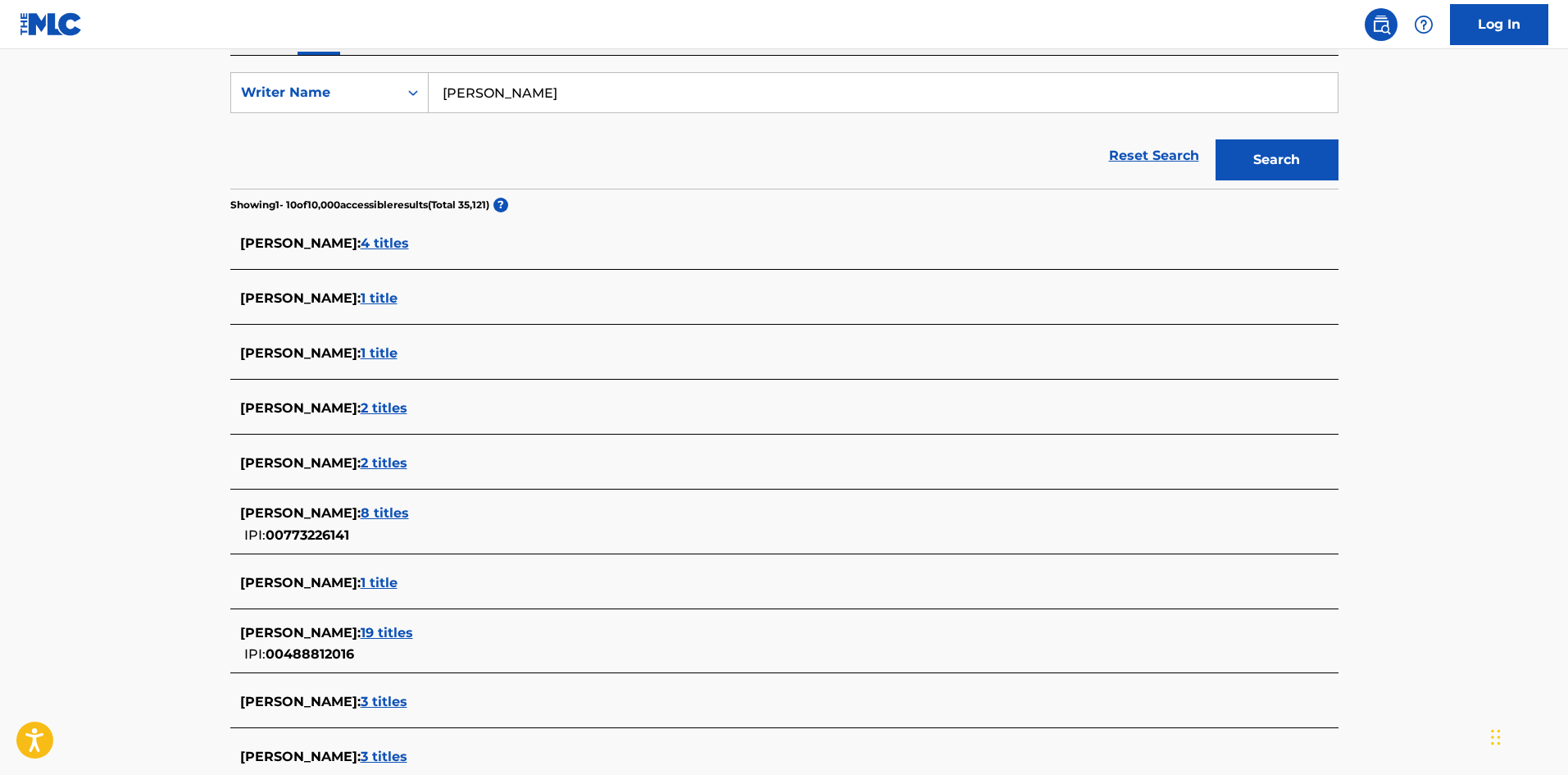
scroll to position [328, 0]
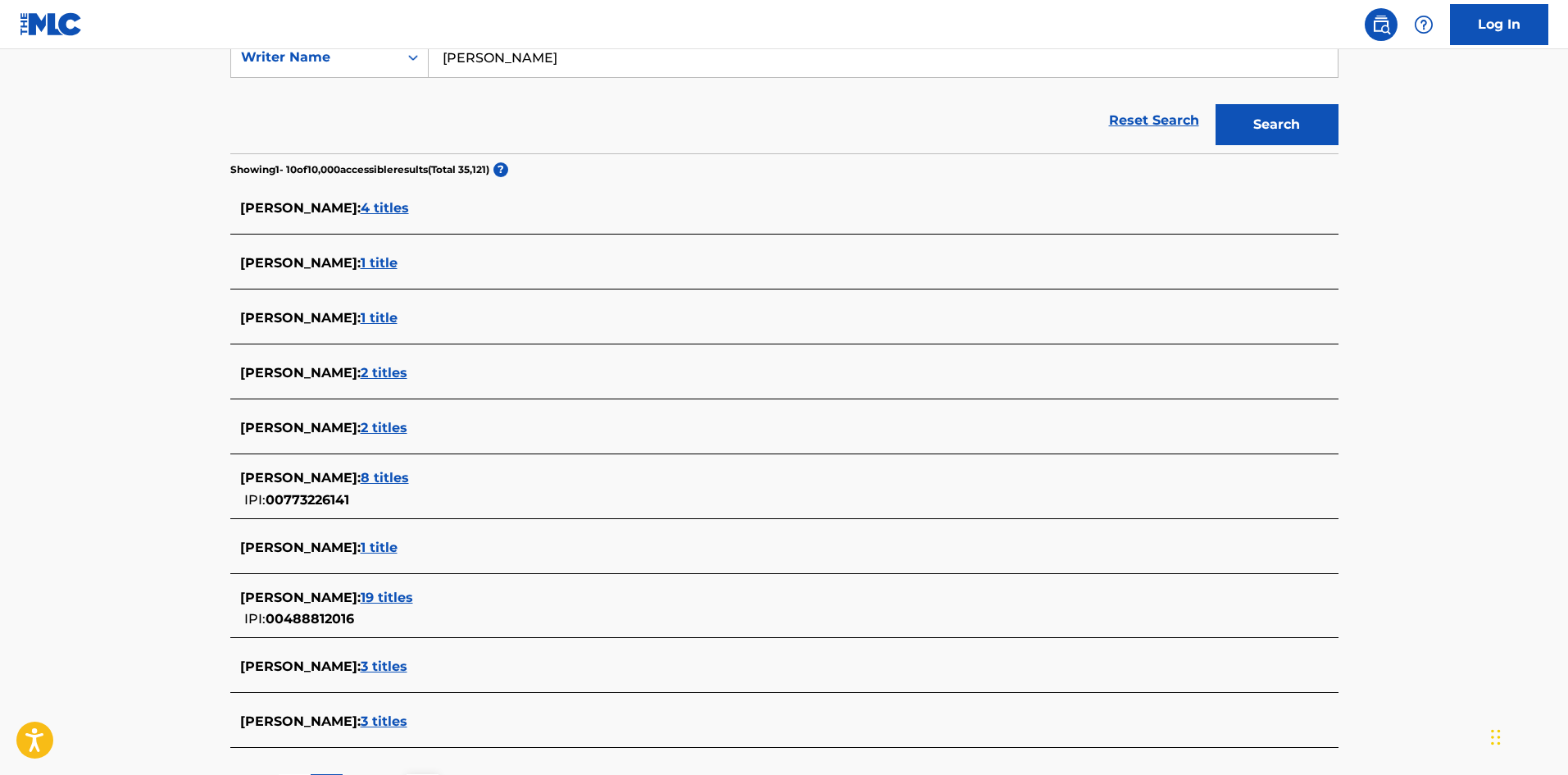
click at [409, 478] on span "8 titles" at bounding box center [385, 477] width 48 height 16
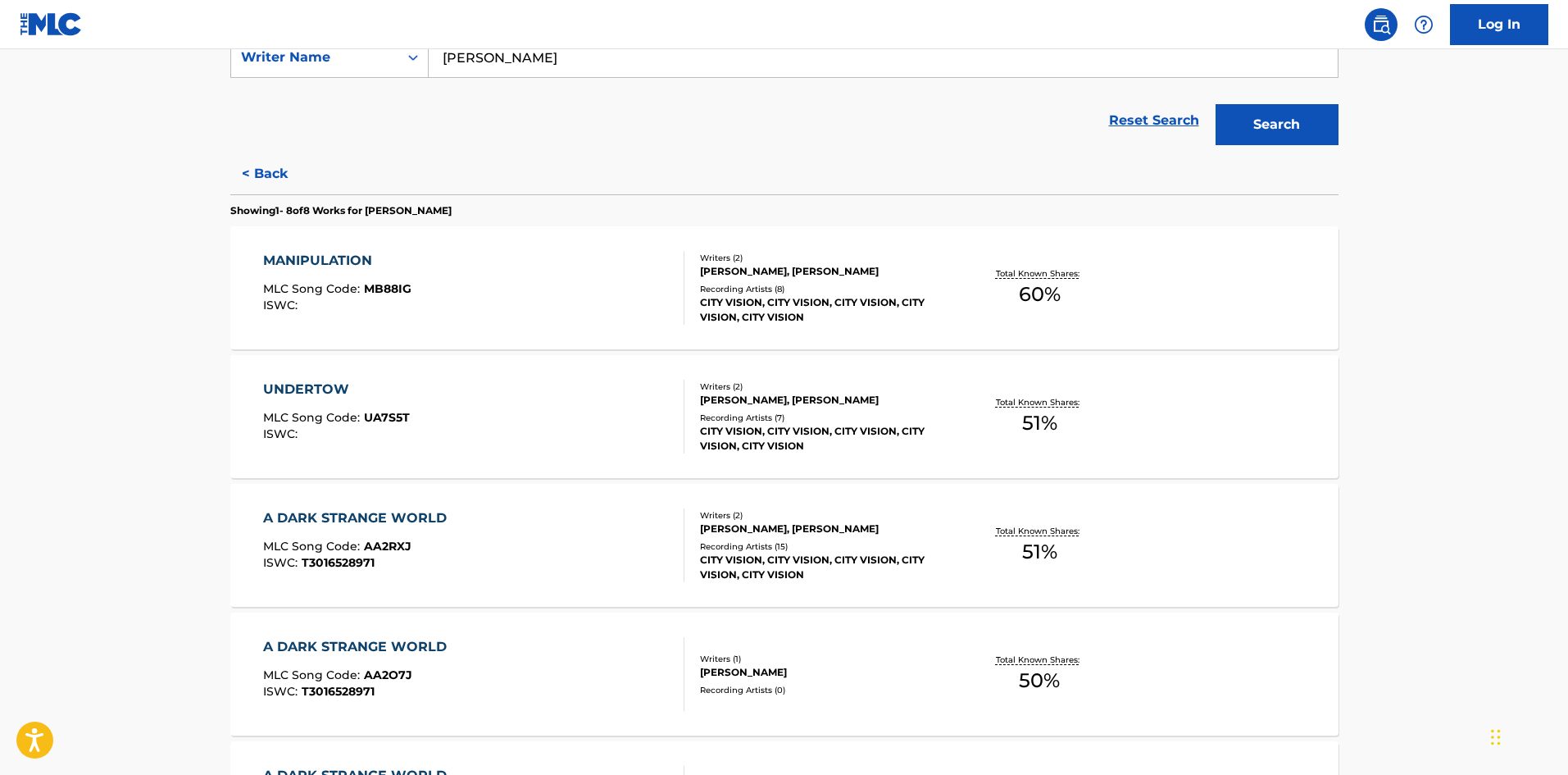
click at [727, 283] on div "Recording Artists ( 8 )" at bounding box center [824, 289] width 248 height 12
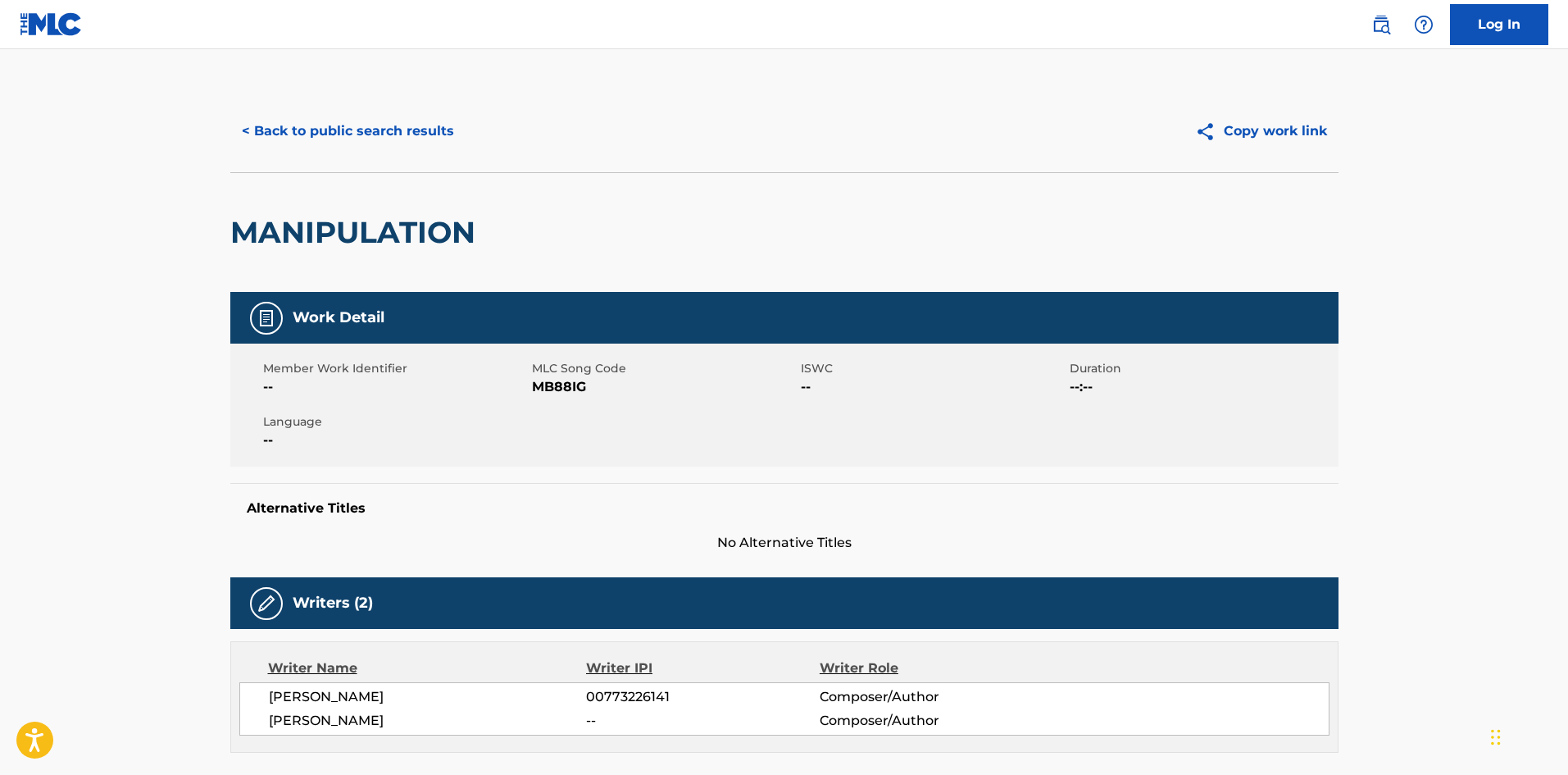
click at [419, 140] on button "< Back to public search results" at bounding box center [349, 131] width 236 height 41
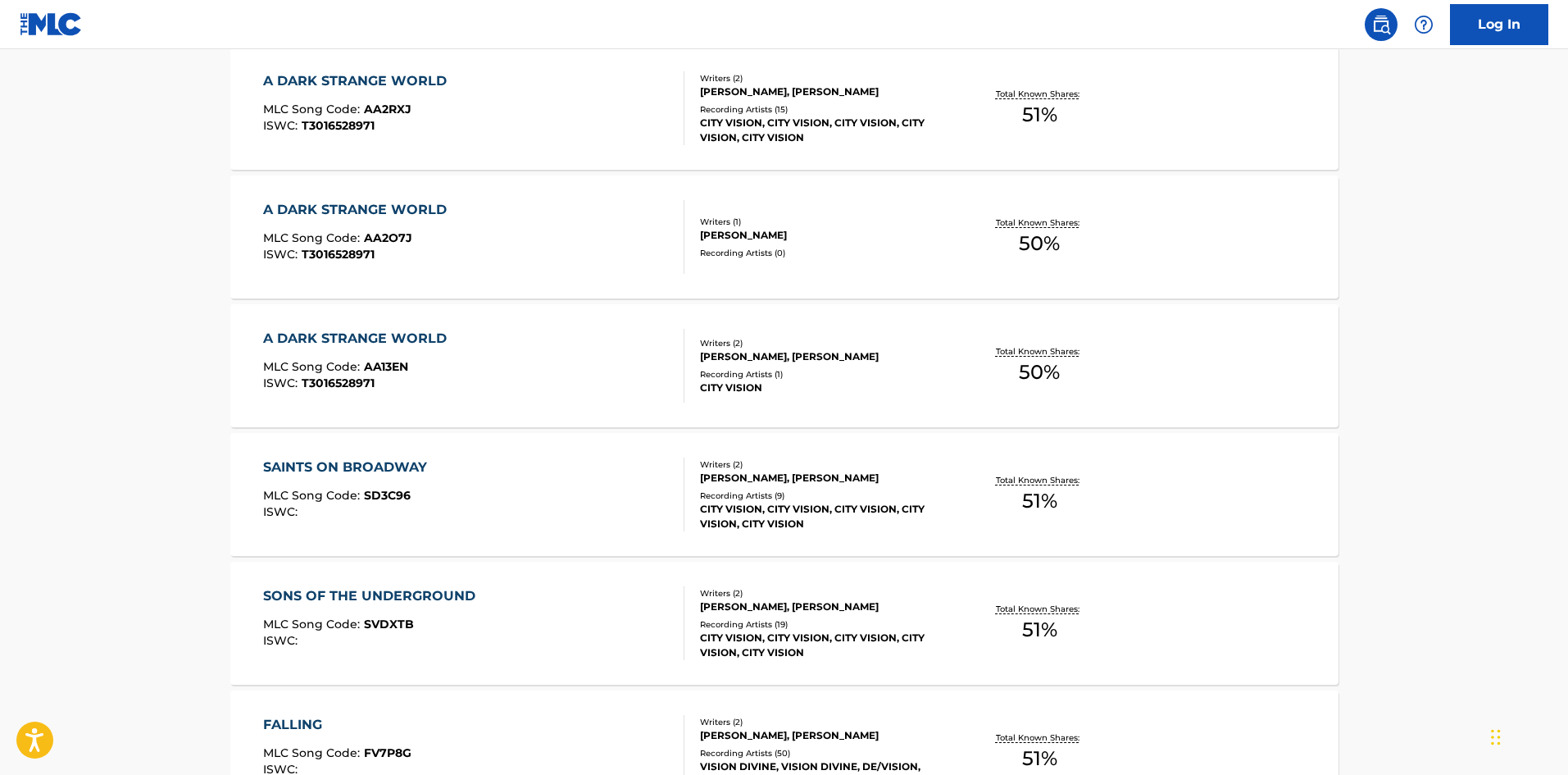
scroll to position [968, 0]
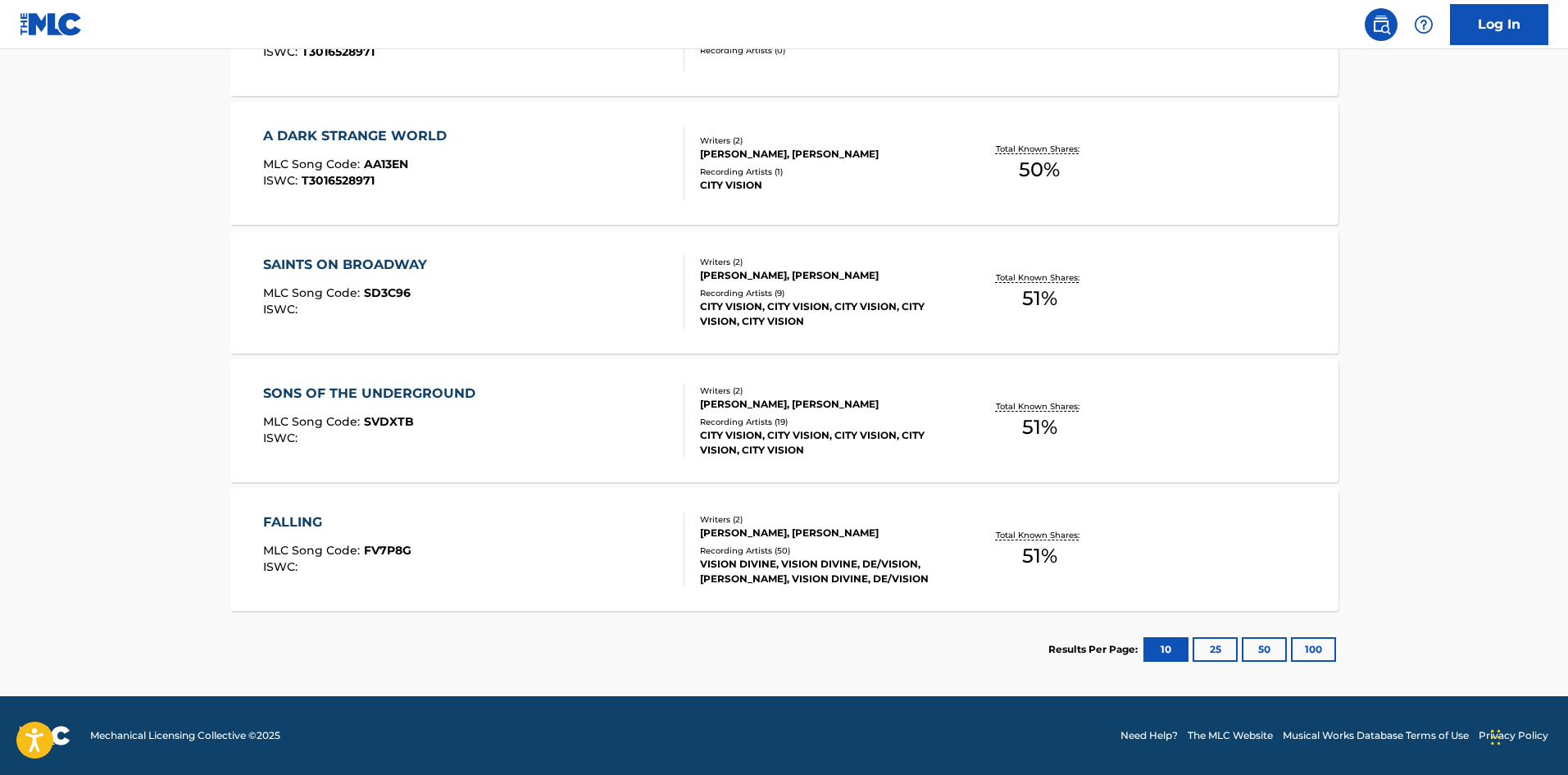
click at [730, 442] on div "CITY VISION, CITY VISION, CITY VISION, CITY VISION, CITY VISION" at bounding box center [824, 442] width 248 height 30
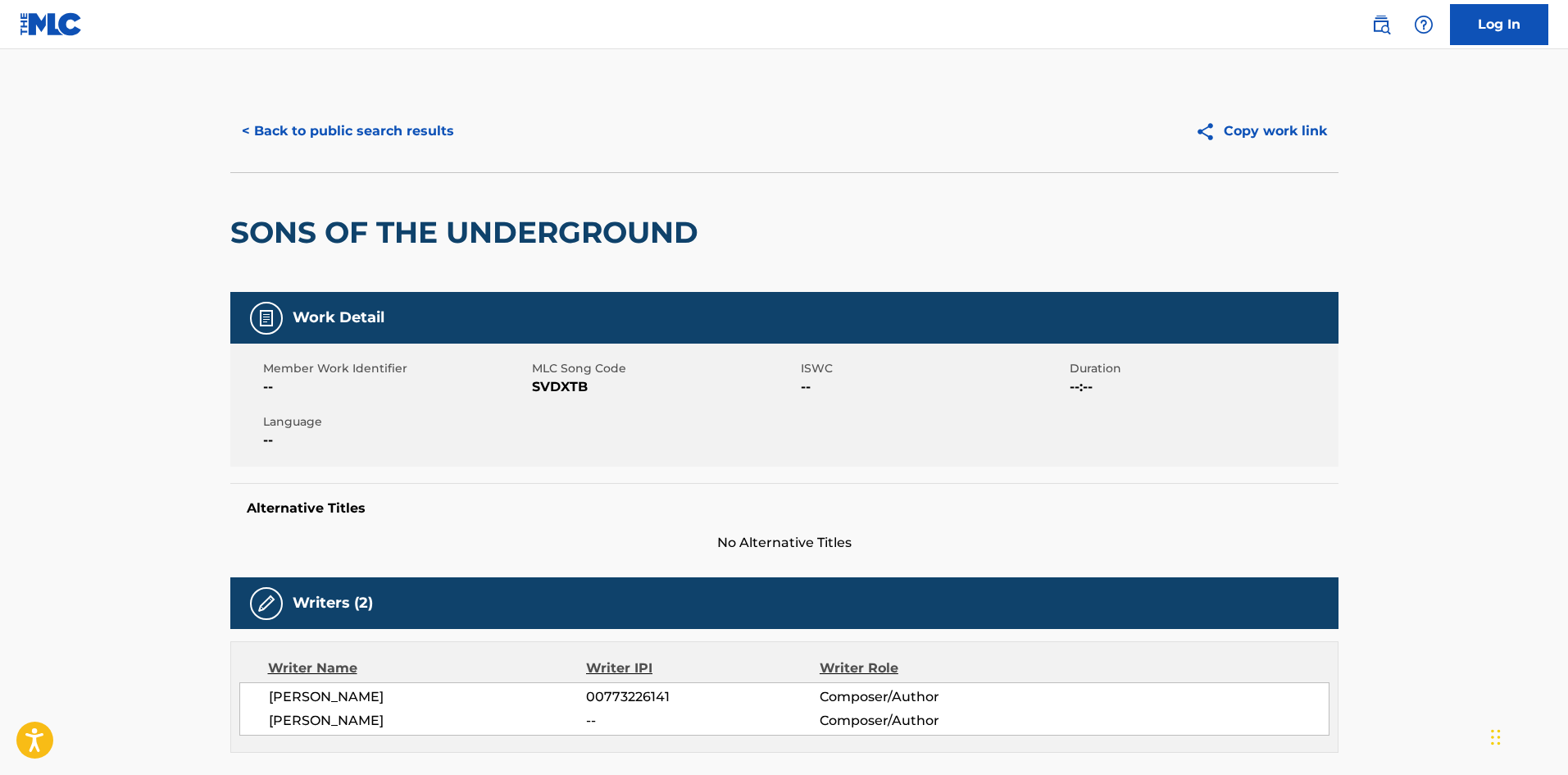
click at [302, 137] on button "< Back to public search results" at bounding box center [349, 131] width 236 height 41
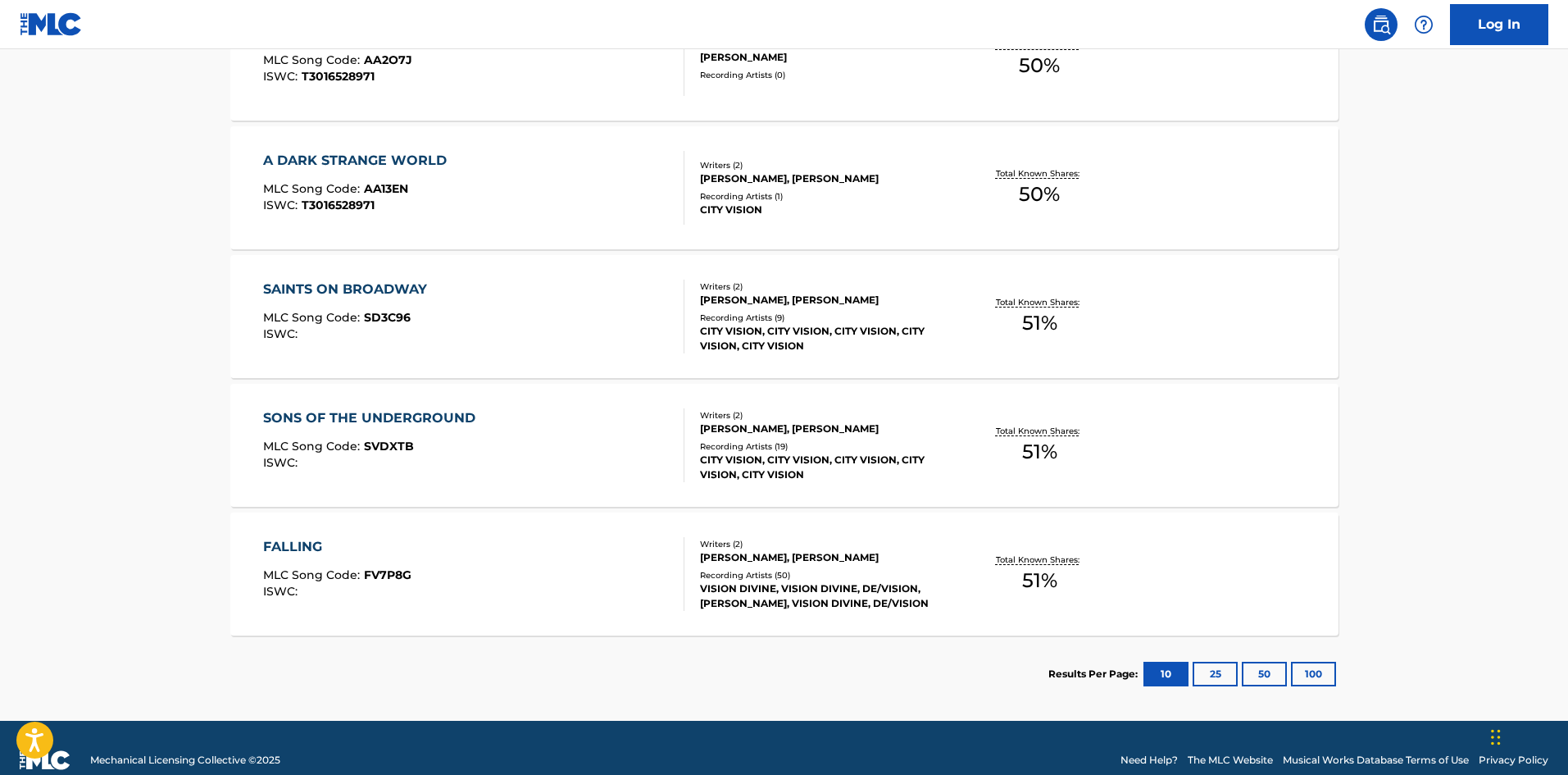
scroll to position [968, 0]
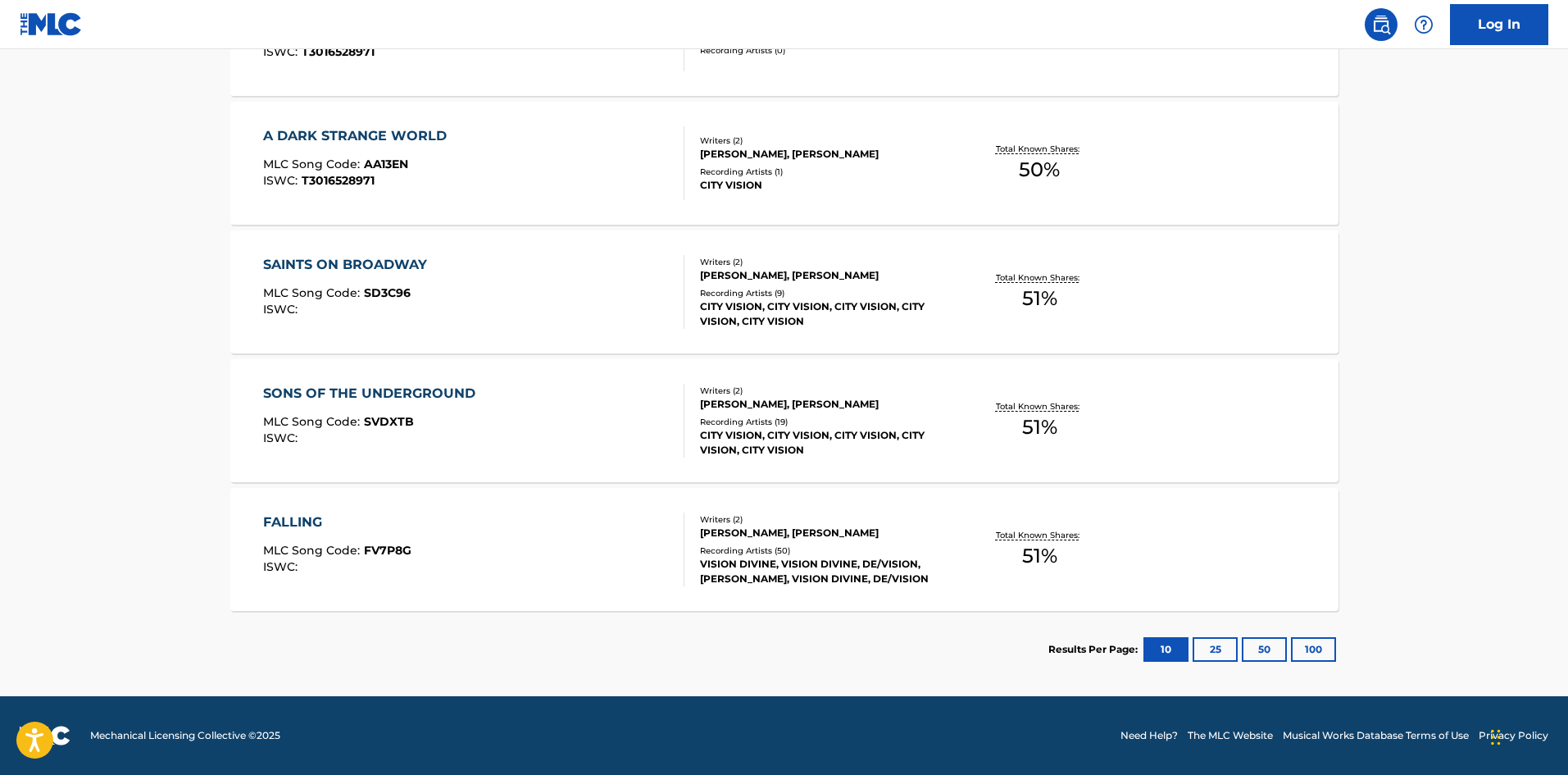
click at [784, 439] on div "CITY VISION, CITY VISION, CITY VISION, CITY VISION, CITY VISION" at bounding box center [824, 442] width 248 height 30
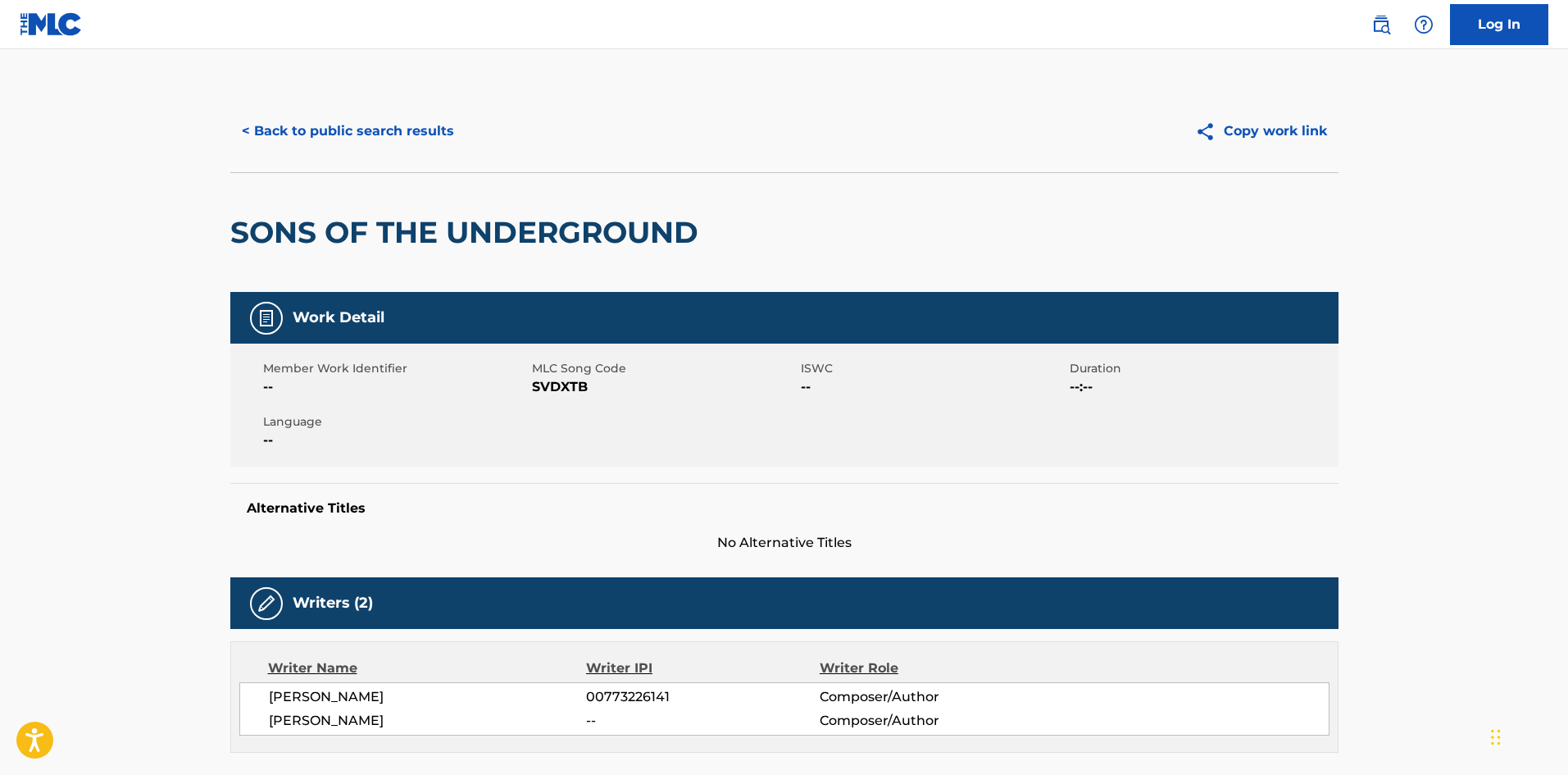
click at [282, 125] on button "< Back to public search results" at bounding box center [349, 131] width 236 height 41
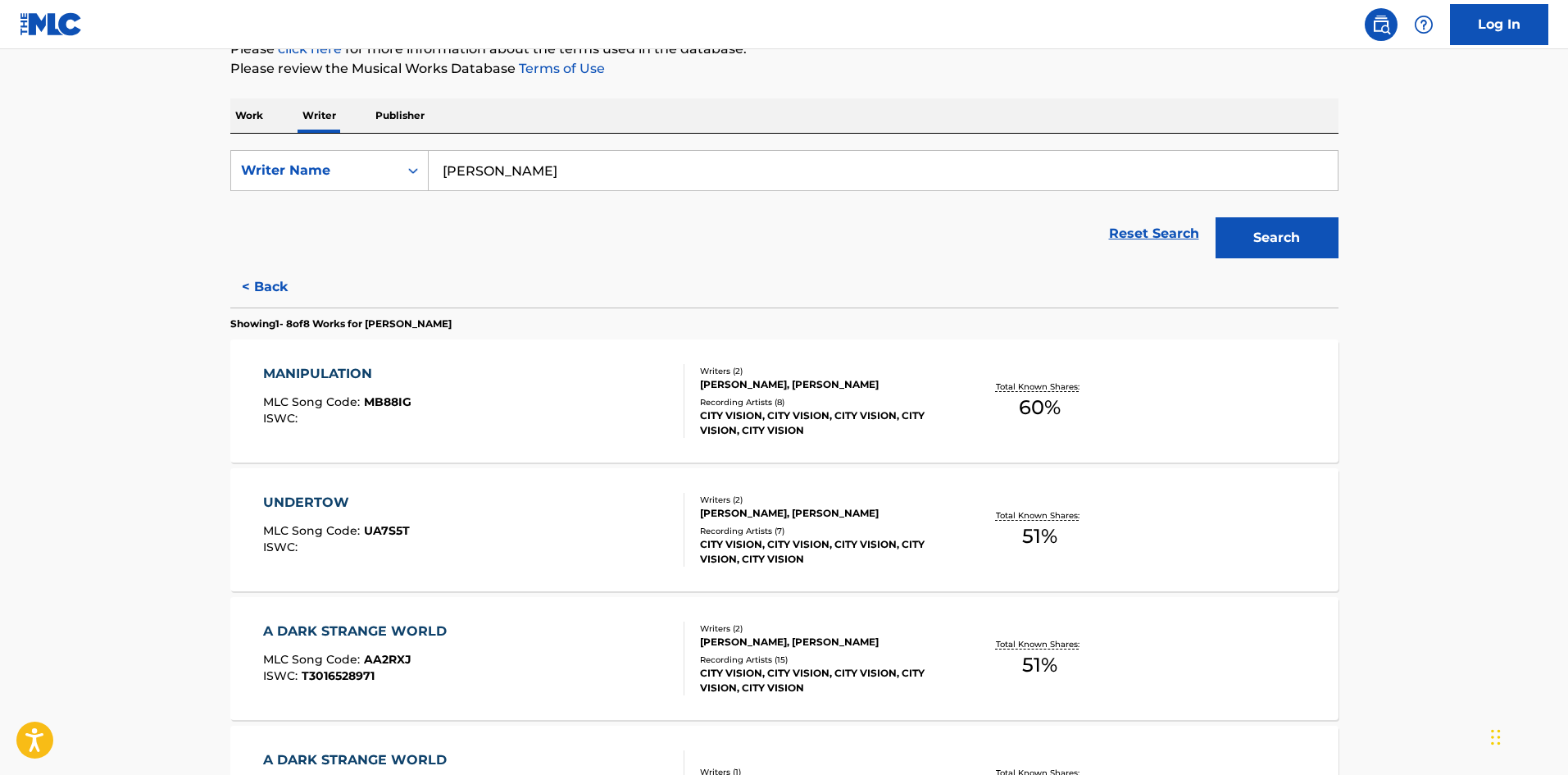
scroll to position [219, 0]
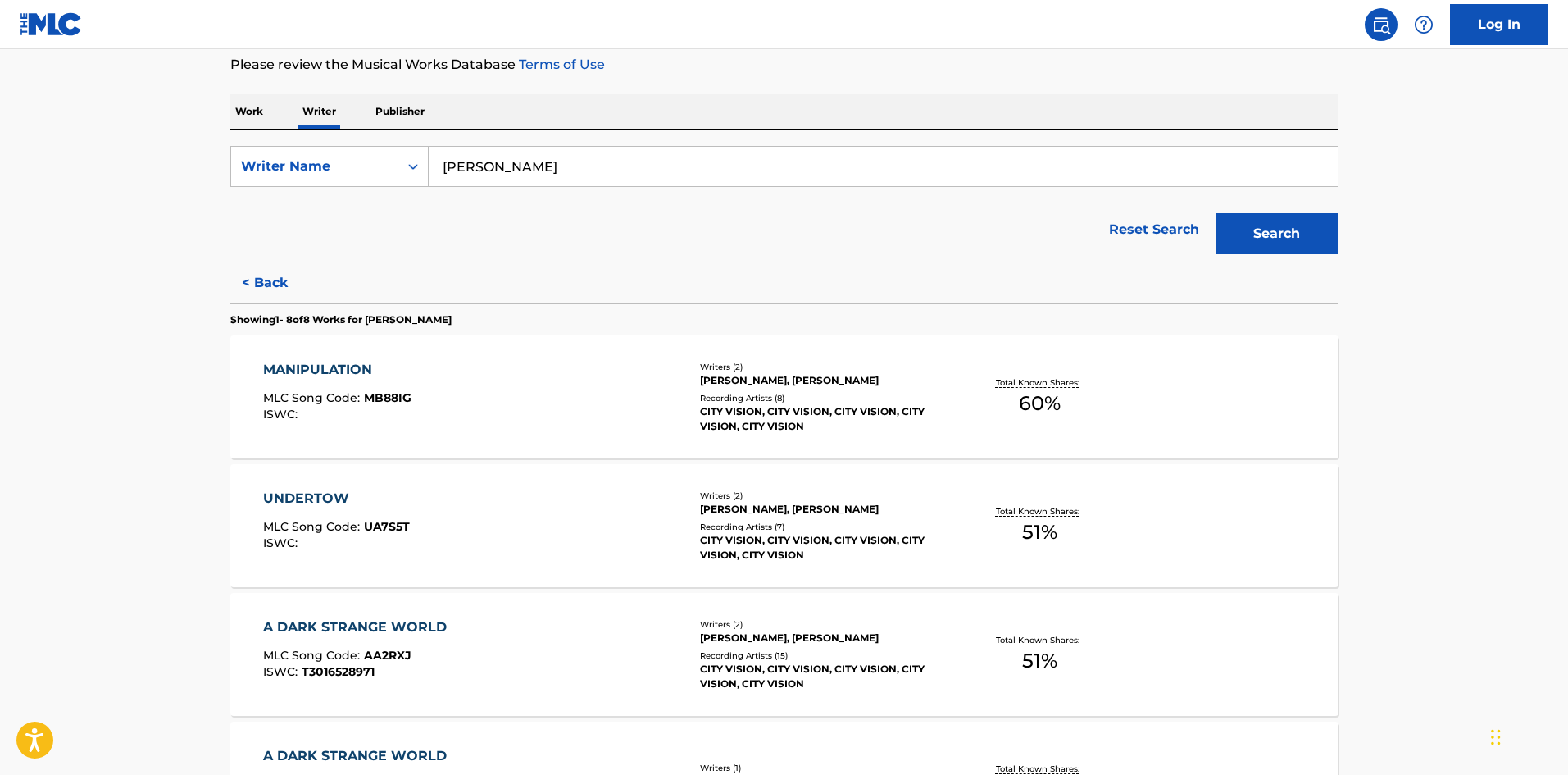
click at [777, 528] on div "Recording Artists ( 7 )" at bounding box center [824, 526] width 248 height 12
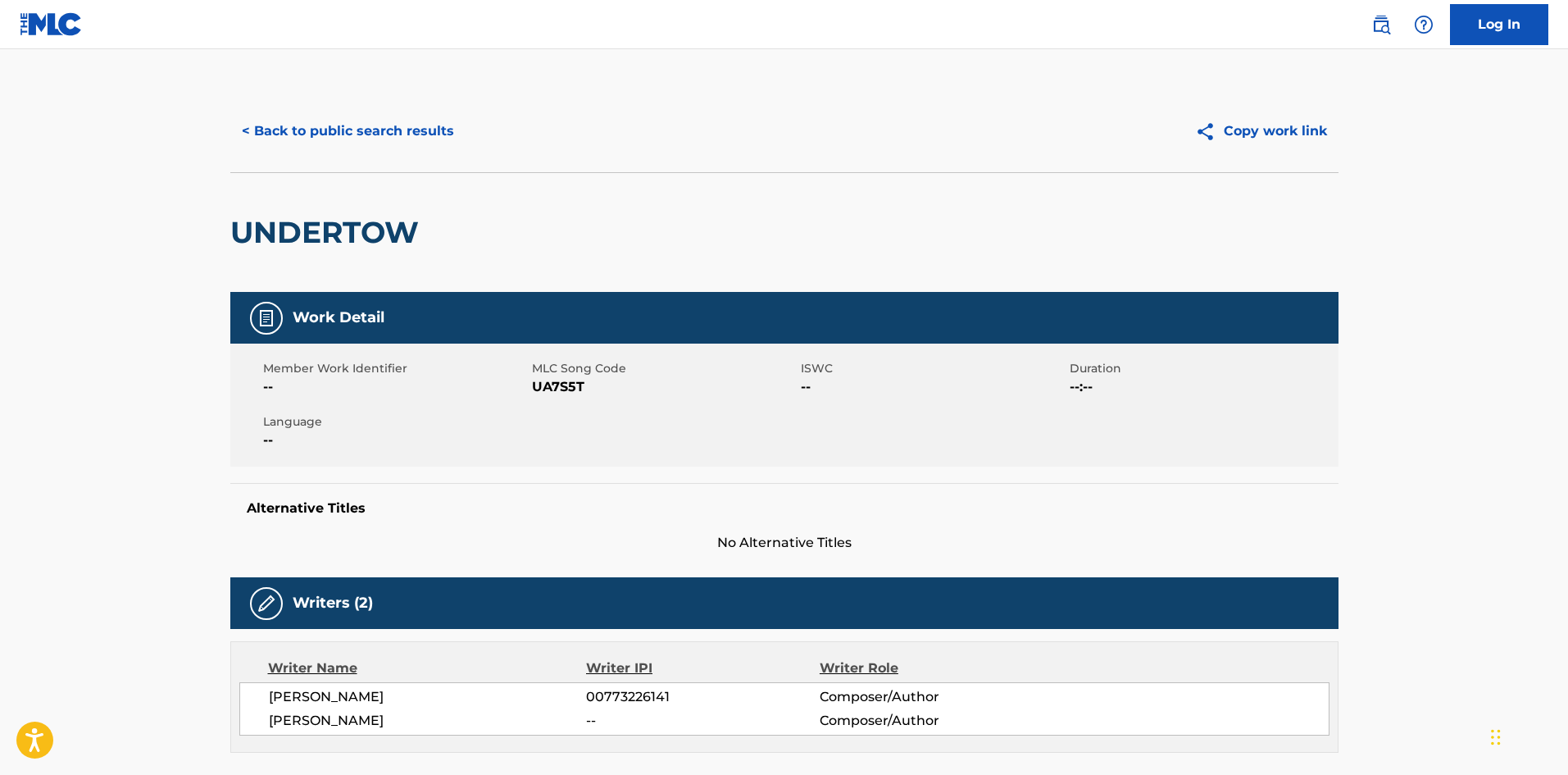
click at [347, 140] on button "< Back to public search results" at bounding box center [349, 131] width 236 height 41
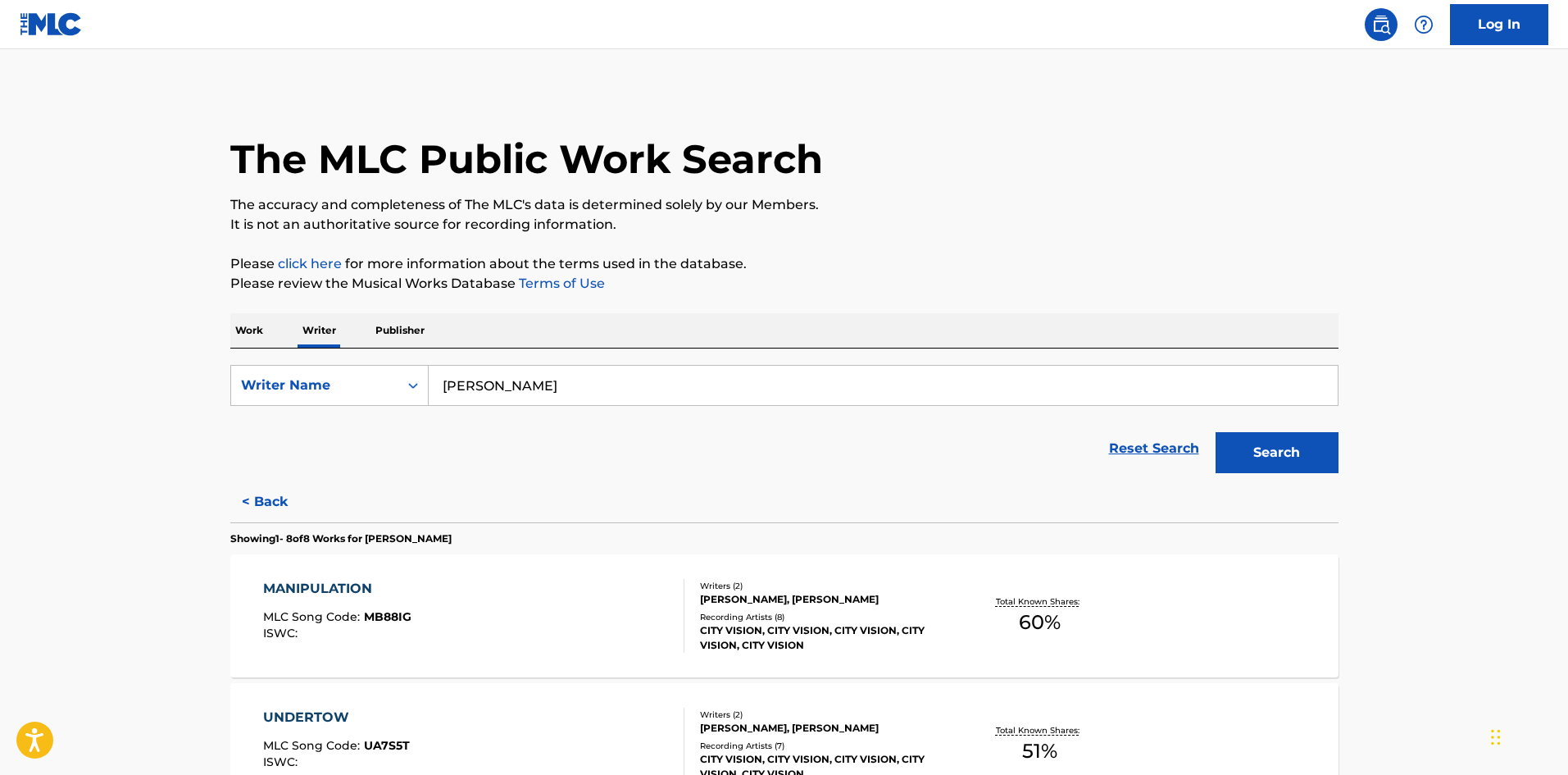
click at [725, 593] on div "[PERSON_NAME], [PERSON_NAME]" at bounding box center [824, 599] width 248 height 15
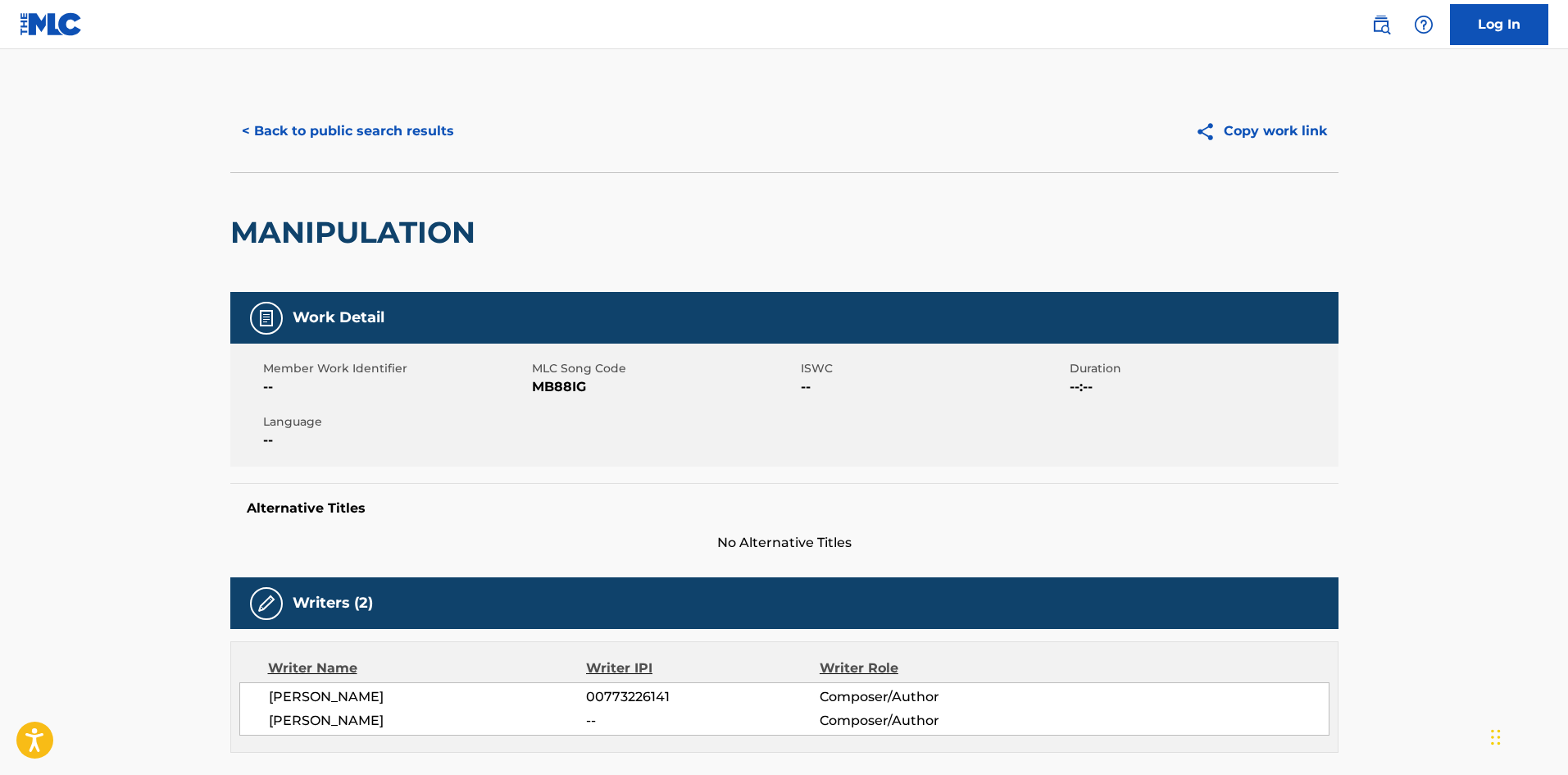
click at [314, 139] on button "< Back to public search results" at bounding box center [349, 131] width 236 height 41
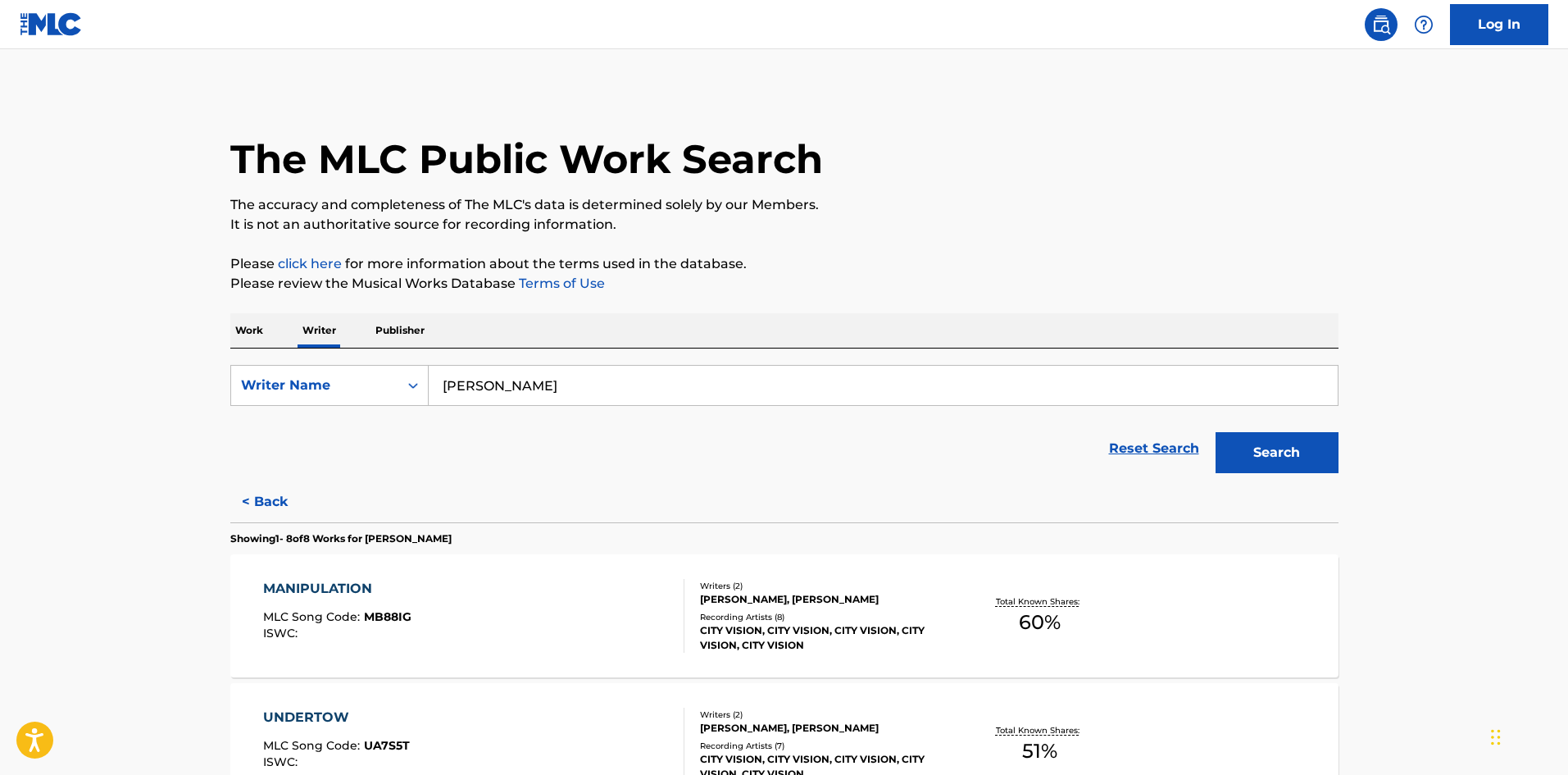
click at [259, 324] on p "Work" at bounding box center [250, 331] width 38 height 34
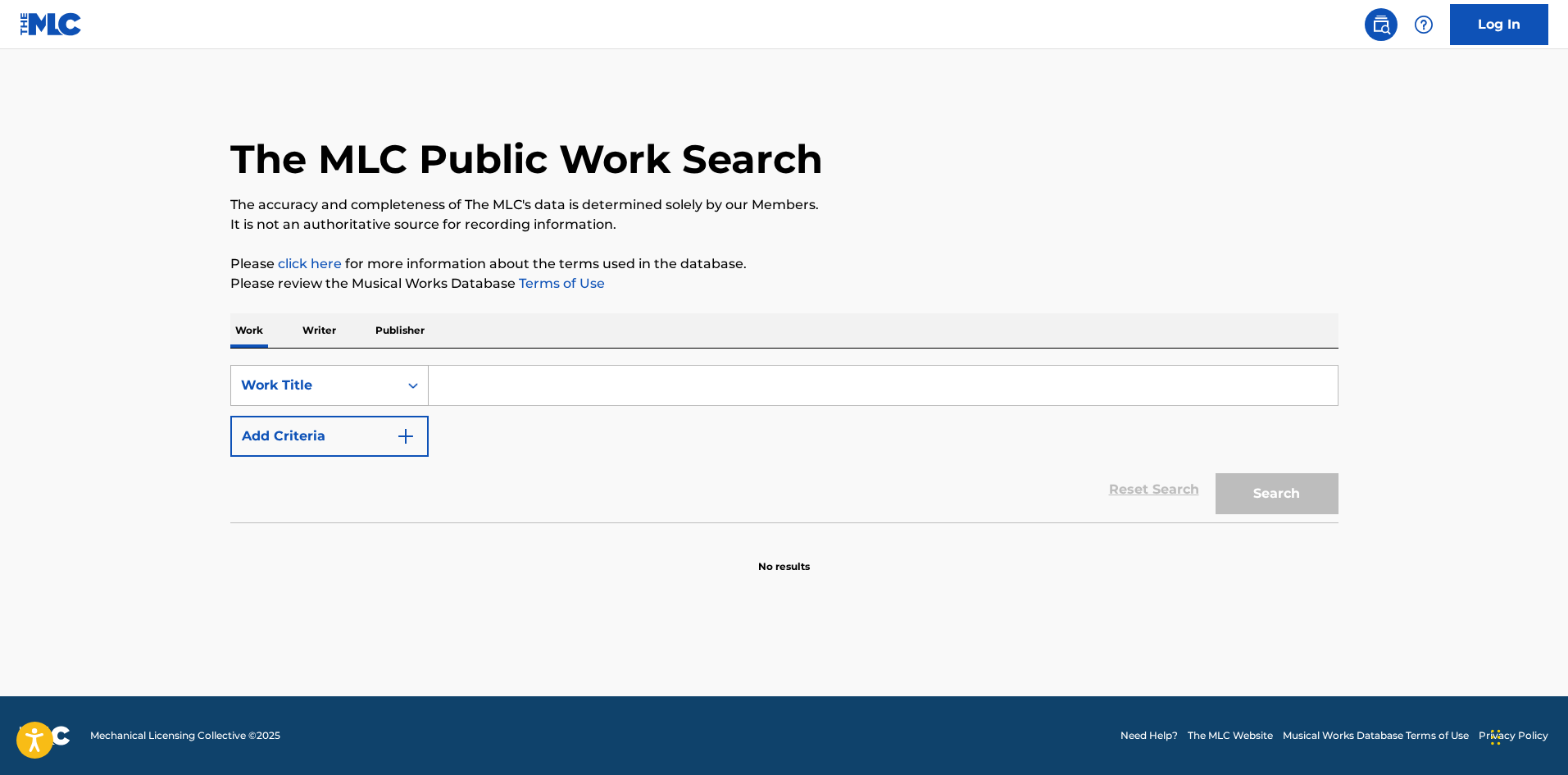
click at [316, 390] on div "Work Title" at bounding box center [315, 386] width 148 height 20
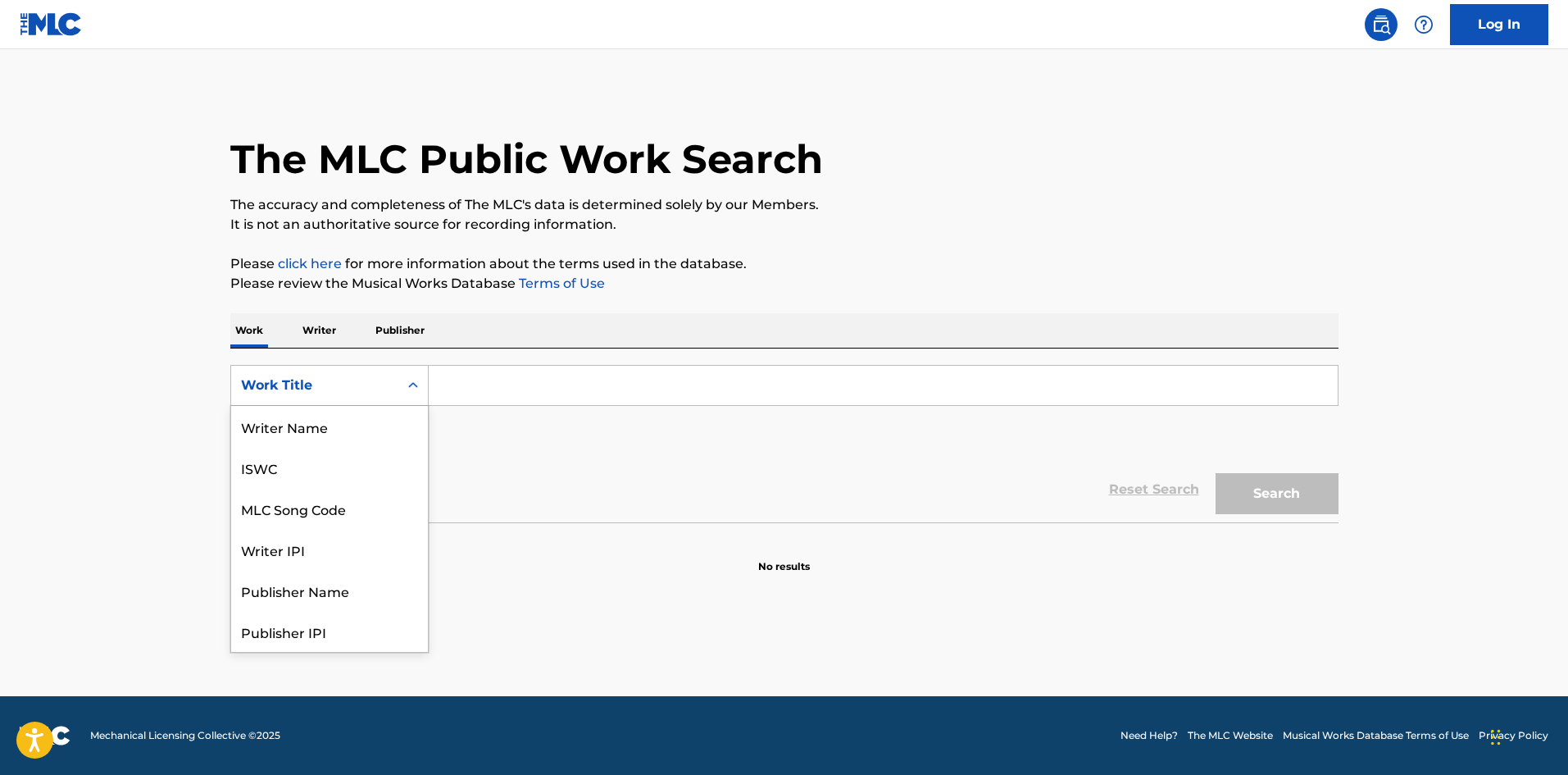
scroll to position [82, 0]
click at [299, 522] on div "Publisher Name" at bounding box center [329, 507] width 197 height 41
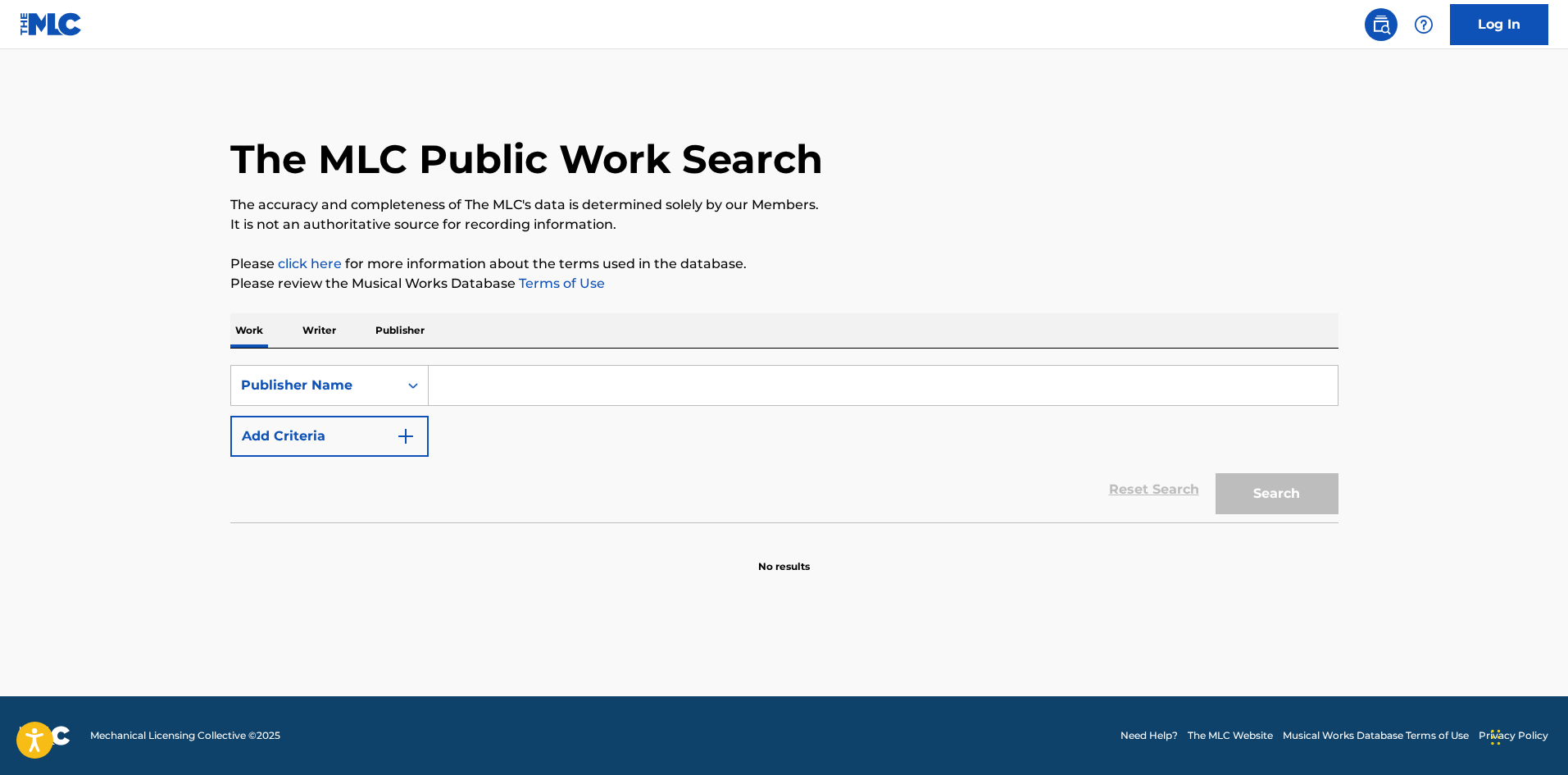
click at [482, 382] on input "Search Form" at bounding box center [883, 385] width 909 height 39
type input "doxie music"
click at [1215, 473] on button "Search" at bounding box center [1276, 493] width 123 height 41
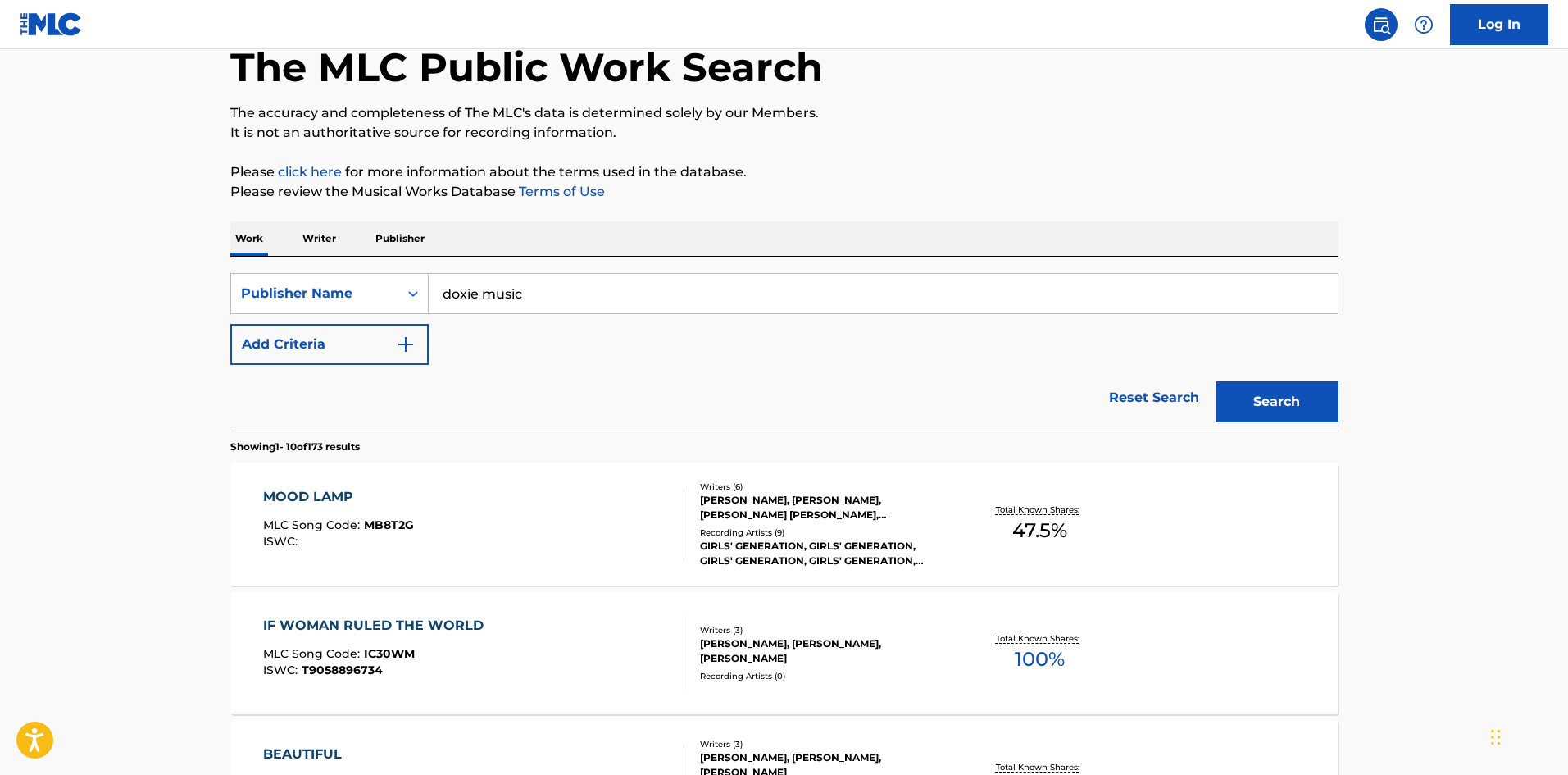
scroll to position [219, 0]
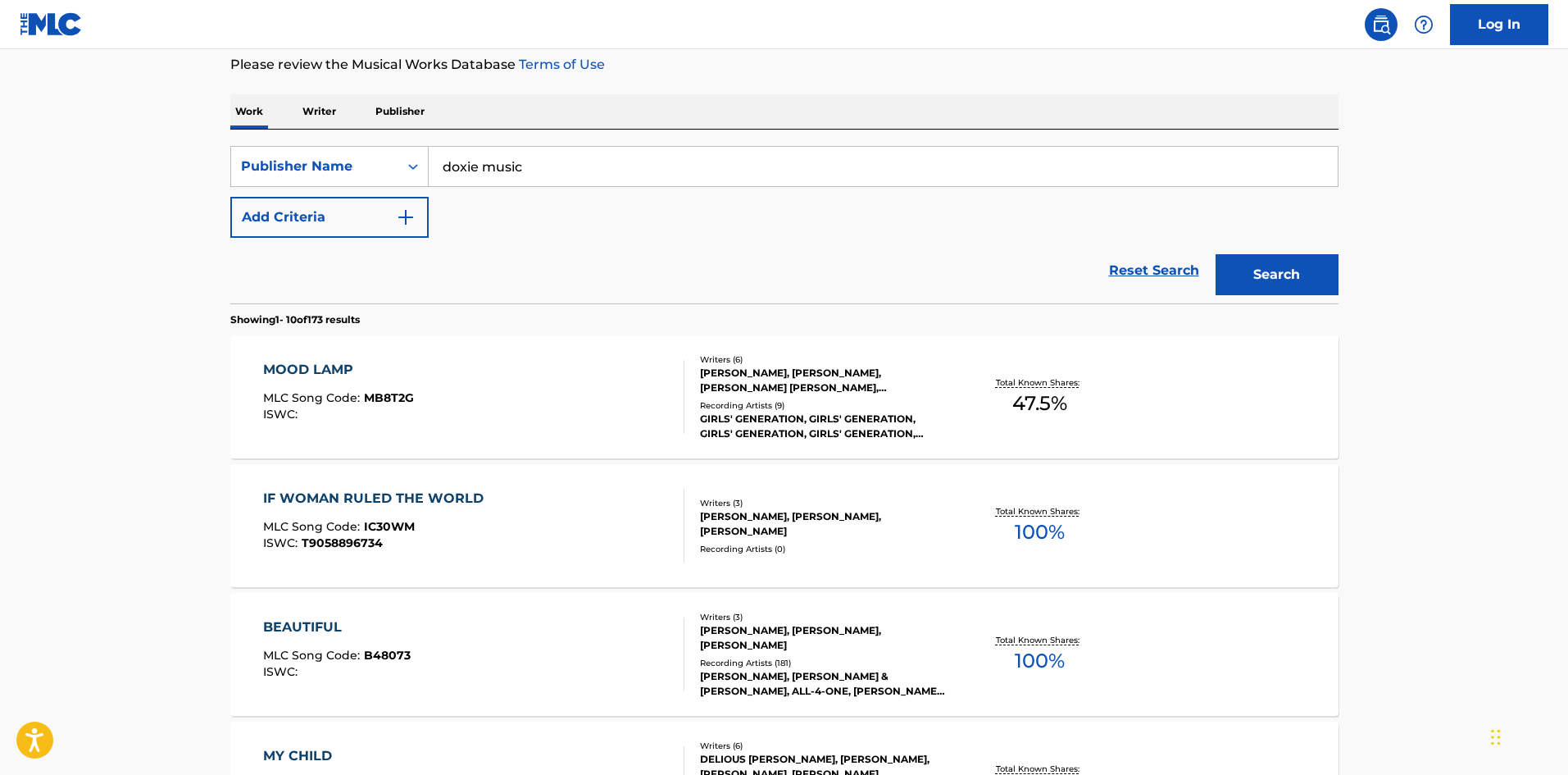
click at [789, 517] on div "[PERSON_NAME], [PERSON_NAME], [PERSON_NAME]" at bounding box center [824, 524] width 248 height 30
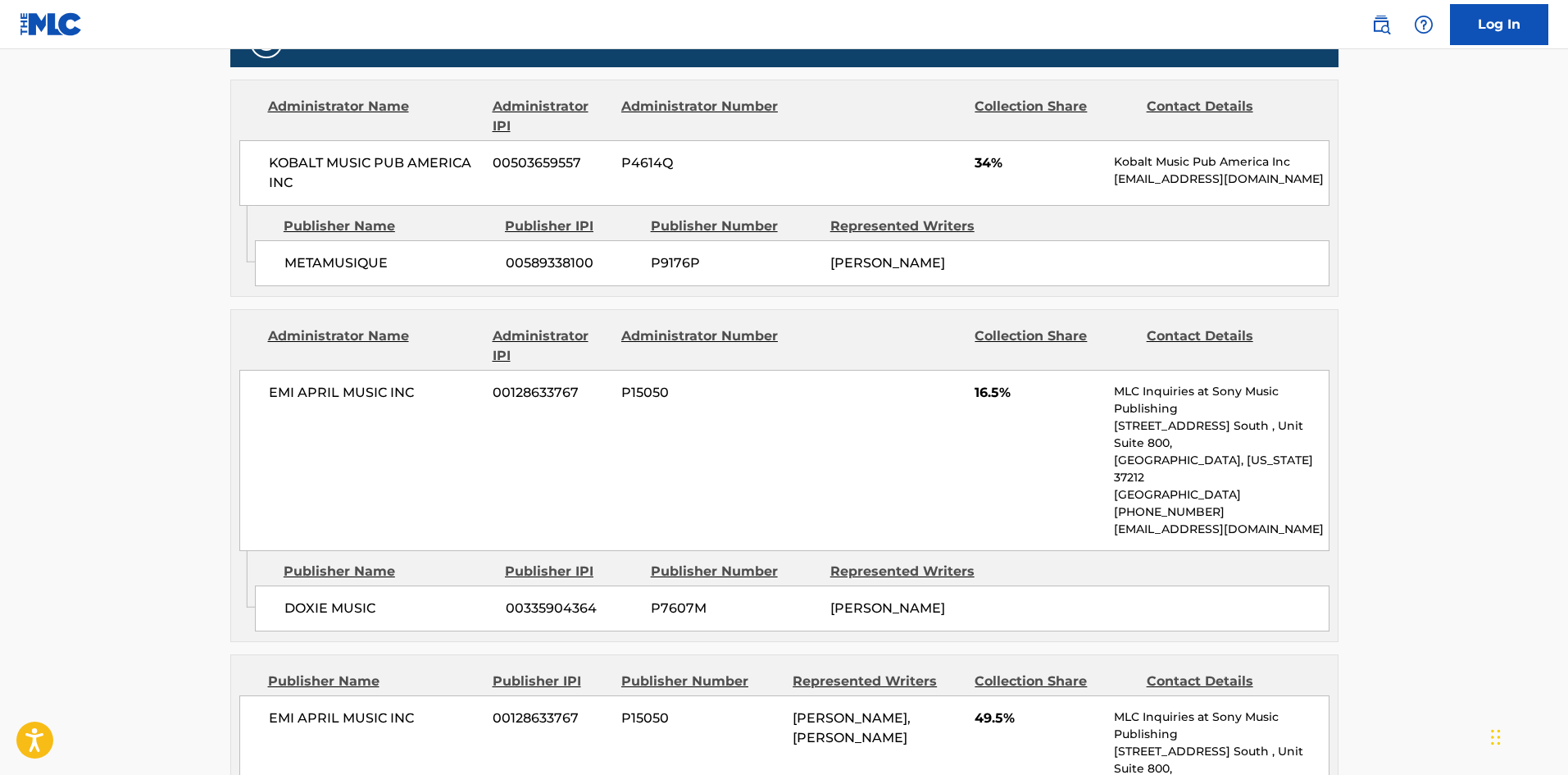
scroll to position [984, 0]
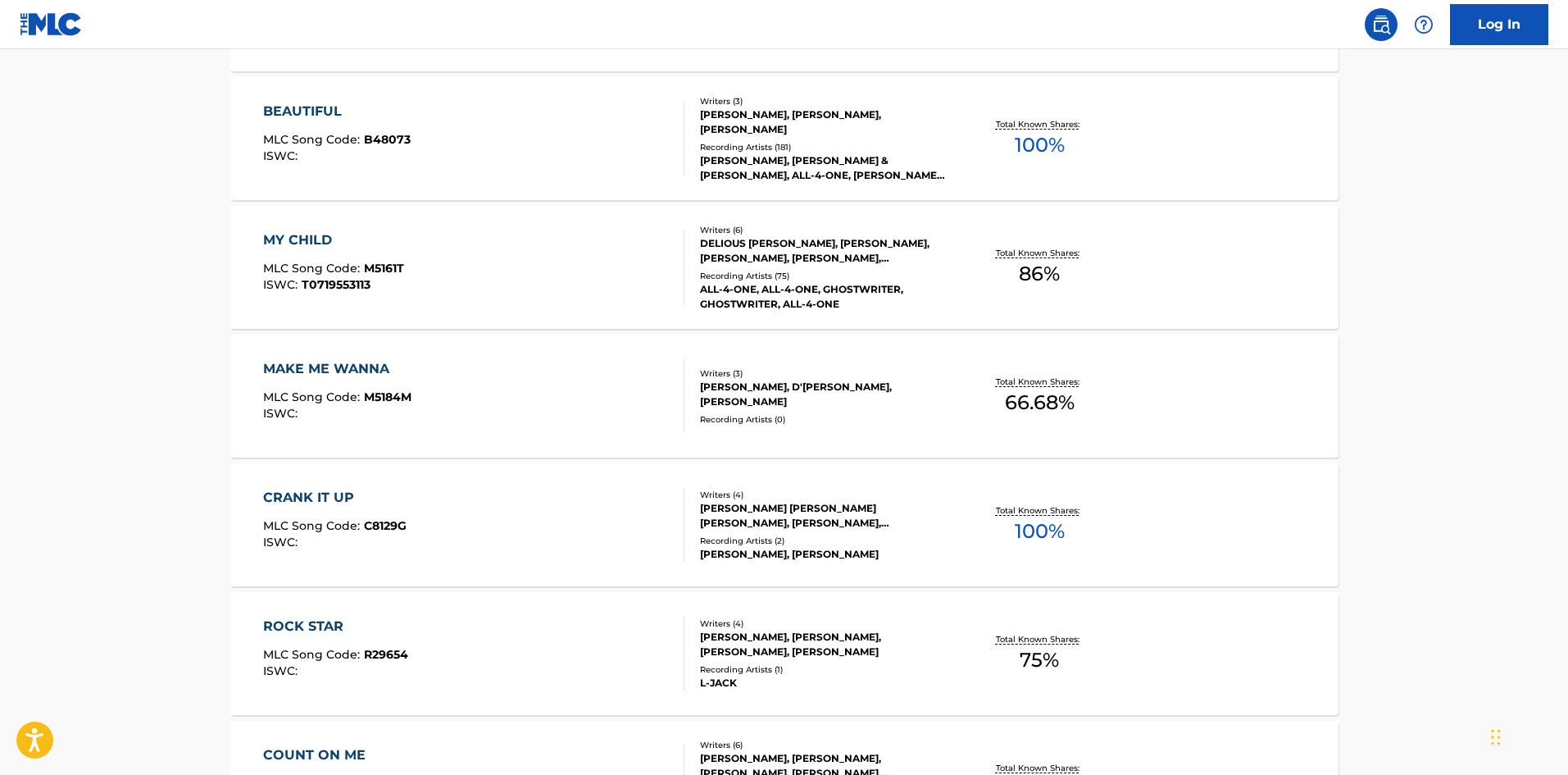
scroll to position [766, 0]
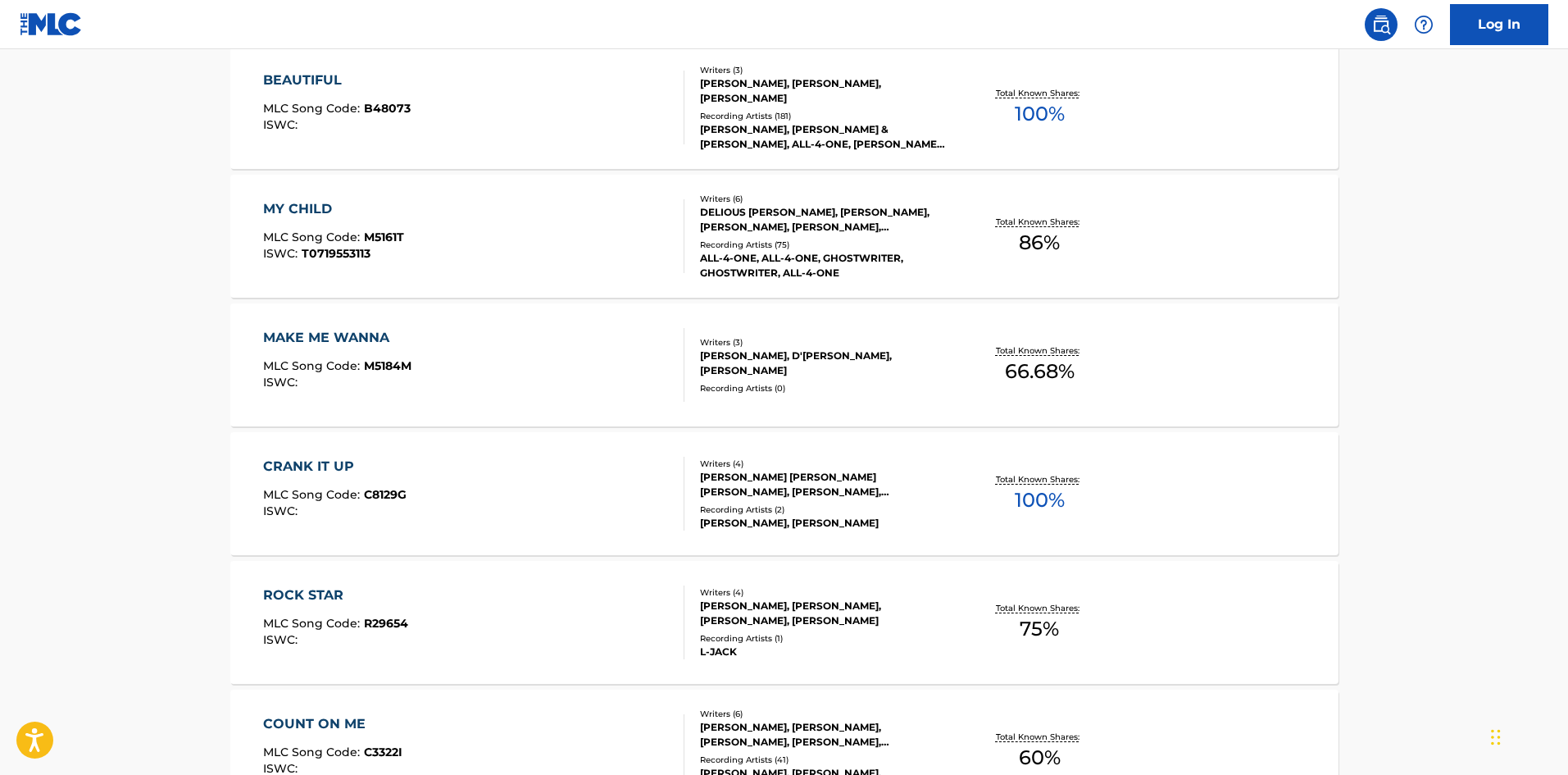
click at [825, 487] on div "[PERSON_NAME] [PERSON_NAME] [PERSON_NAME], [PERSON_NAME], [PERSON_NAME]" at bounding box center [824, 484] width 248 height 30
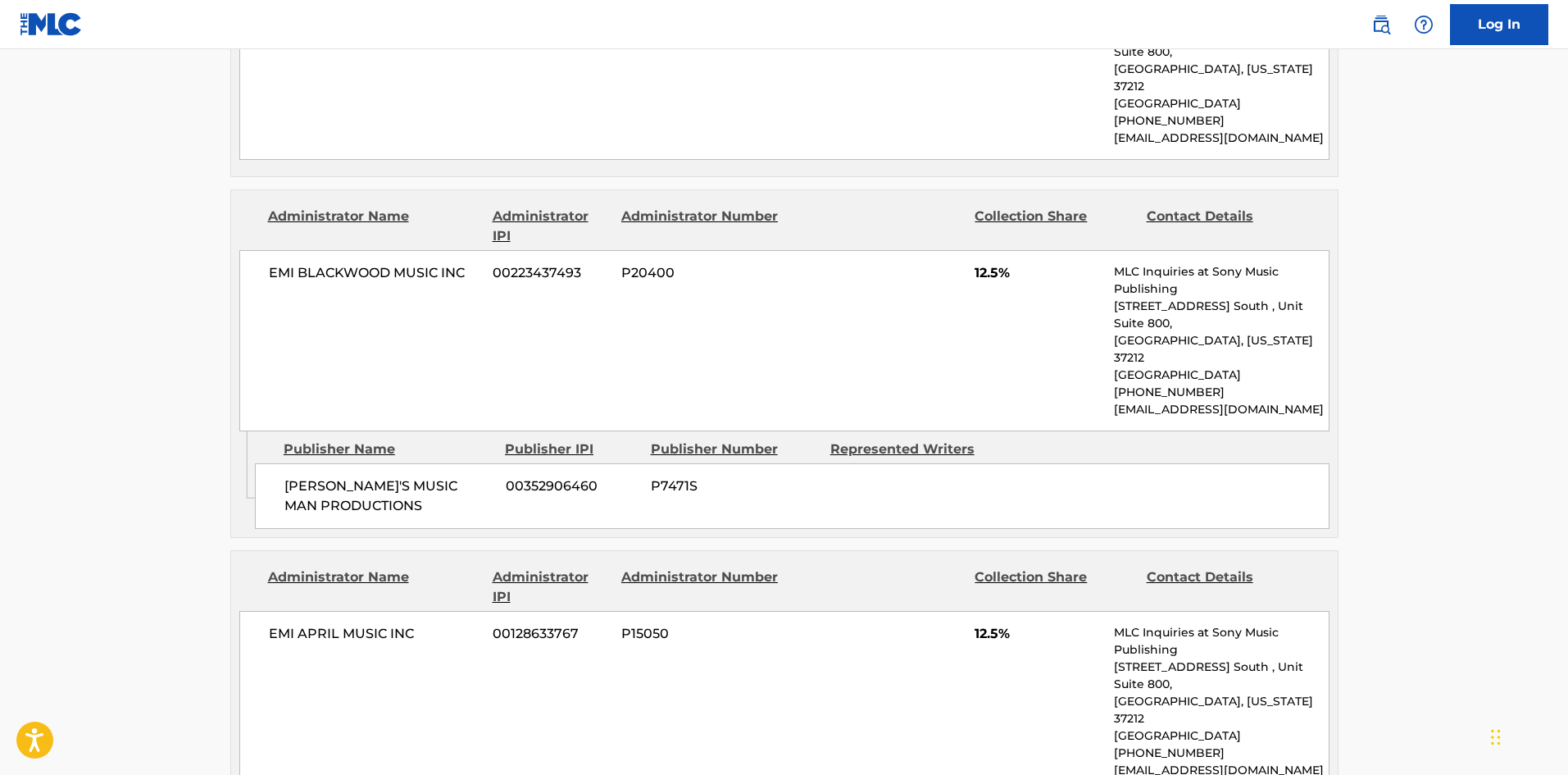
scroll to position [1311, 0]
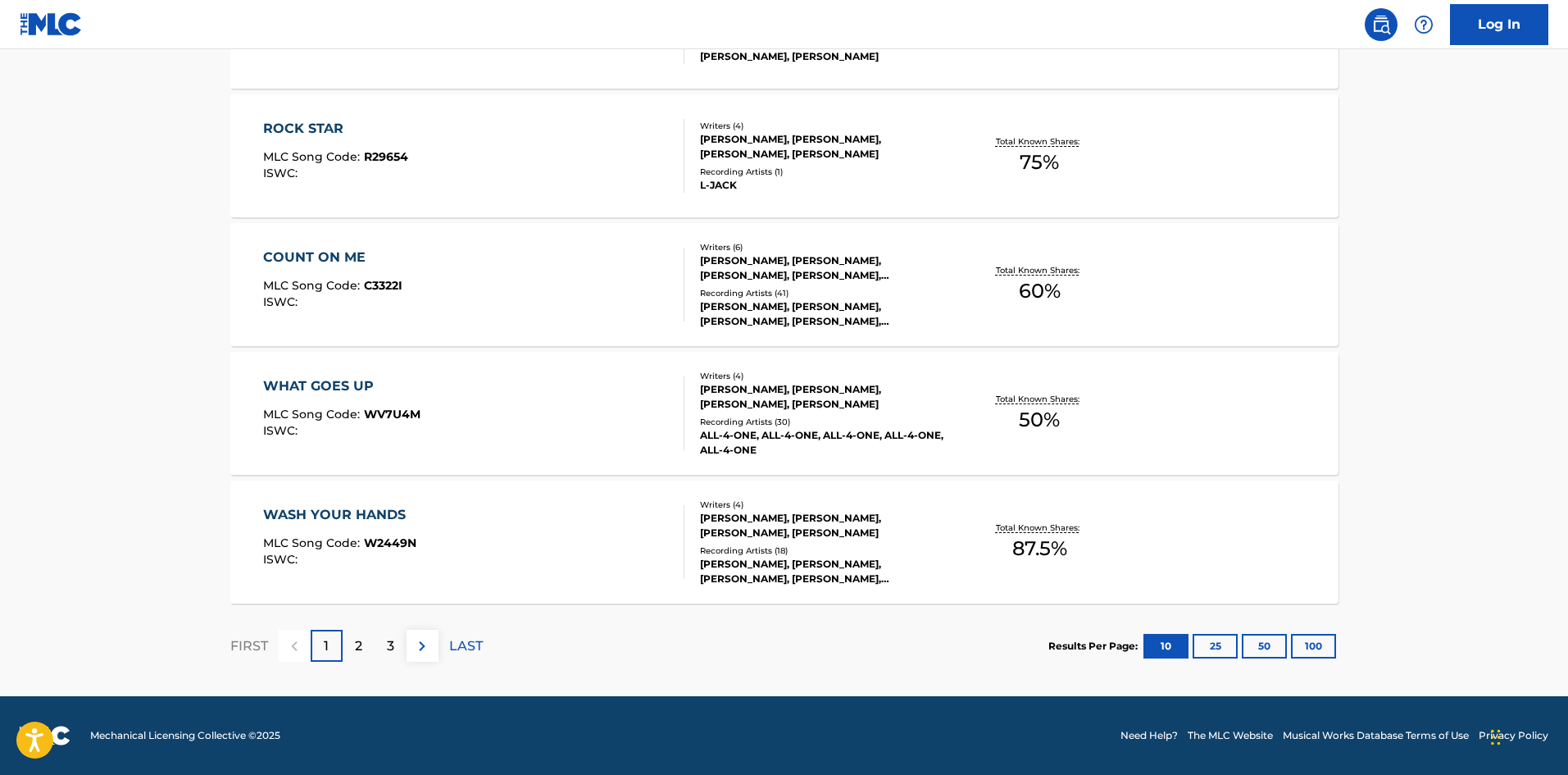
scroll to position [808, 0]
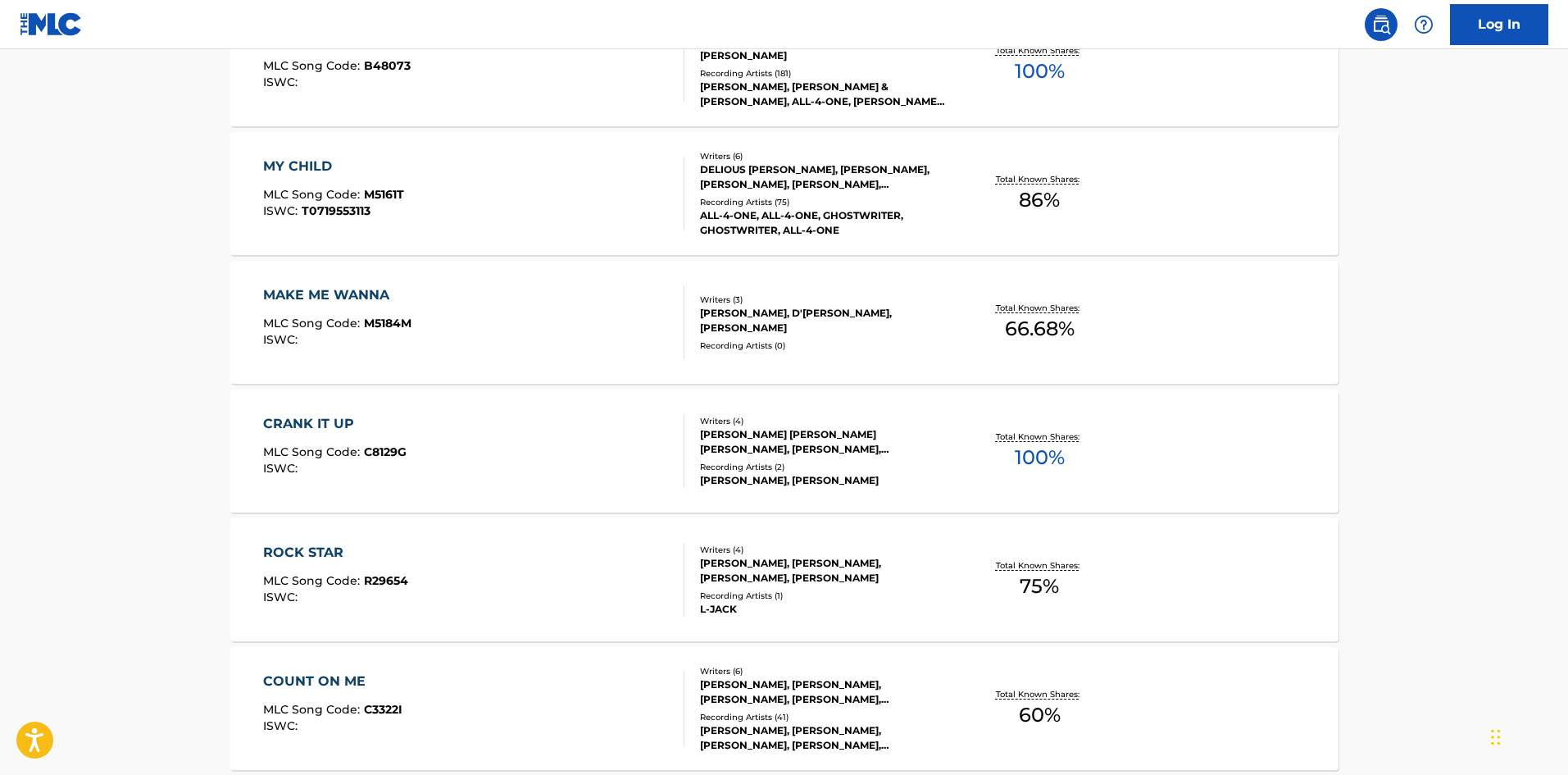
click at [847, 557] on div "[PERSON_NAME], [PERSON_NAME], [PERSON_NAME], [PERSON_NAME]" at bounding box center [824, 570] width 248 height 30
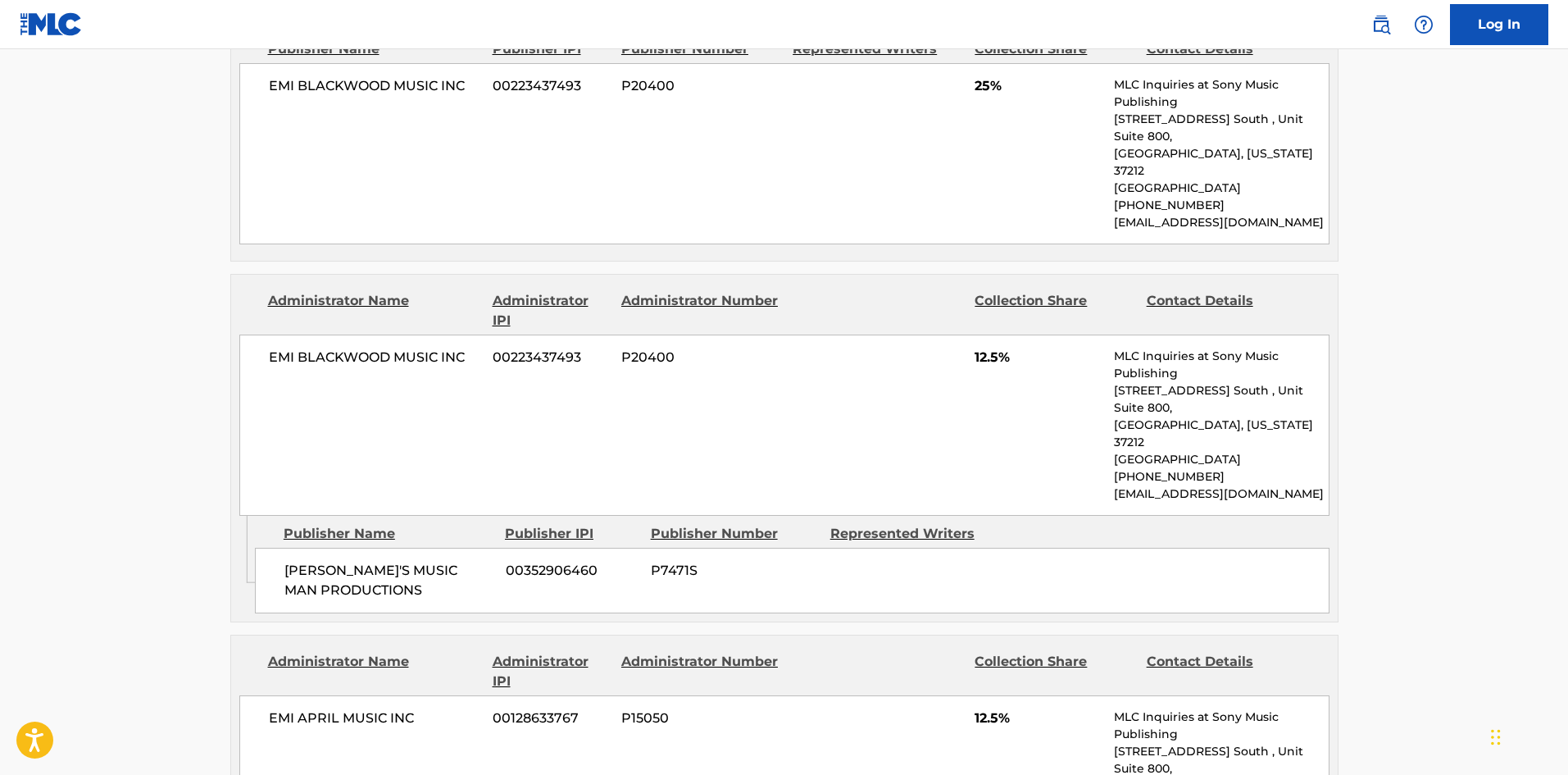
scroll to position [1311, 0]
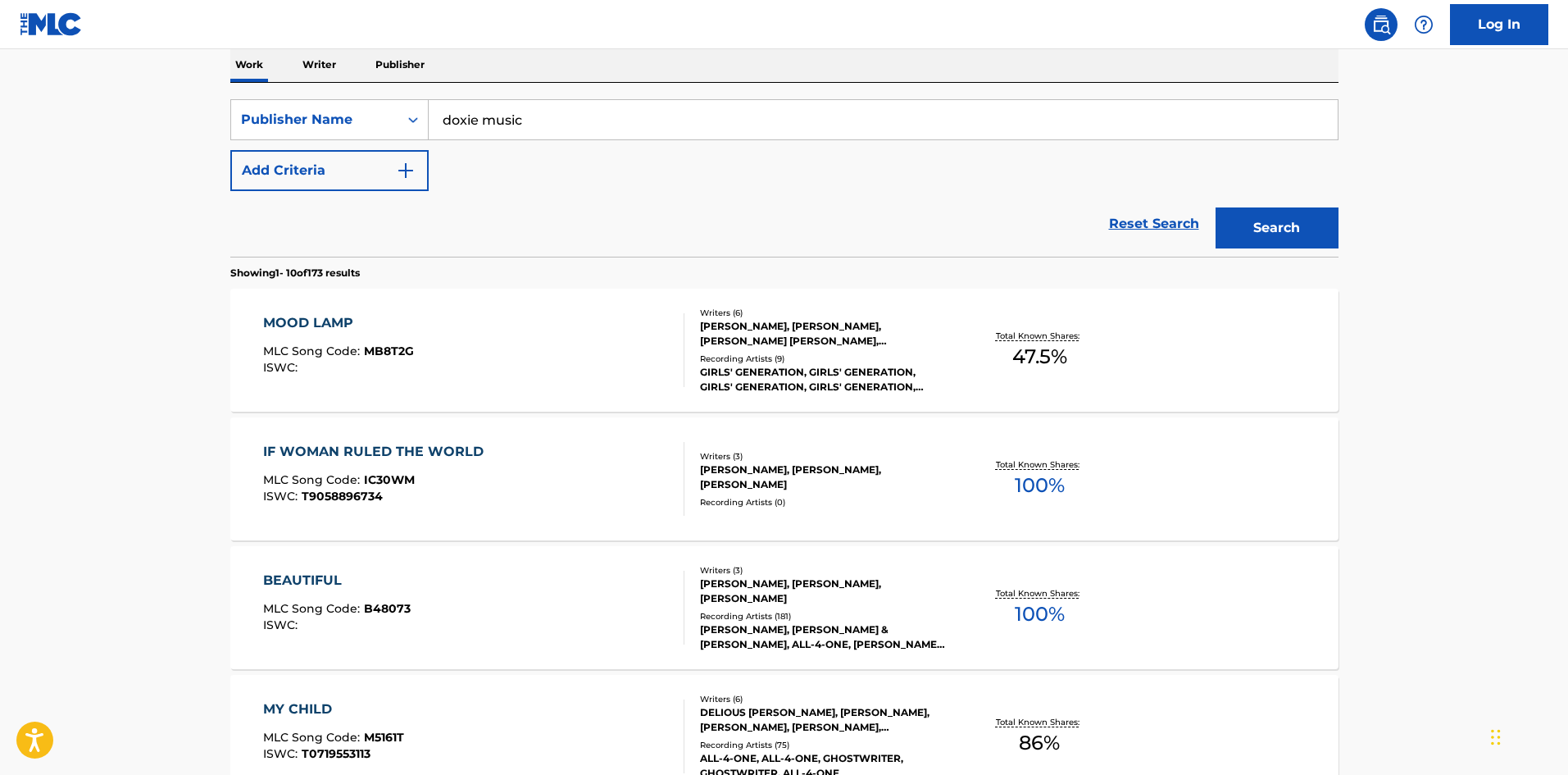
scroll to position [86, 0]
